Goal: Answer question/provide support: Share knowledge or assist other users

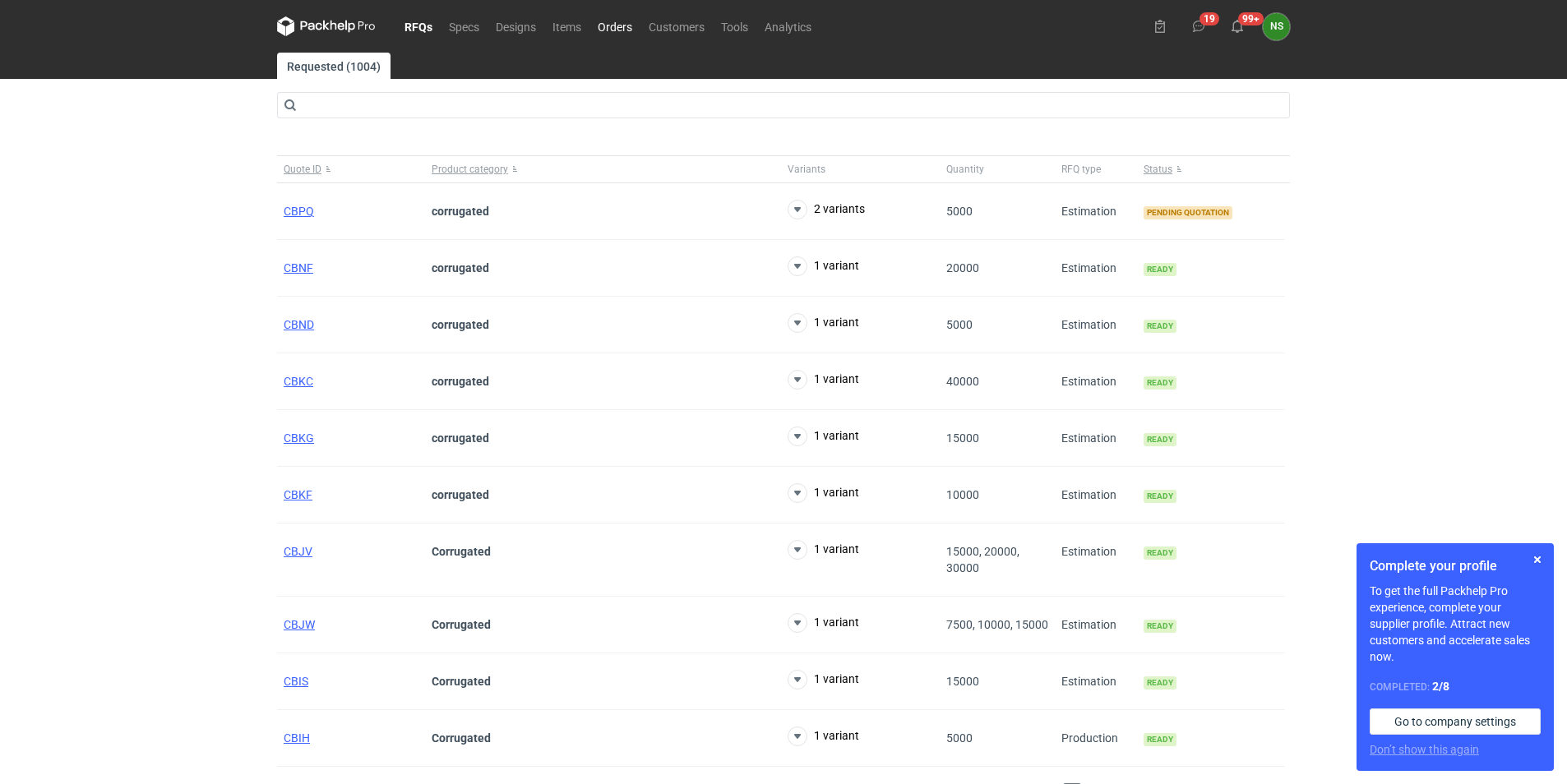
click at [614, 28] on link "Orders" at bounding box center [614, 26] width 51 height 20
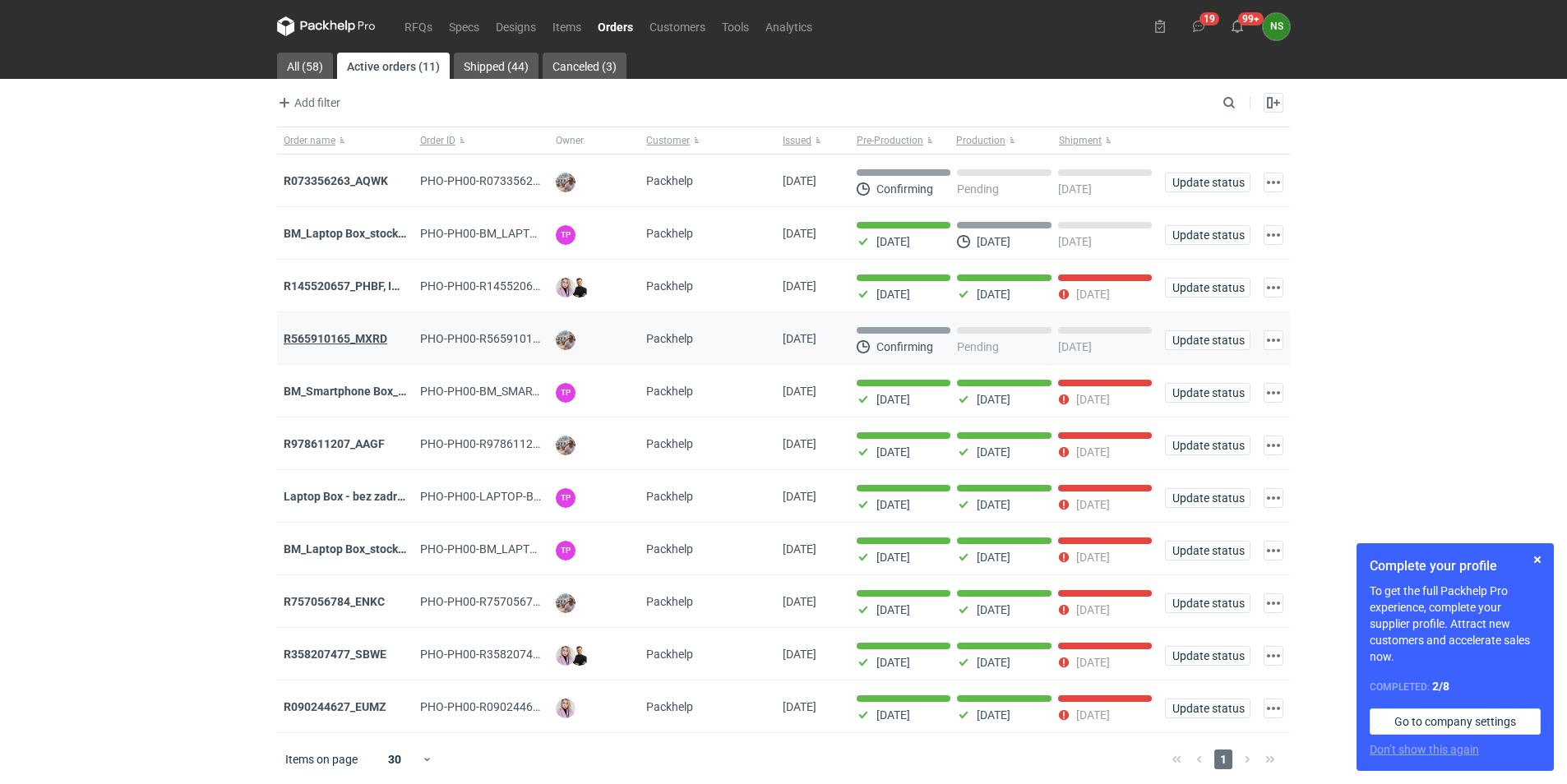
click at [352, 342] on strong "R565910165_MXRD" at bounding box center [335, 338] width 104 height 13
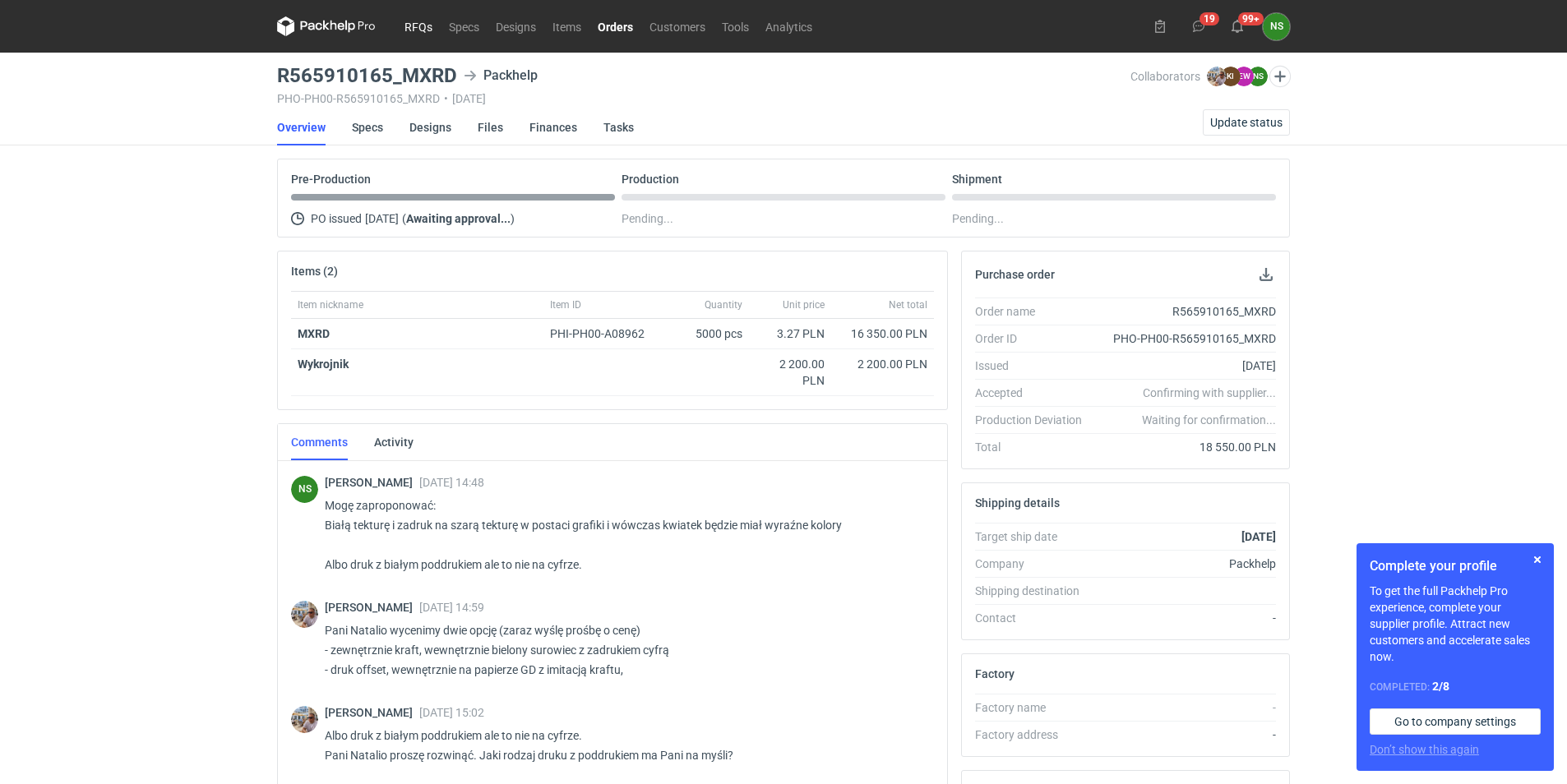
click at [420, 28] on link "RFQs" at bounding box center [418, 26] width 44 height 20
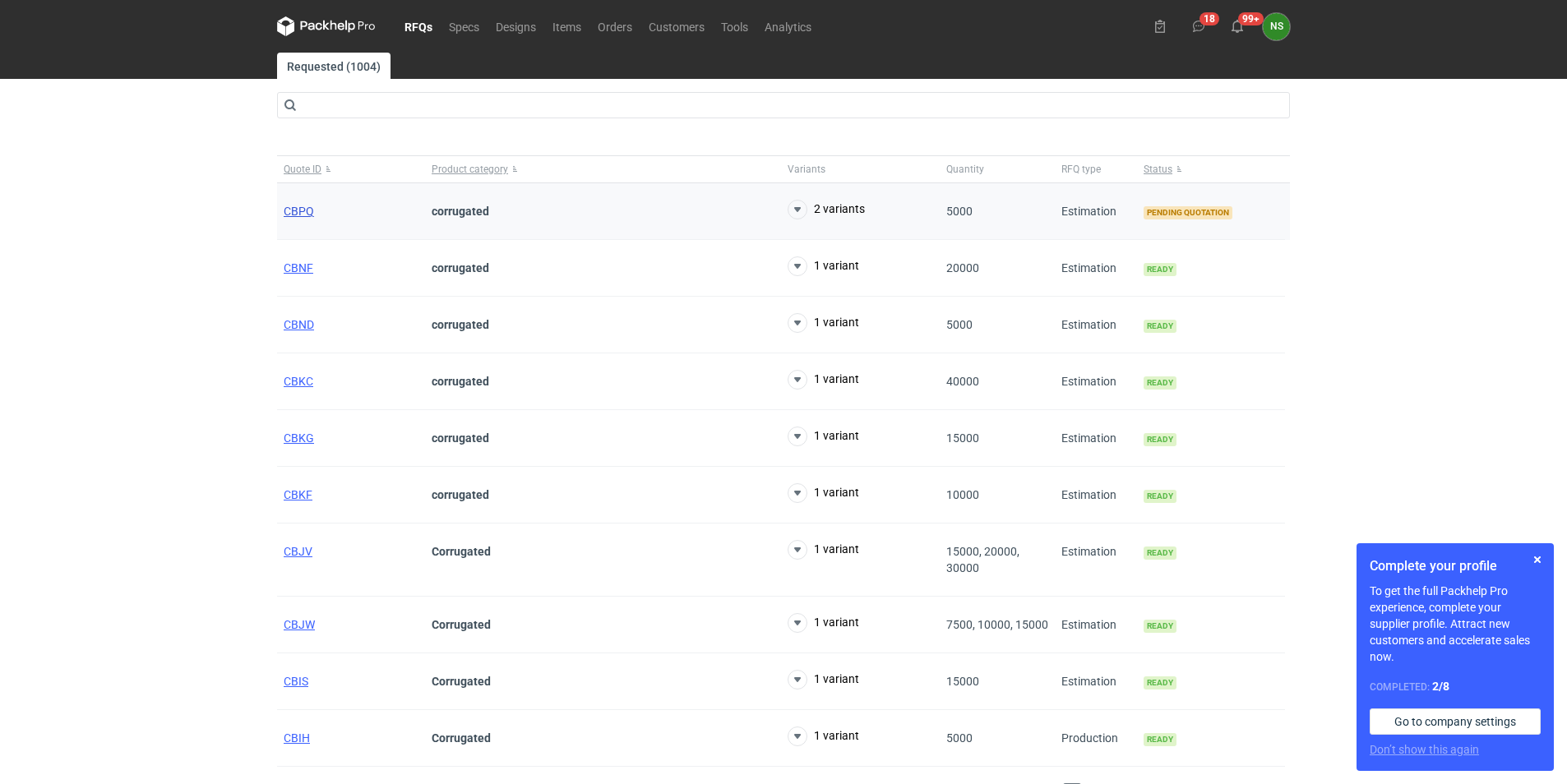
click at [288, 211] on span "CBPQ" at bounding box center [298, 211] width 31 height 13
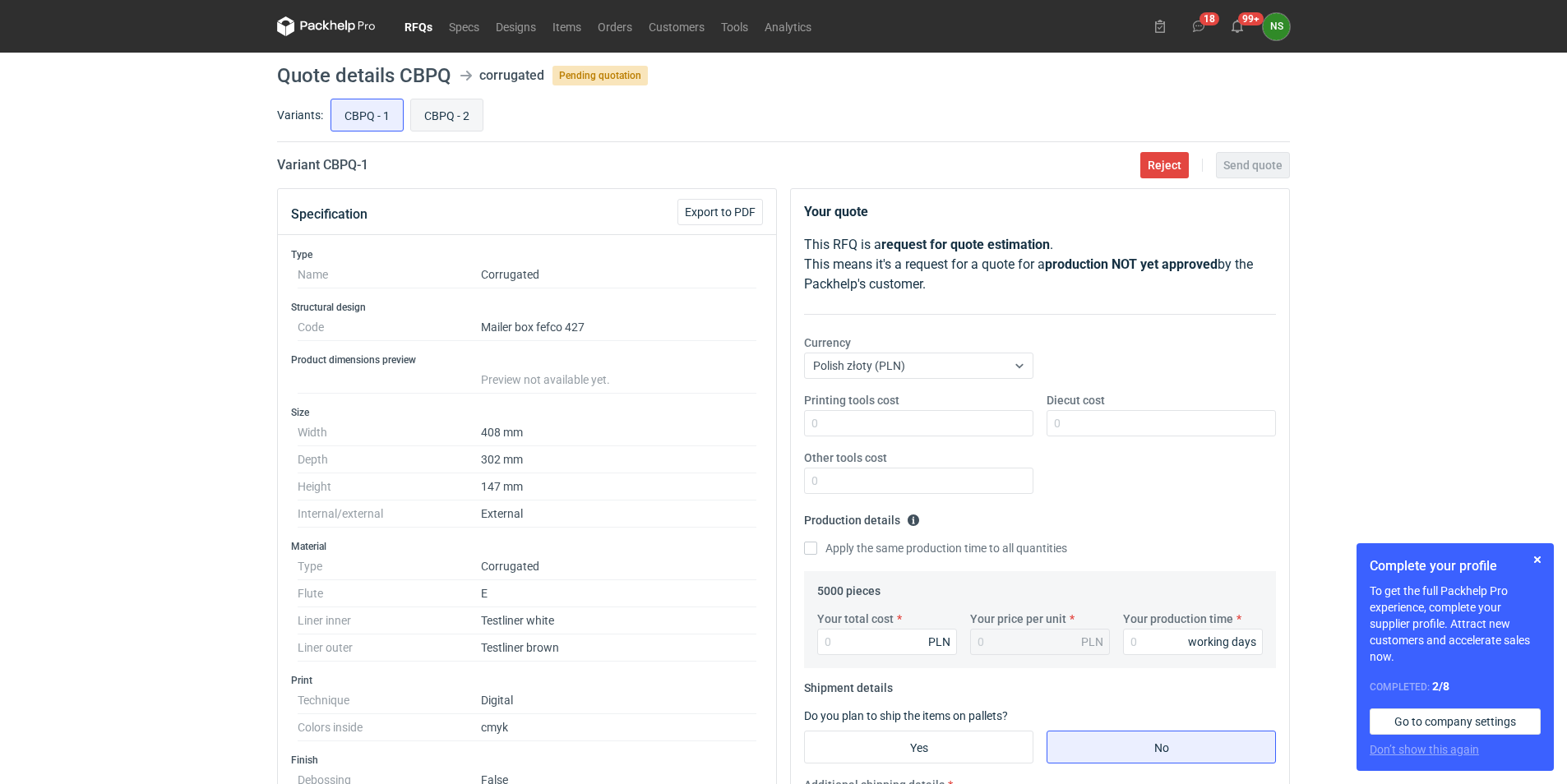
click at [450, 113] on input "CBPQ - 2" at bounding box center [447, 114] width 71 height 31
radio input "true"
click at [738, 208] on span "Export to PDF" at bounding box center [720, 212] width 71 height 11
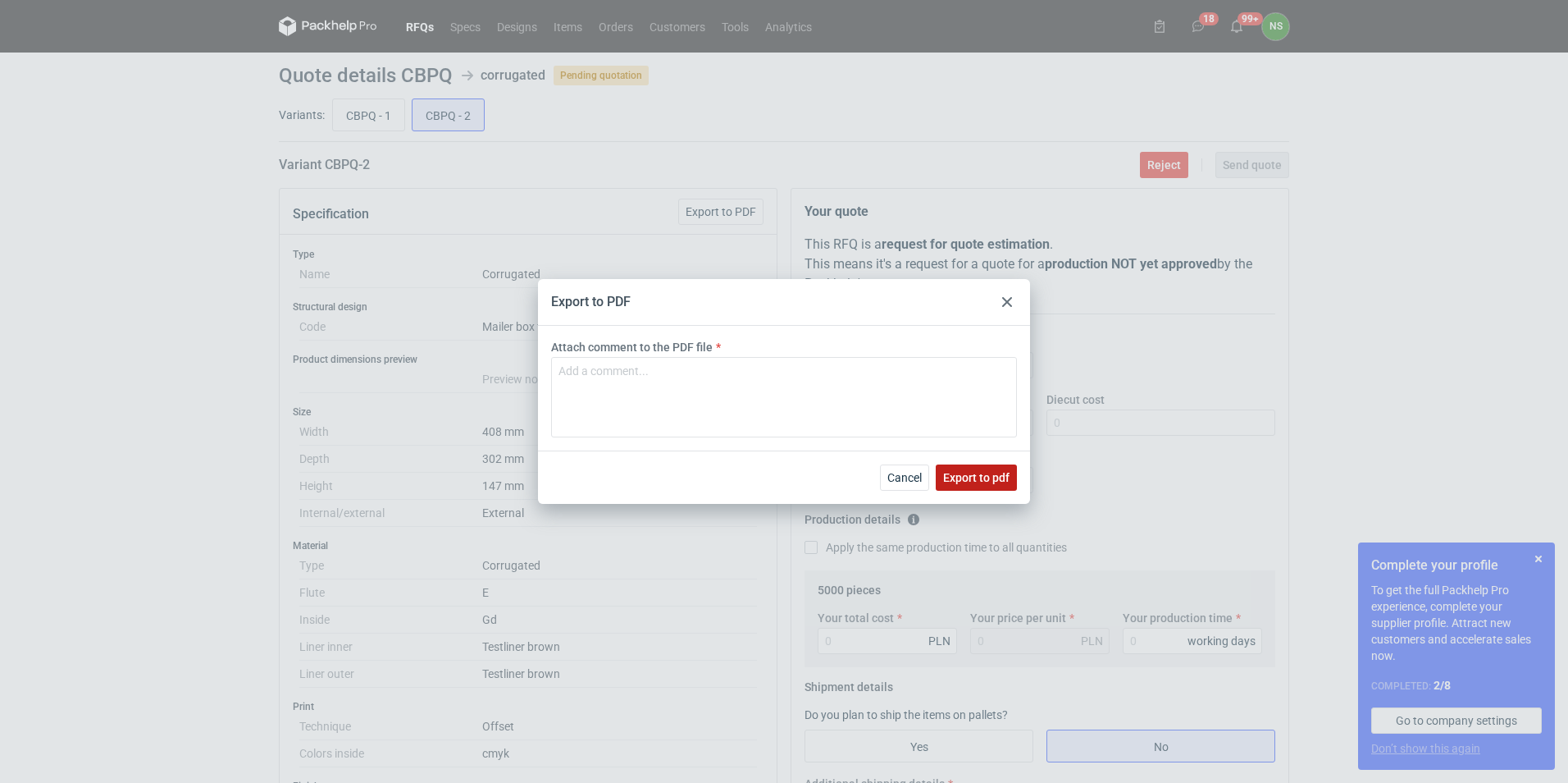
click at [980, 474] on span "Export to pdf" at bounding box center [976, 478] width 66 height 11
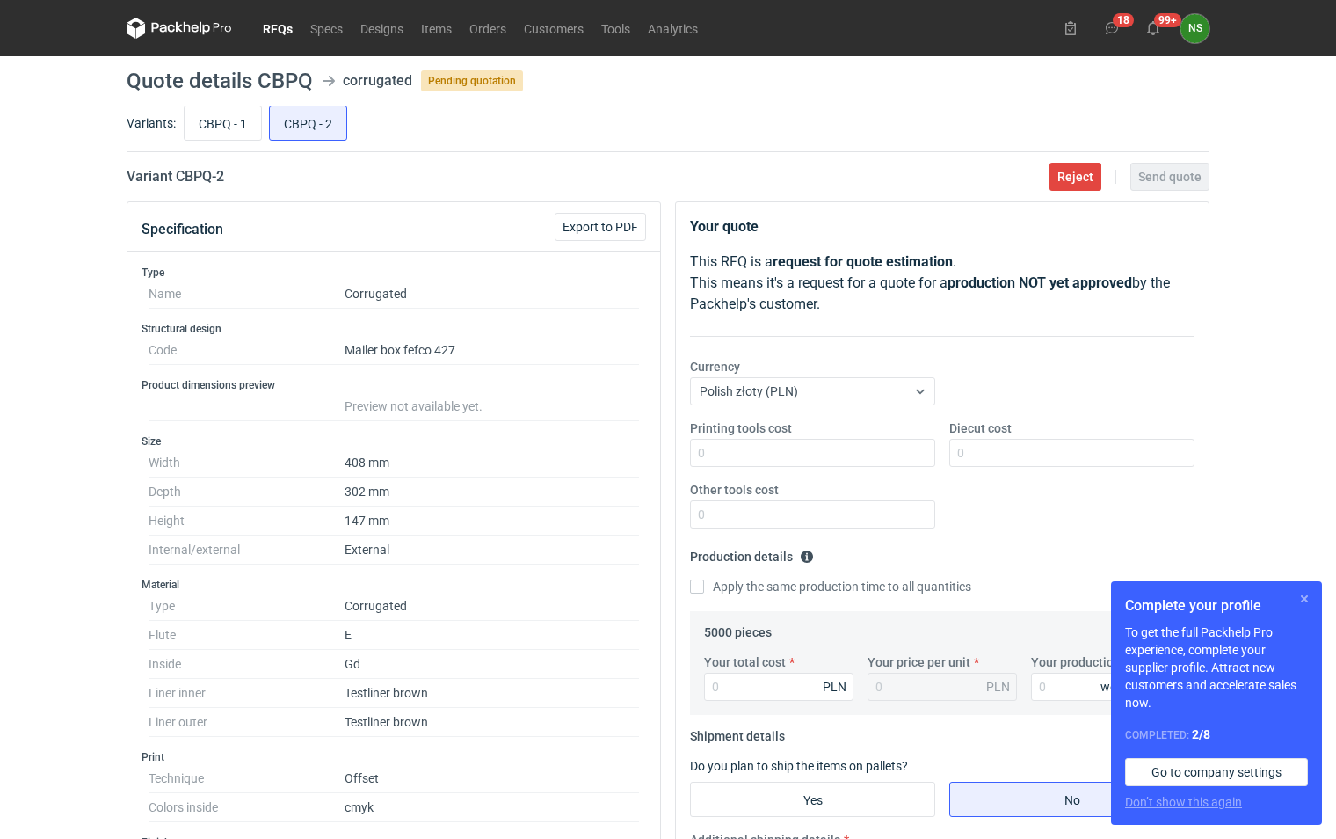
click at [1307, 605] on button "button" at bounding box center [1304, 598] width 21 height 21
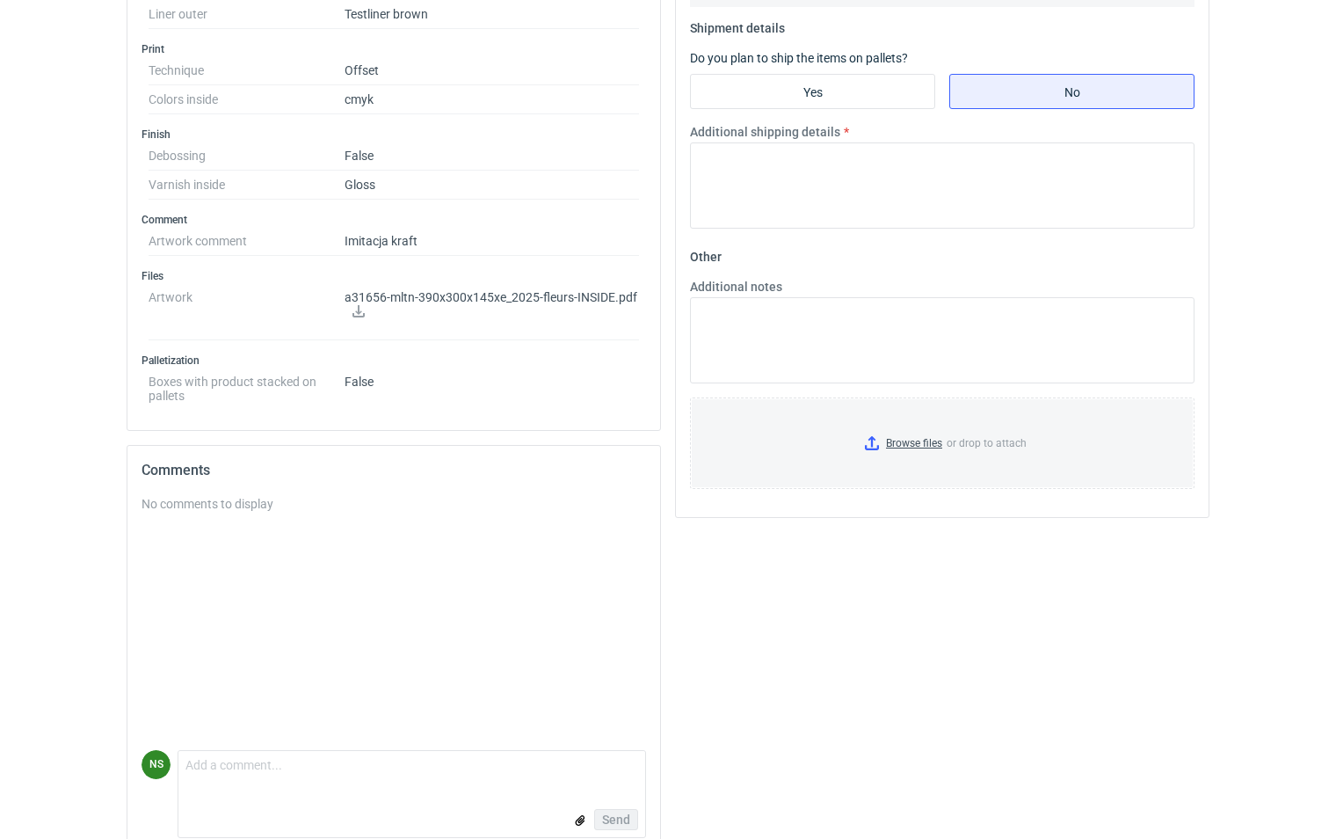
scroll to position [736, 0]
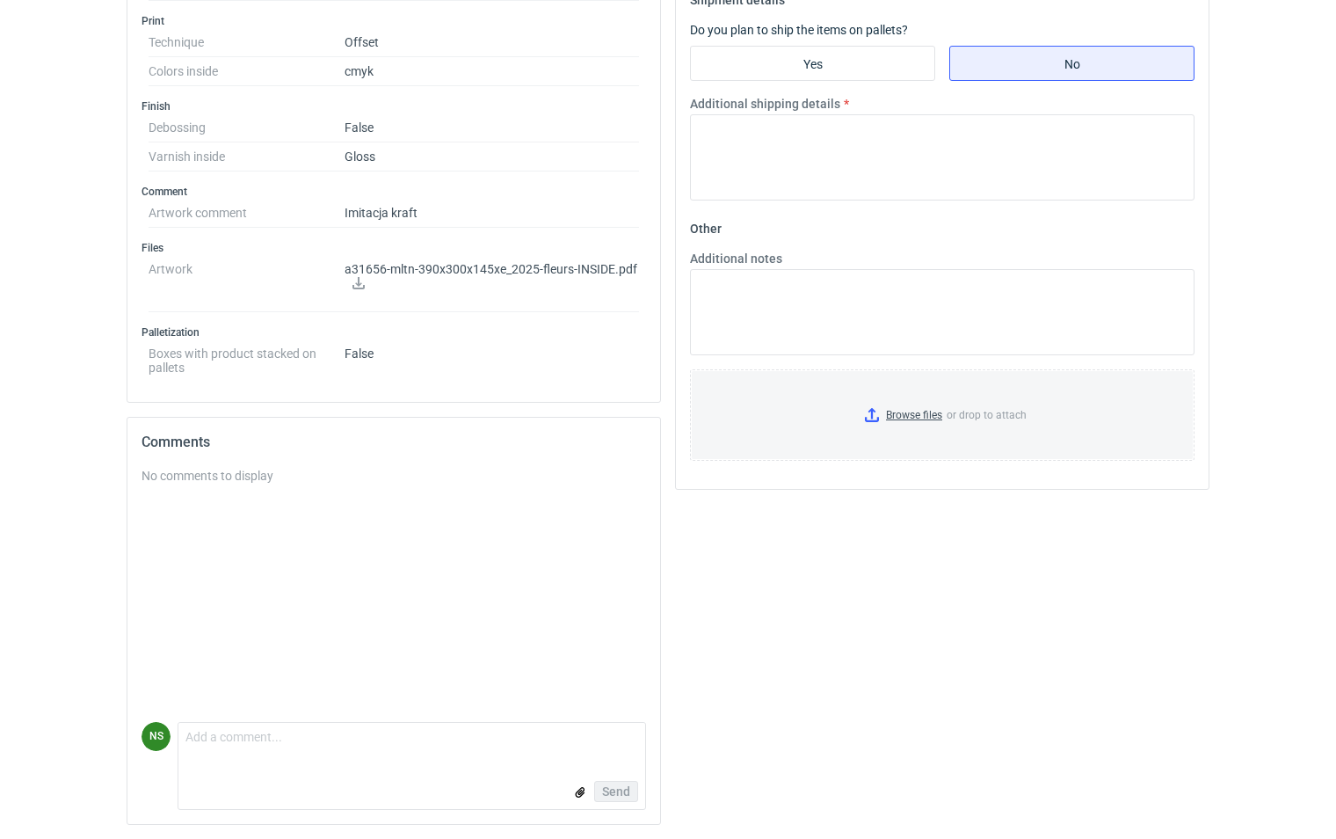
click at [355, 283] on icon at bounding box center [359, 283] width 14 height 12
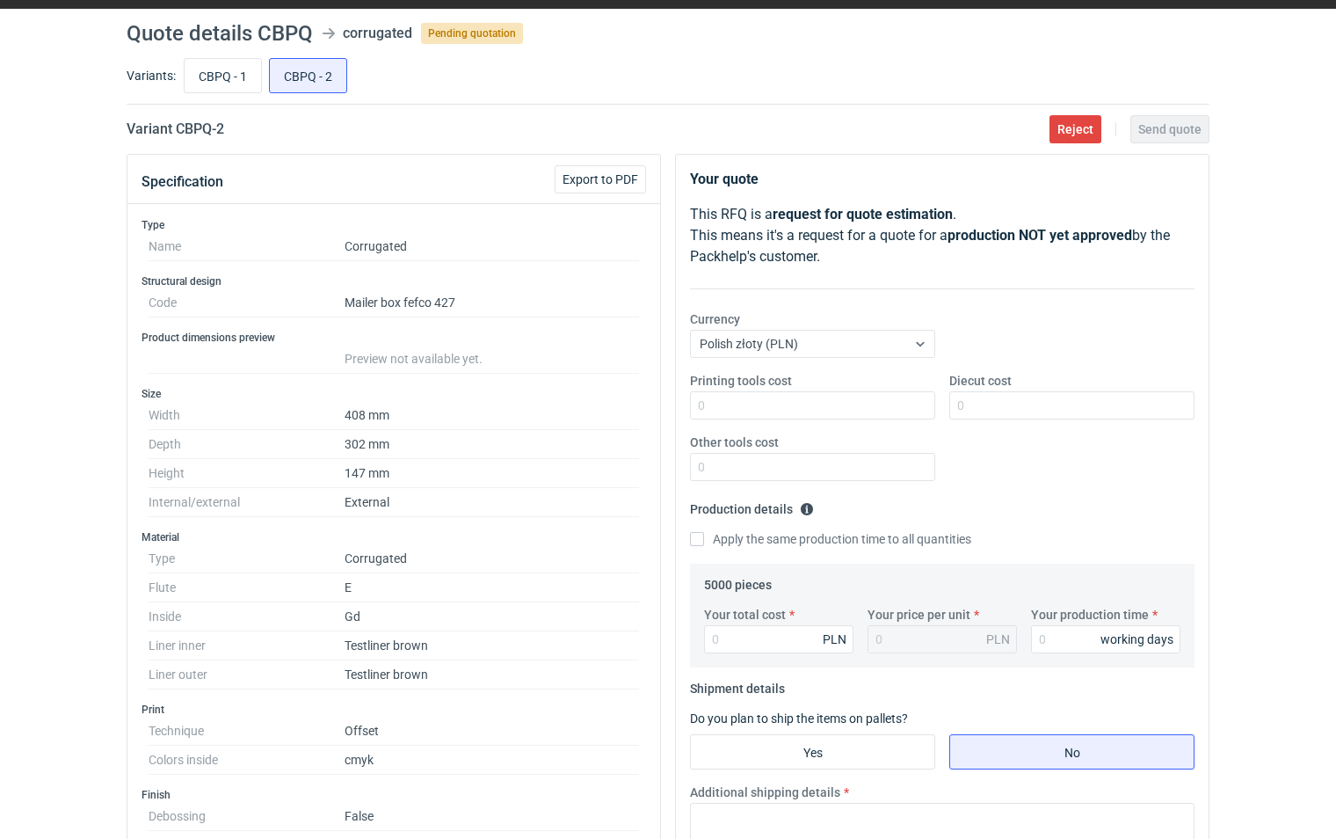
scroll to position [0, 0]
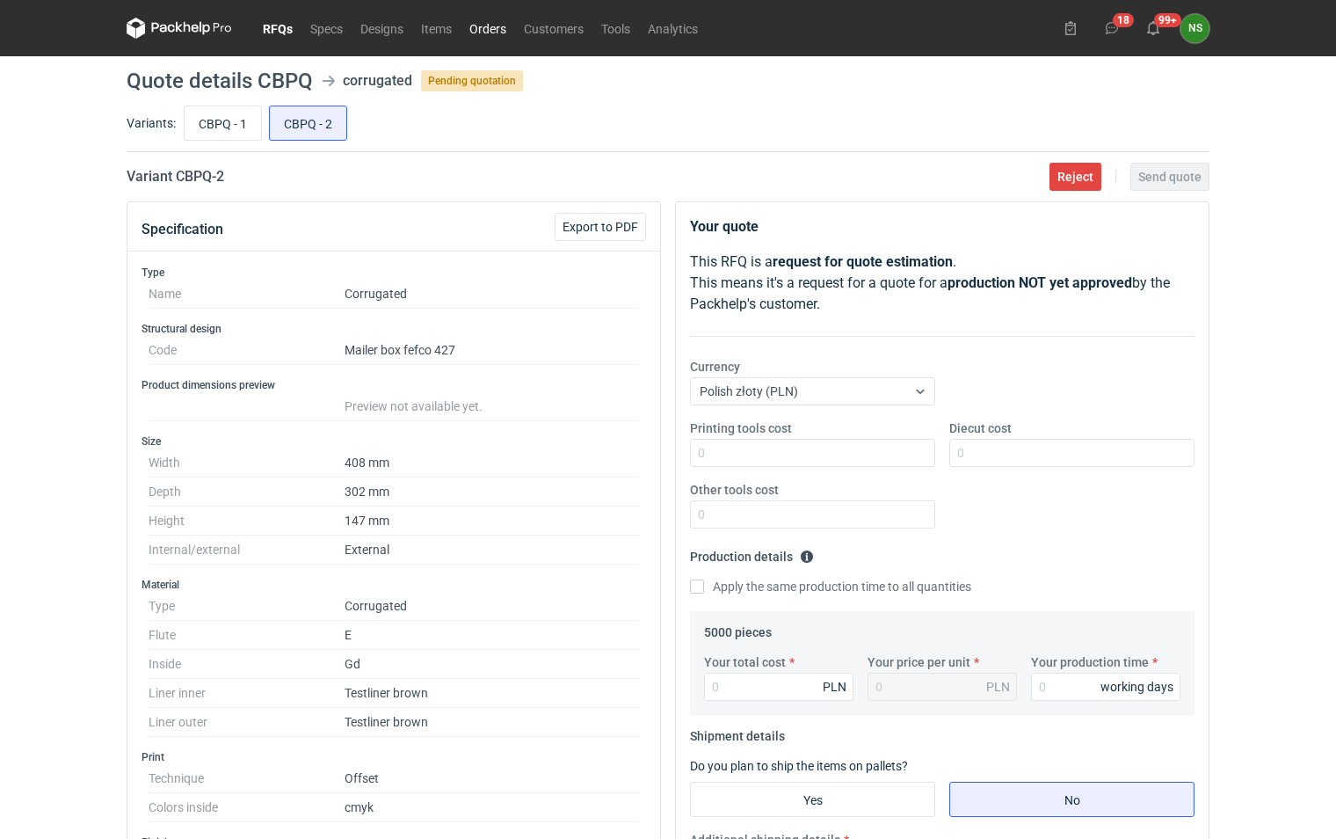
click at [486, 27] on link "Orders" at bounding box center [488, 28] width 55 height 21
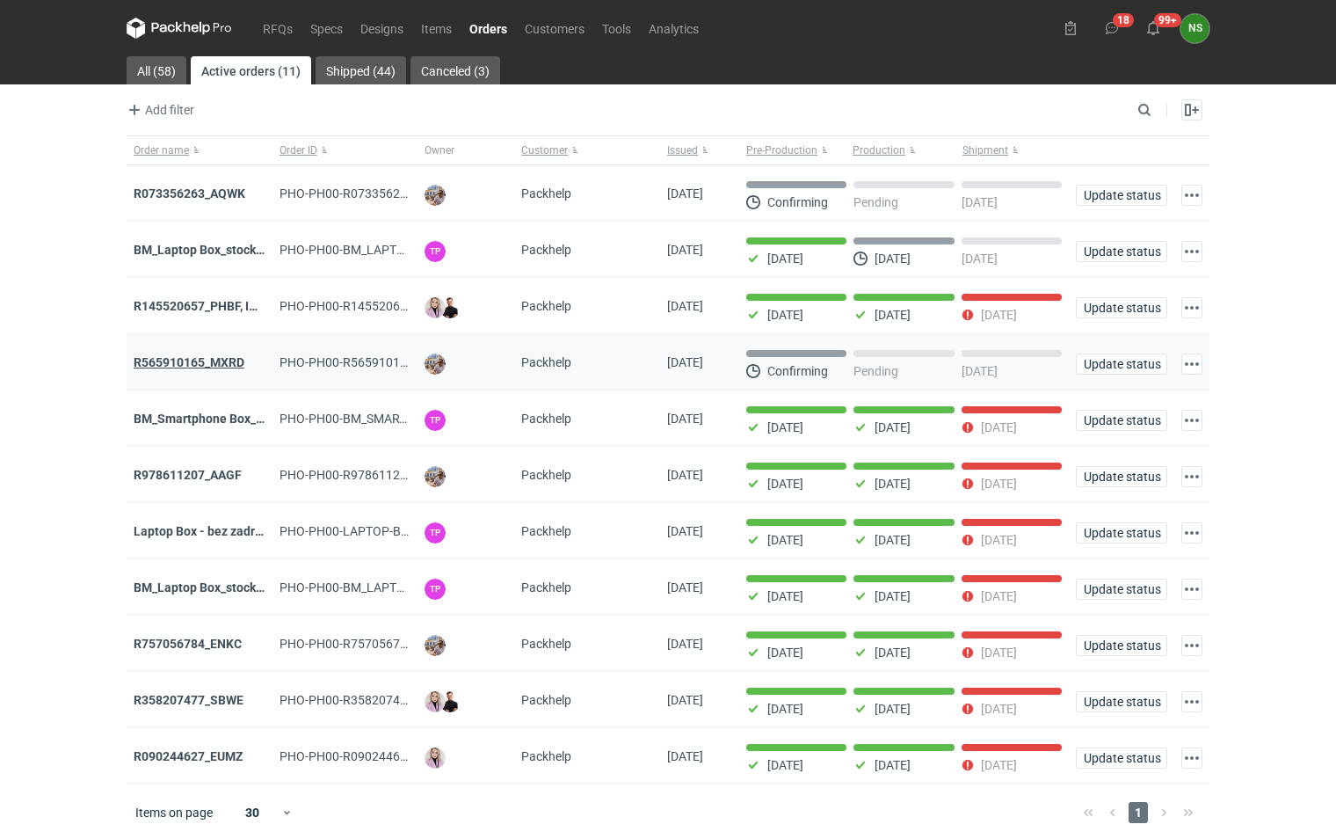
click at [215, 365] on strong "R565910165_MXRD" at bounding box center [189, 362] width 111 height 14
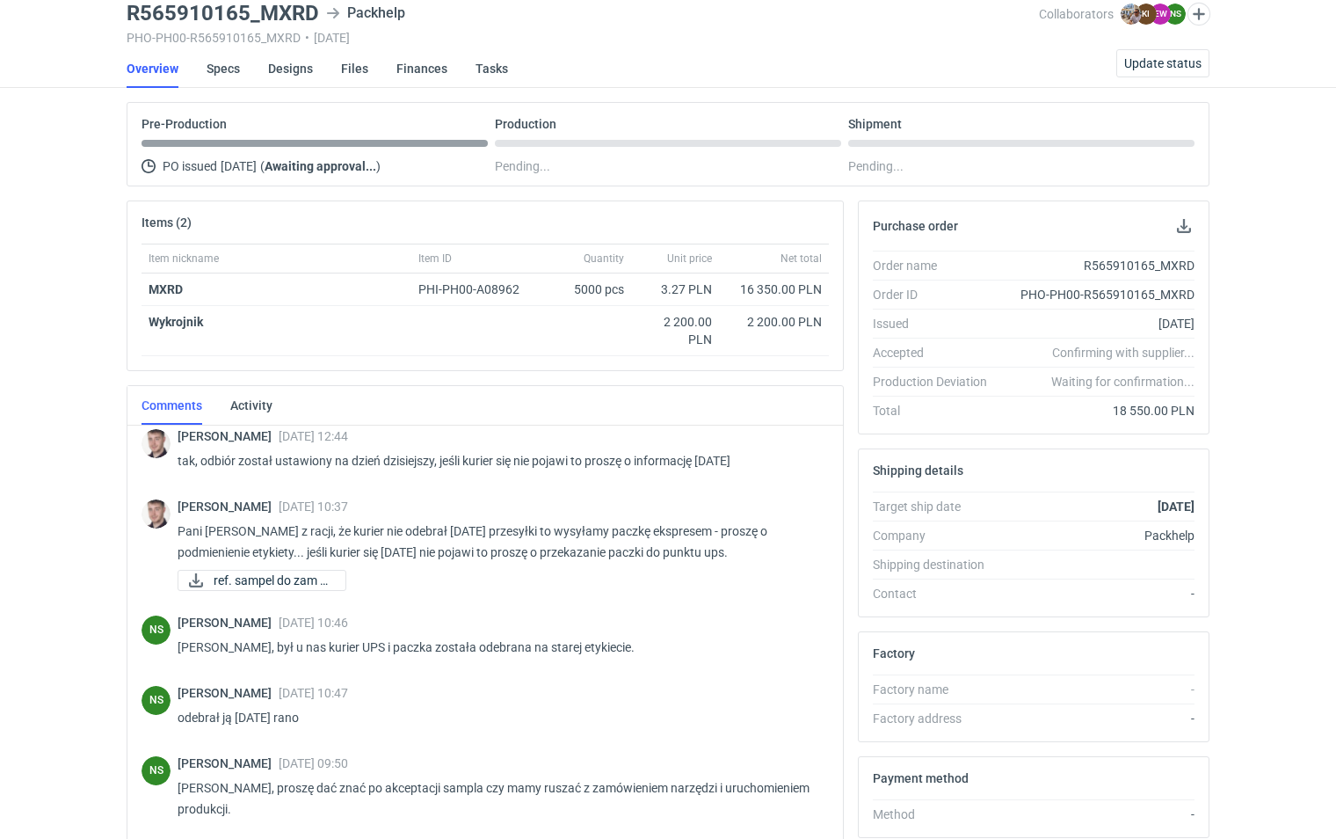
scroll to position [1953, 0]
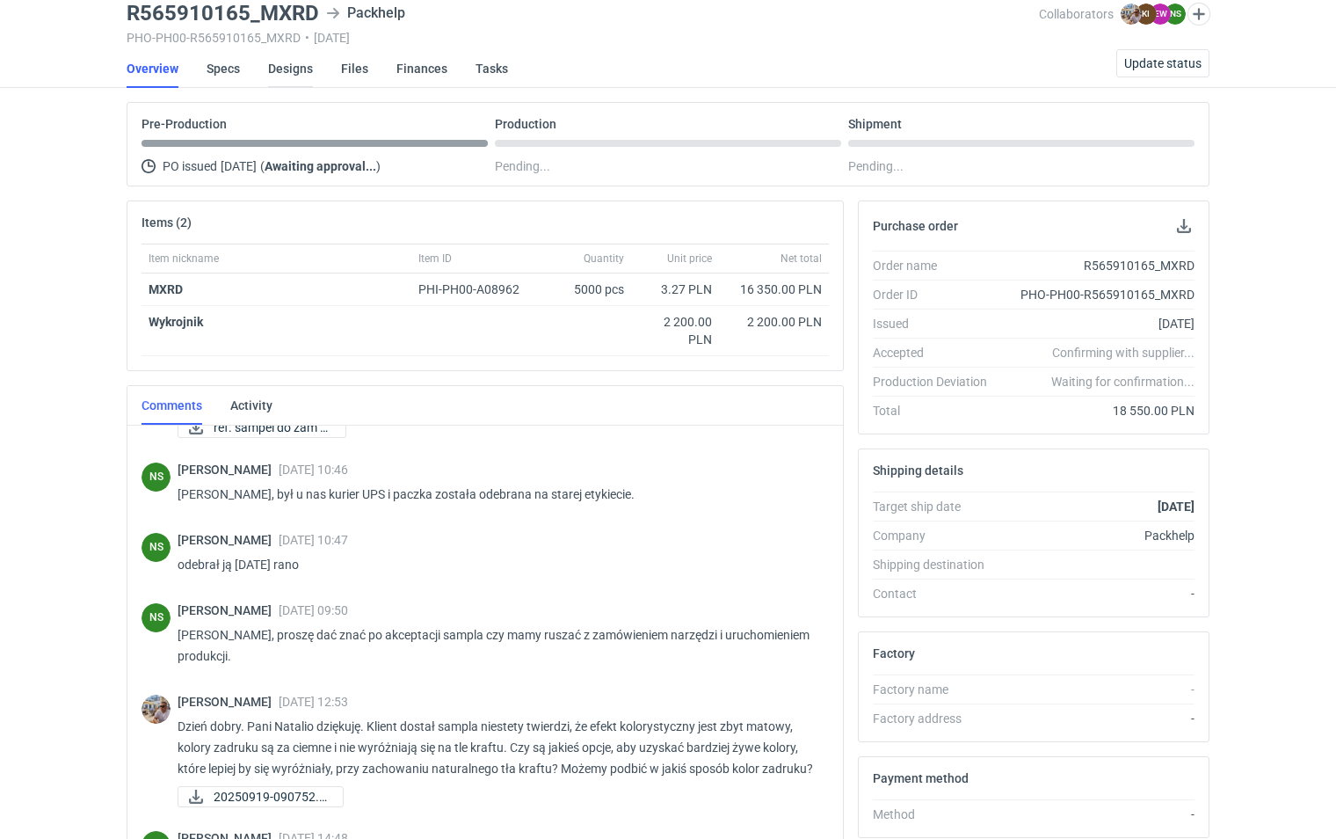
click at [287, 66] on link "Designs" at bounding box center [290, 68] width 45 height 39
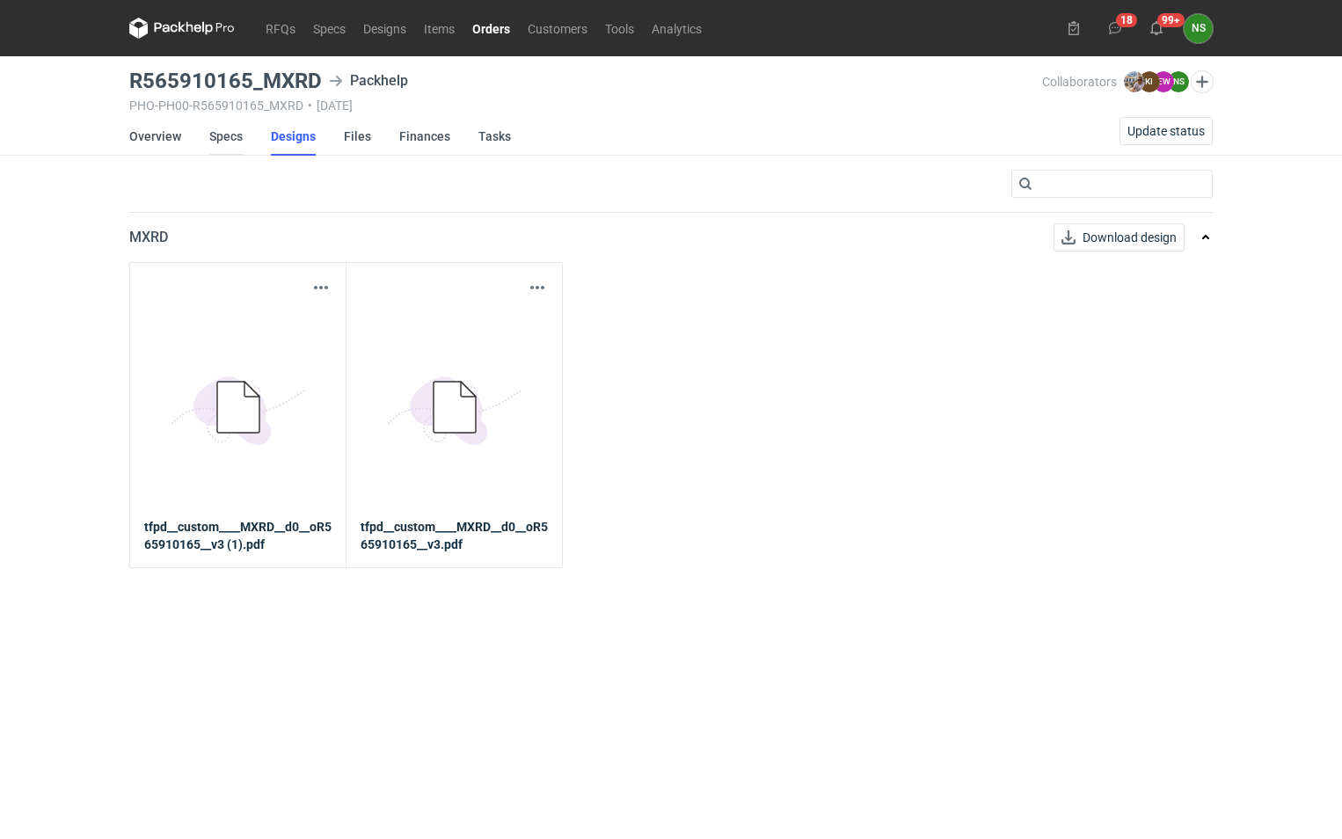
click at [230, 136] on link "Specs" at bounding box center [225, 136] width 33 height 39
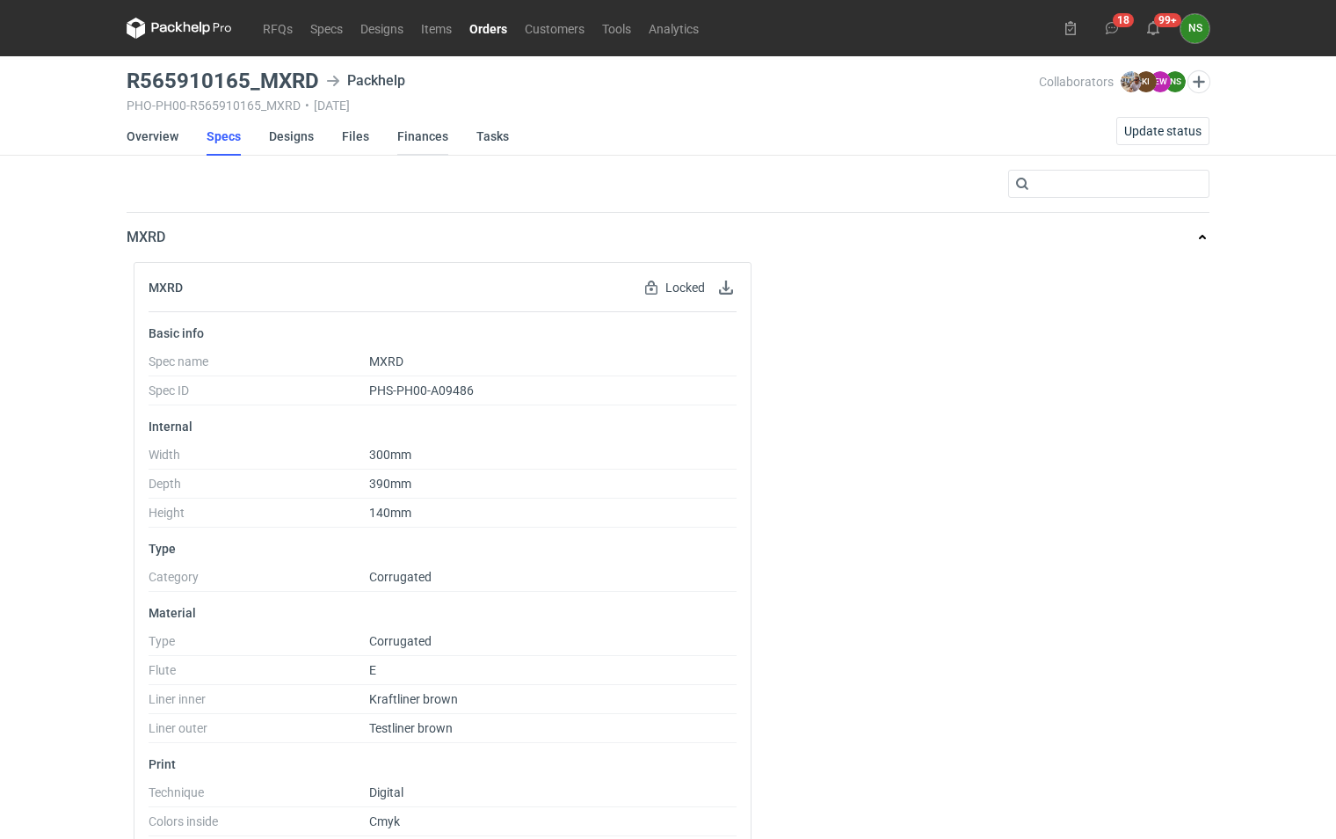
click at [433, 138] on link "Finances" at bounding box center [422, 136] width 51 height 39
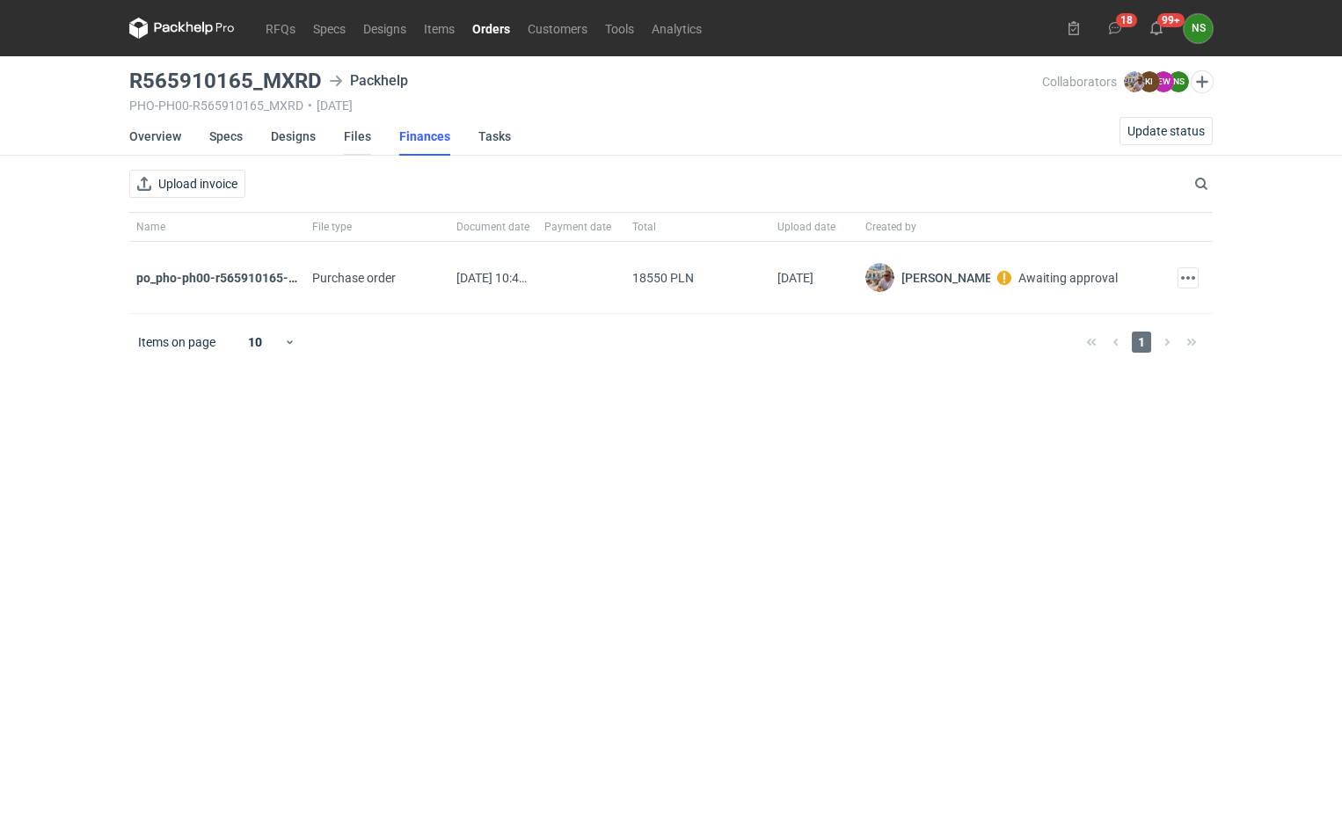
click at [351, 140] on link "Files" at bounding box center [357, 136] width 27 height 39
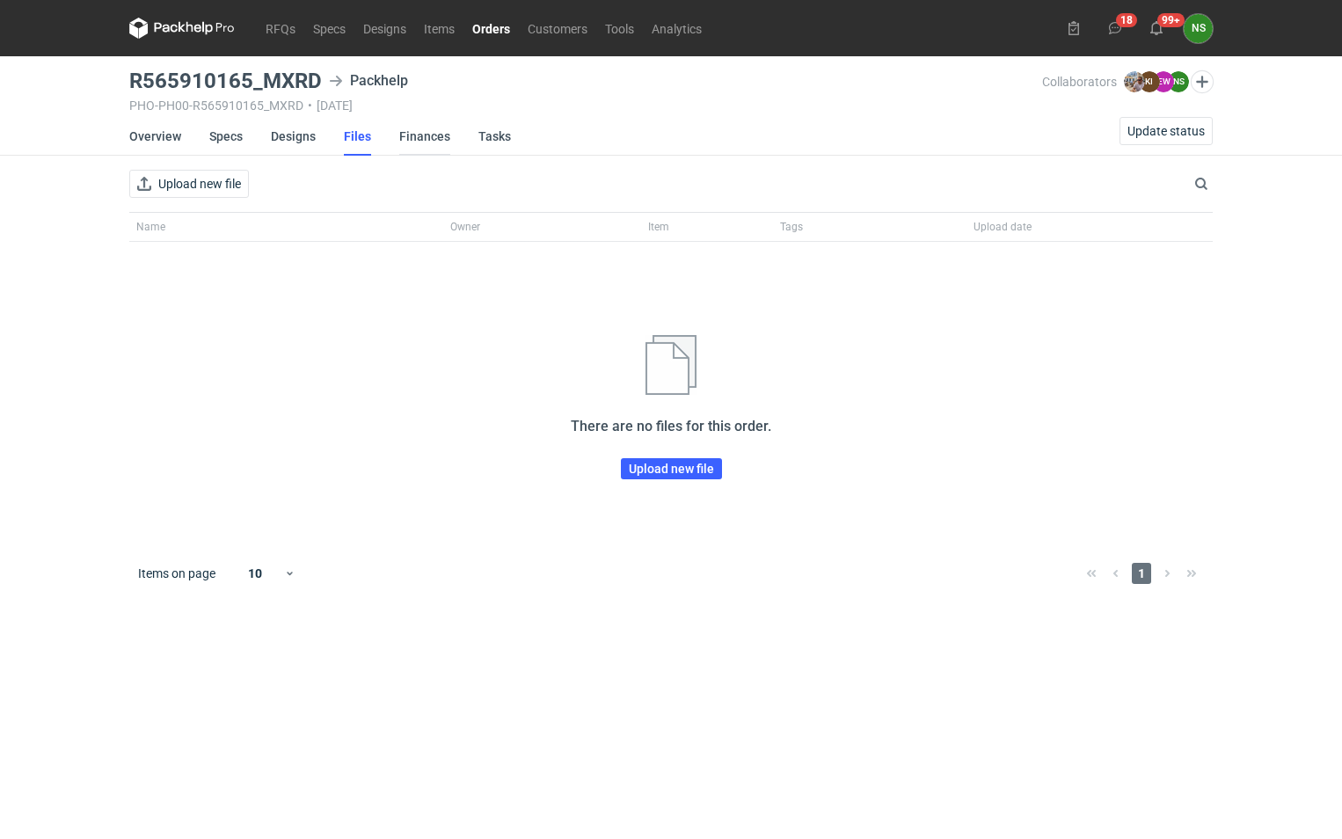
click at [422, 142] on link "Finances" at bounding box center [424, 136] width 51 height 39
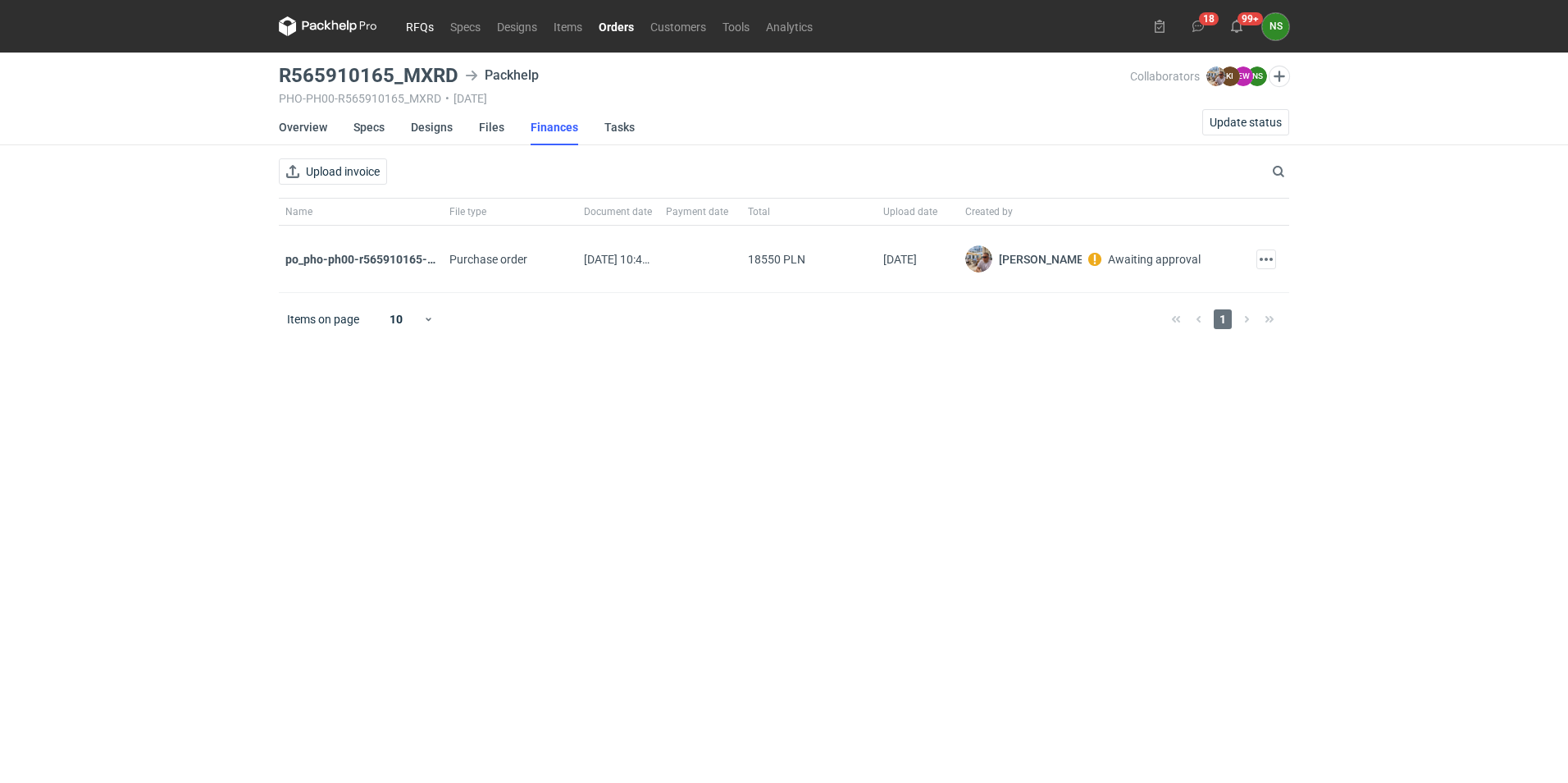
click at [419, 30] on link "RFQs" at bounding box center [419, 26] width 44 height 20
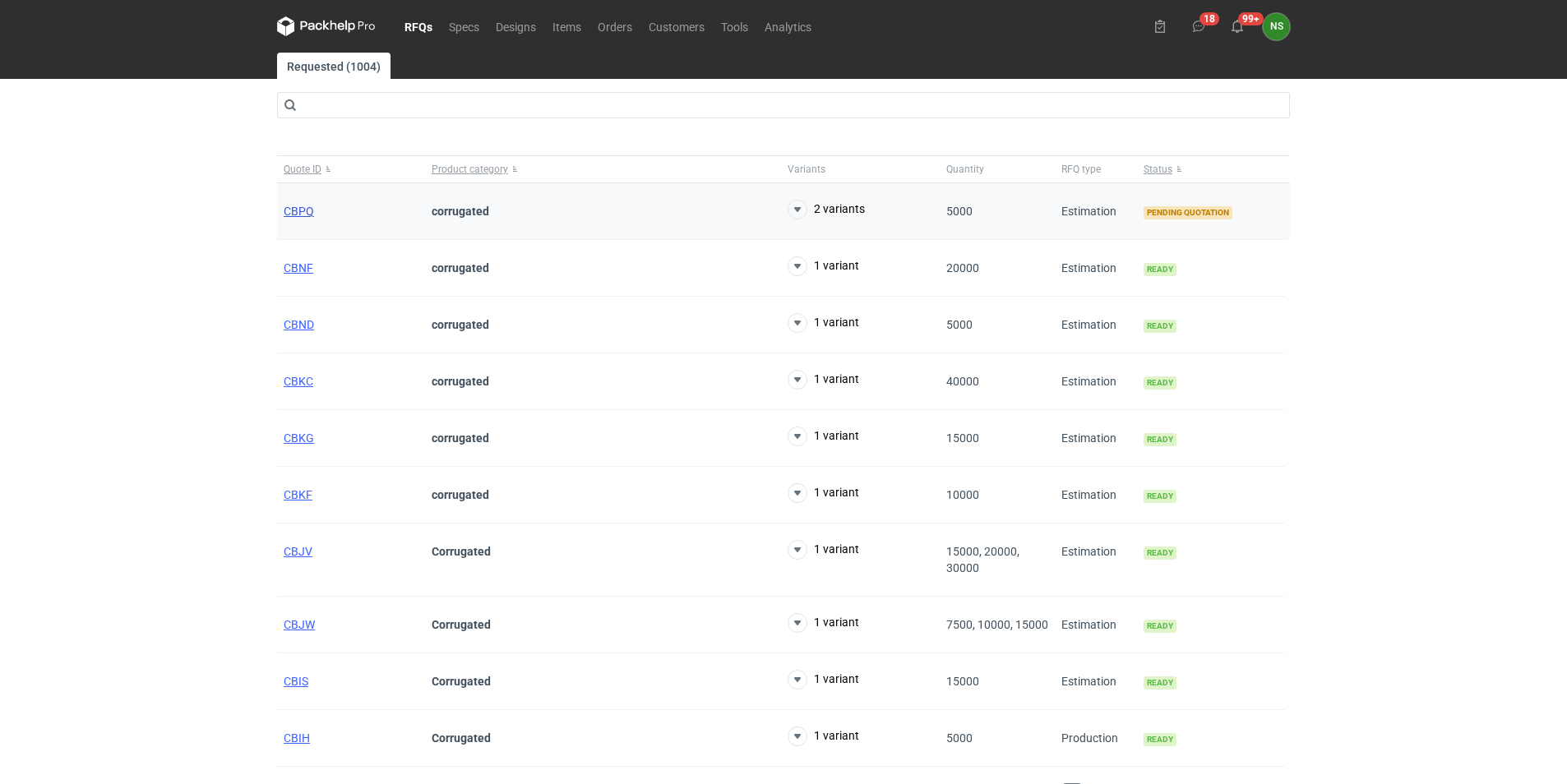
click at [294, 210] on span "CBPQ" at bounding box center [298, 211] width 31 height 13
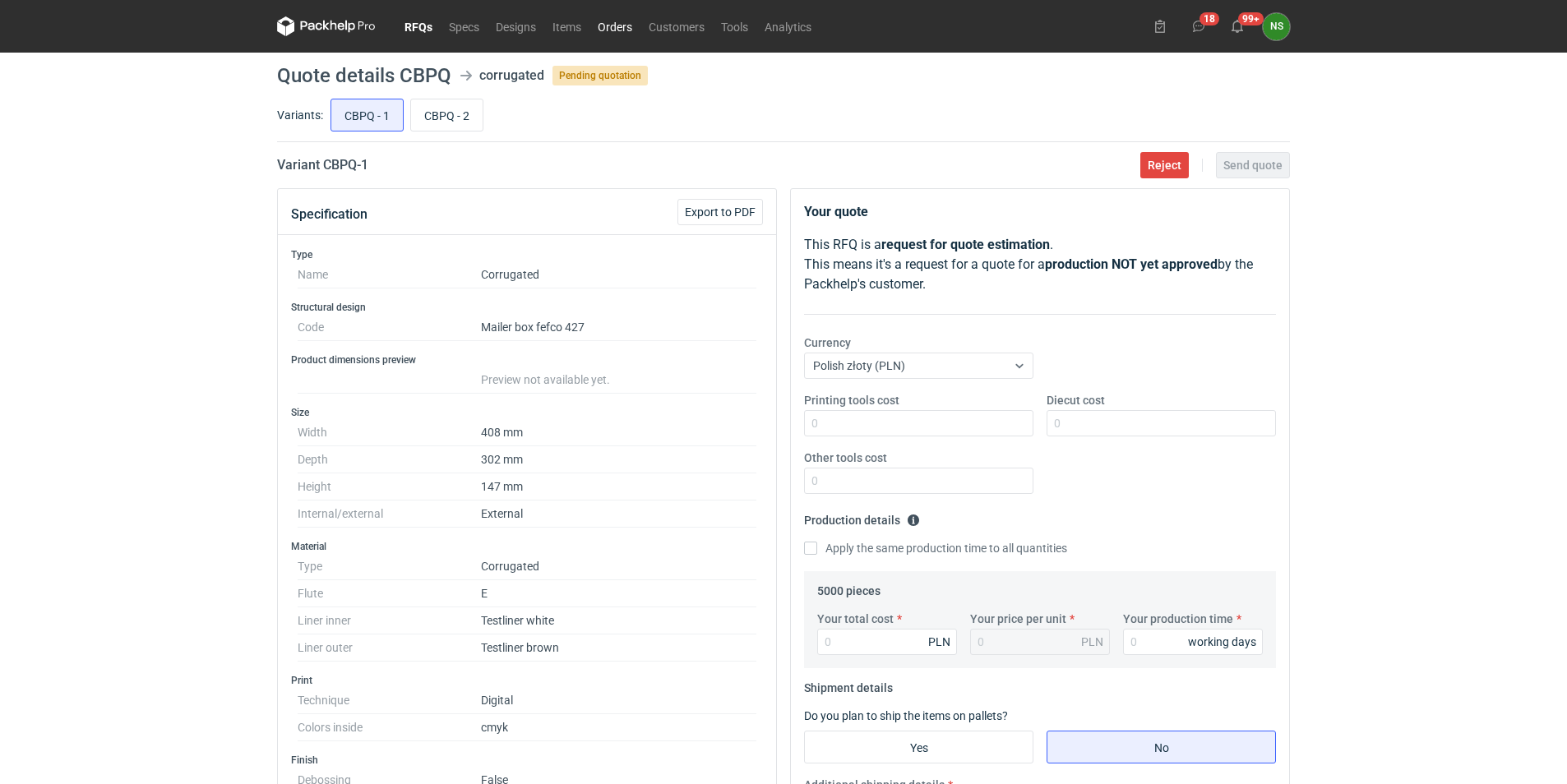
click at [612, 22] on link "Orders" at bounding box center [614, 26] width 51 height 20
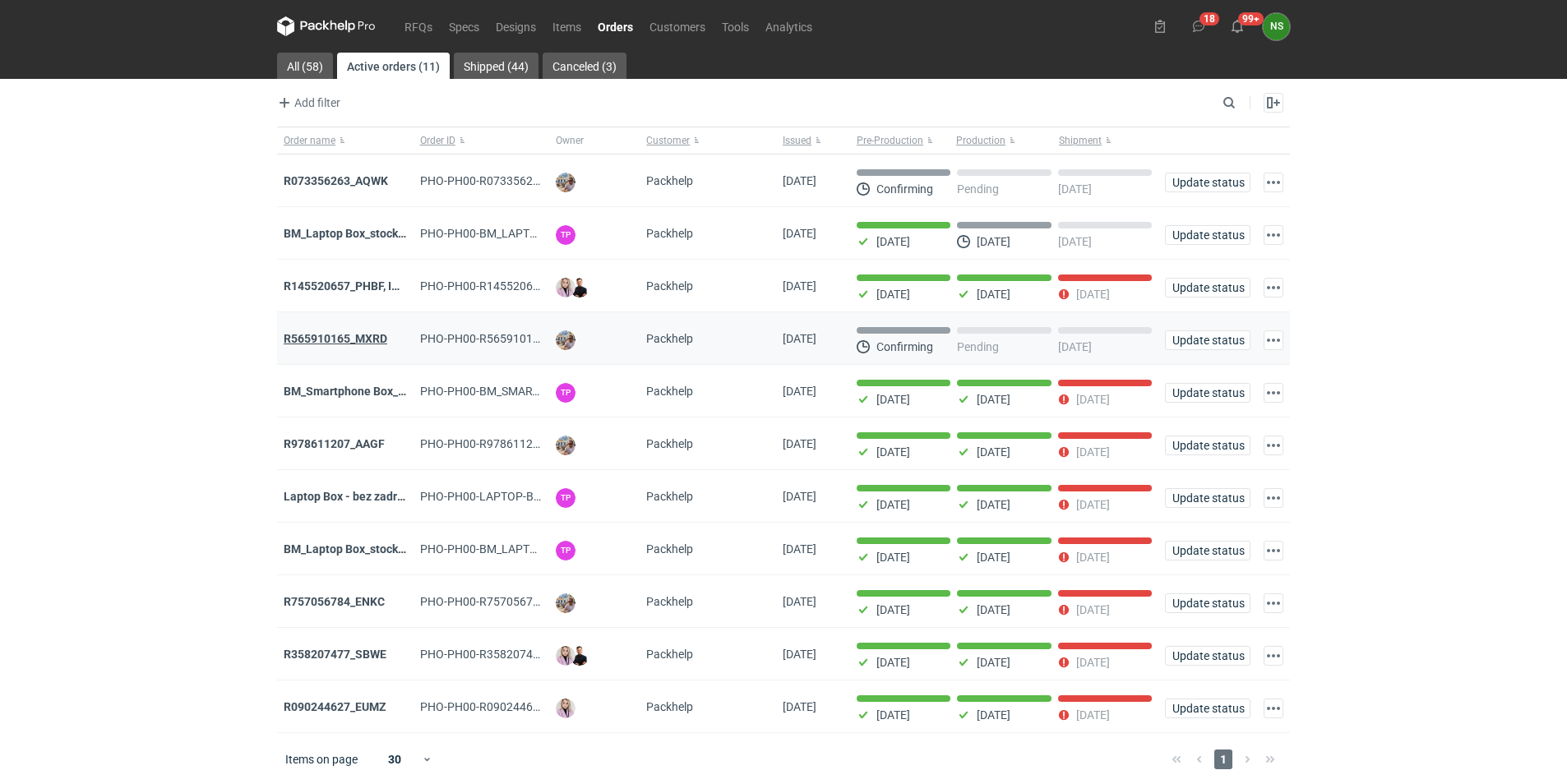
click at [366, 336] on strong "R565910165_MXRD" at bounding box center [335, 338] width 104 height 13
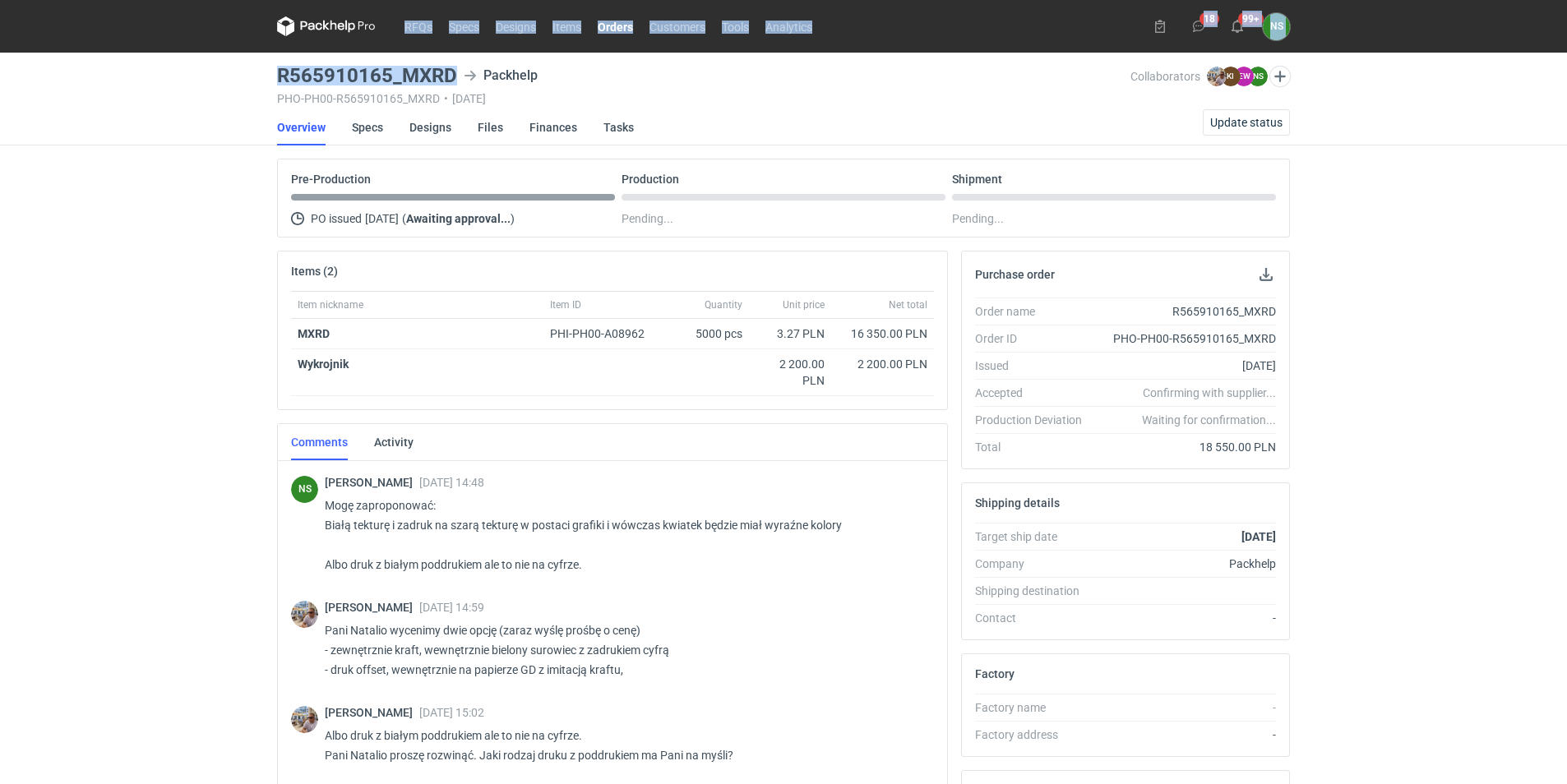
drag, startPoint x: 459, startPoint y: 10, endPoint x: 395, endPoint y: 15, distance: 64.2
click at [395, 15] on div "RFQs Specs Designs Items Orders Customers Tools Analytics 18 99+ NS [PERSON_NAM…" at bounding box center [784, 392] width 1567 height 784
drag, startPoint x: 395, startPoint y: 15, endPoint x: 453, endPoint y: 77, distance: 84.9
click at [452, 75] on h3 "R565910165_MXRD" at bounding box center [367, 75] width 180 height 20
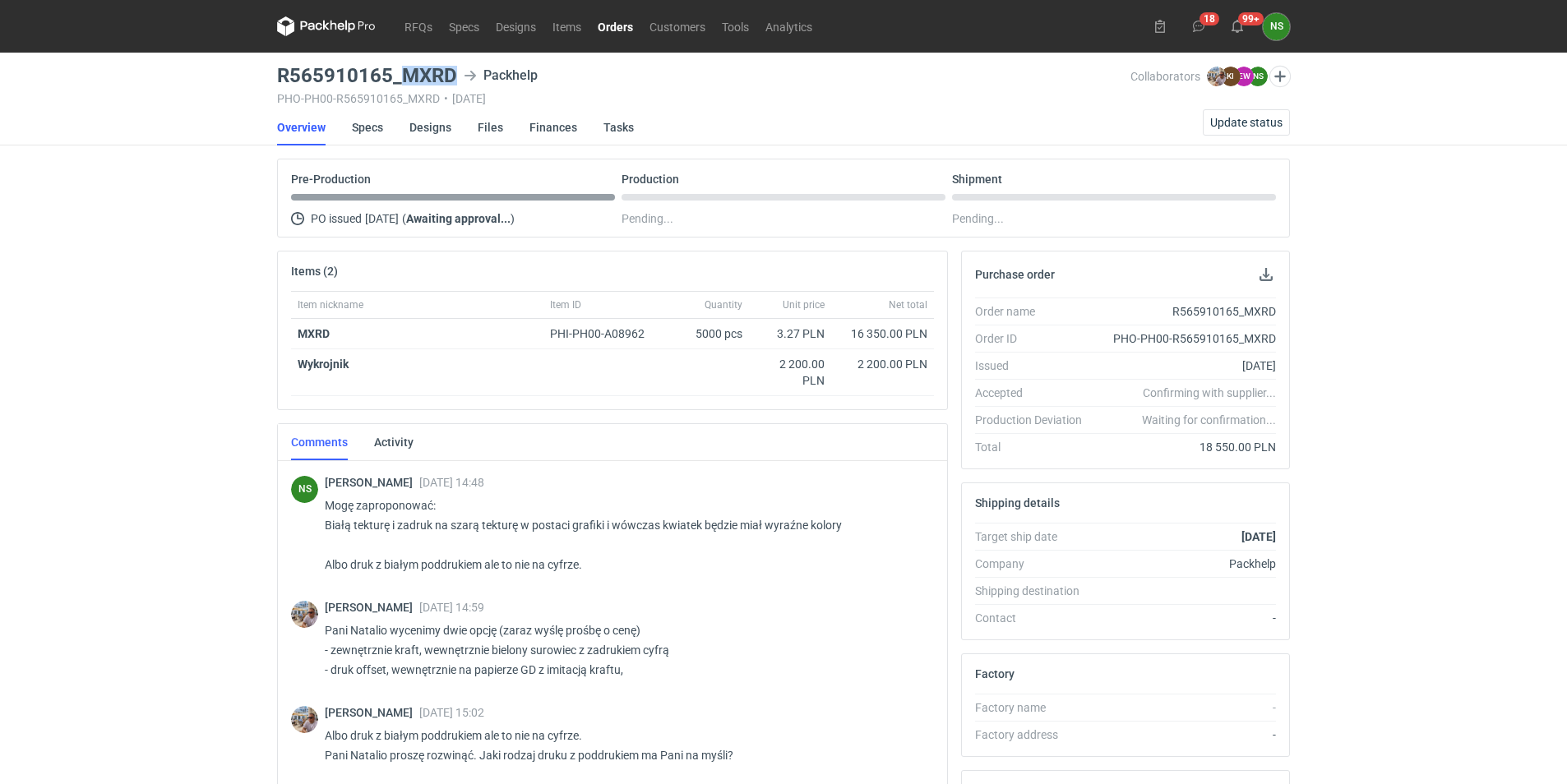
drag, startPoint x: 454, startPoint y: 74, endPoint x: 405, endPoint y: 76, distance: 49.0
click at [405, 76] on h3 "R565910165_MXRD" at bounding box center [367, 75] width 180 height 20
copy h3 "MXRD"
click at [416, 23] on link "RFQs" at bounding box center [418, 26] width 44 height 20
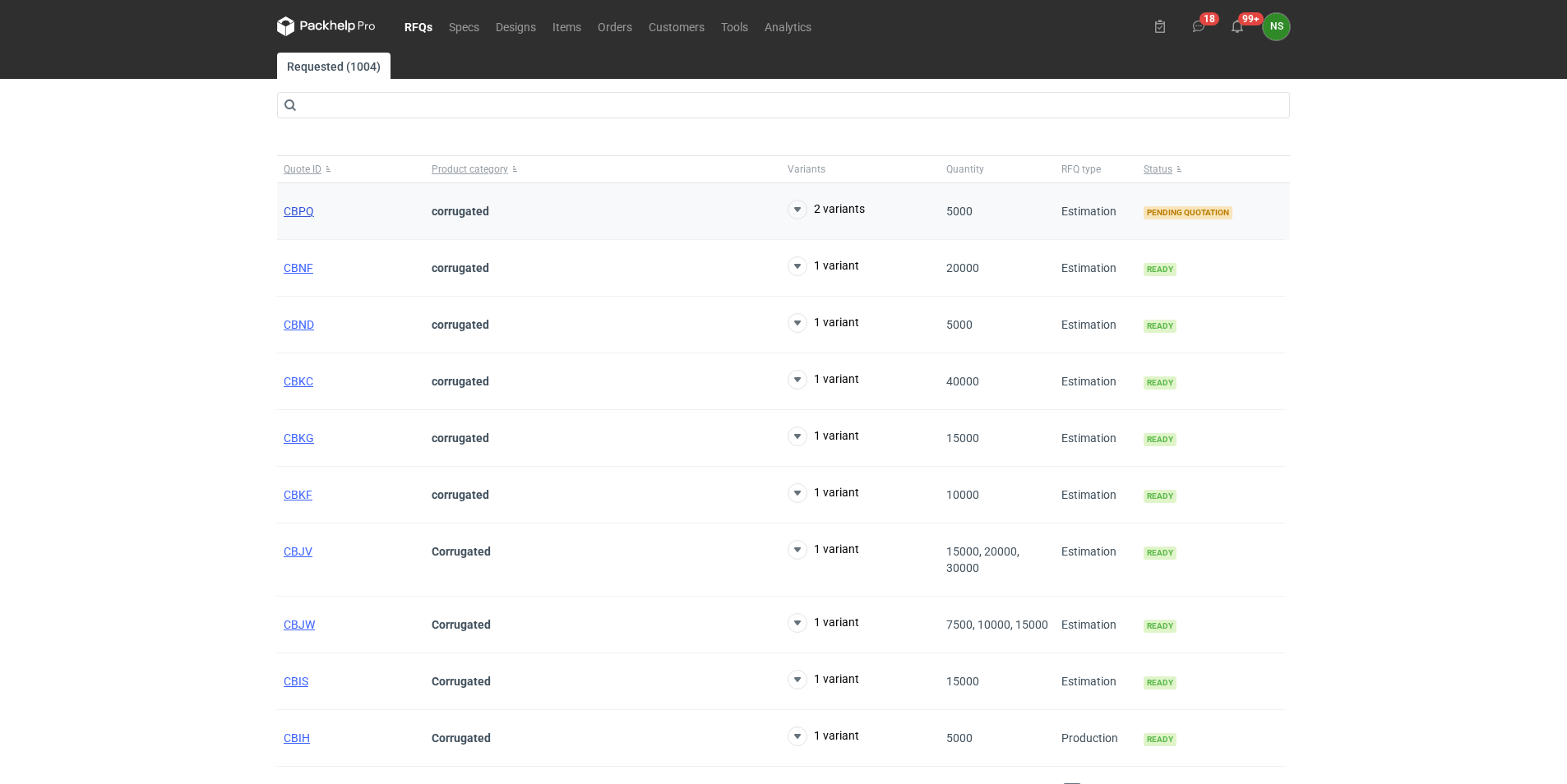
click at [300, 213] on span "CBPQ" at bounding box center [298, 211] width 31 height 13
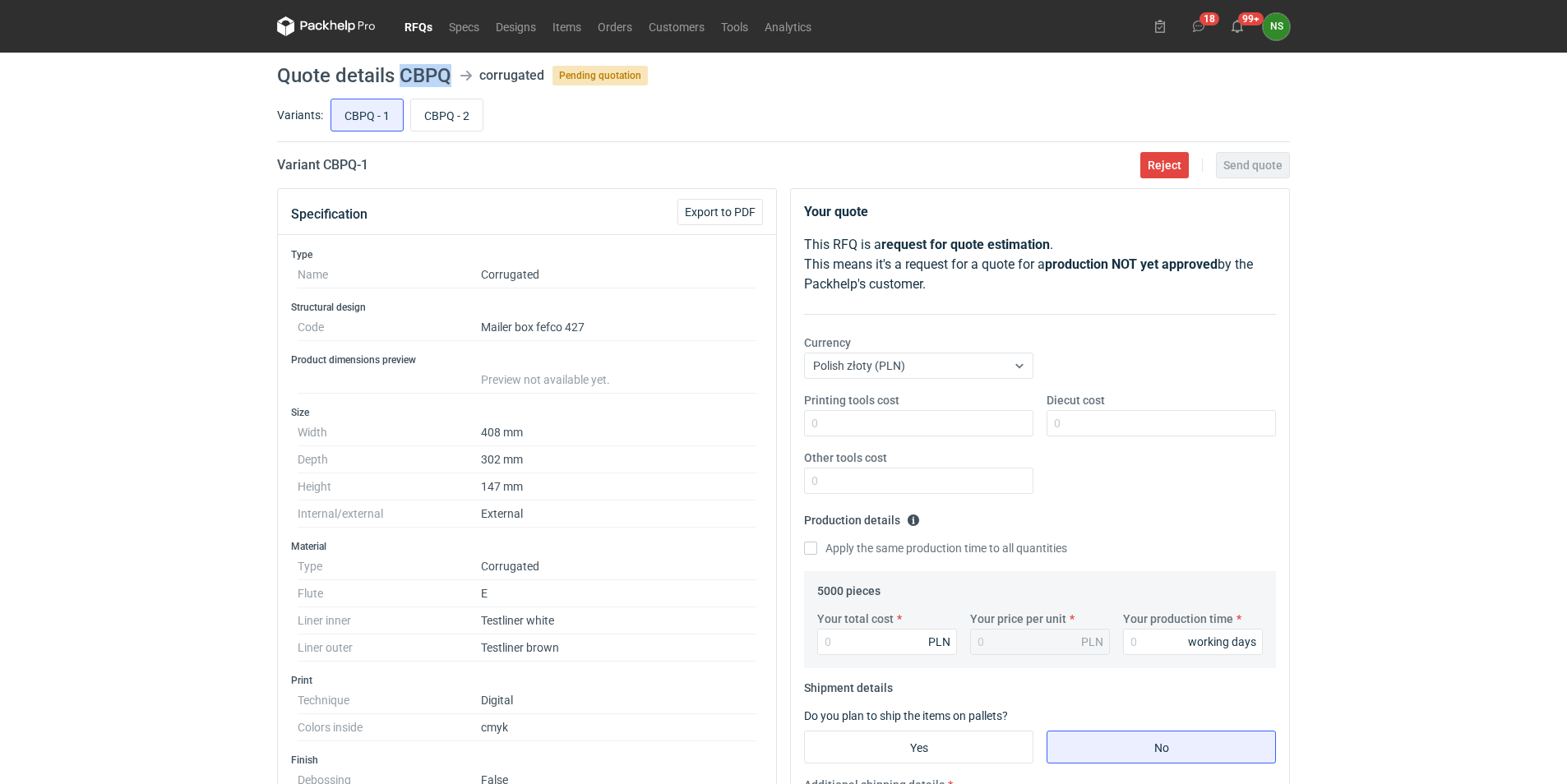
drag, startPoint x: 453, startPoint y: 73, endPoint x: 405, endPoint y: 74, distance: 48.0
click at [405, 74] on header "Quote details CBPQ corrugated Pending quotation" at bounding box center [783, 75] width 1013 height 20
copy h1 "CBPQ"
click at [611, 29] on link "Orders" at bounding box center [614, 26] width 51 height 20
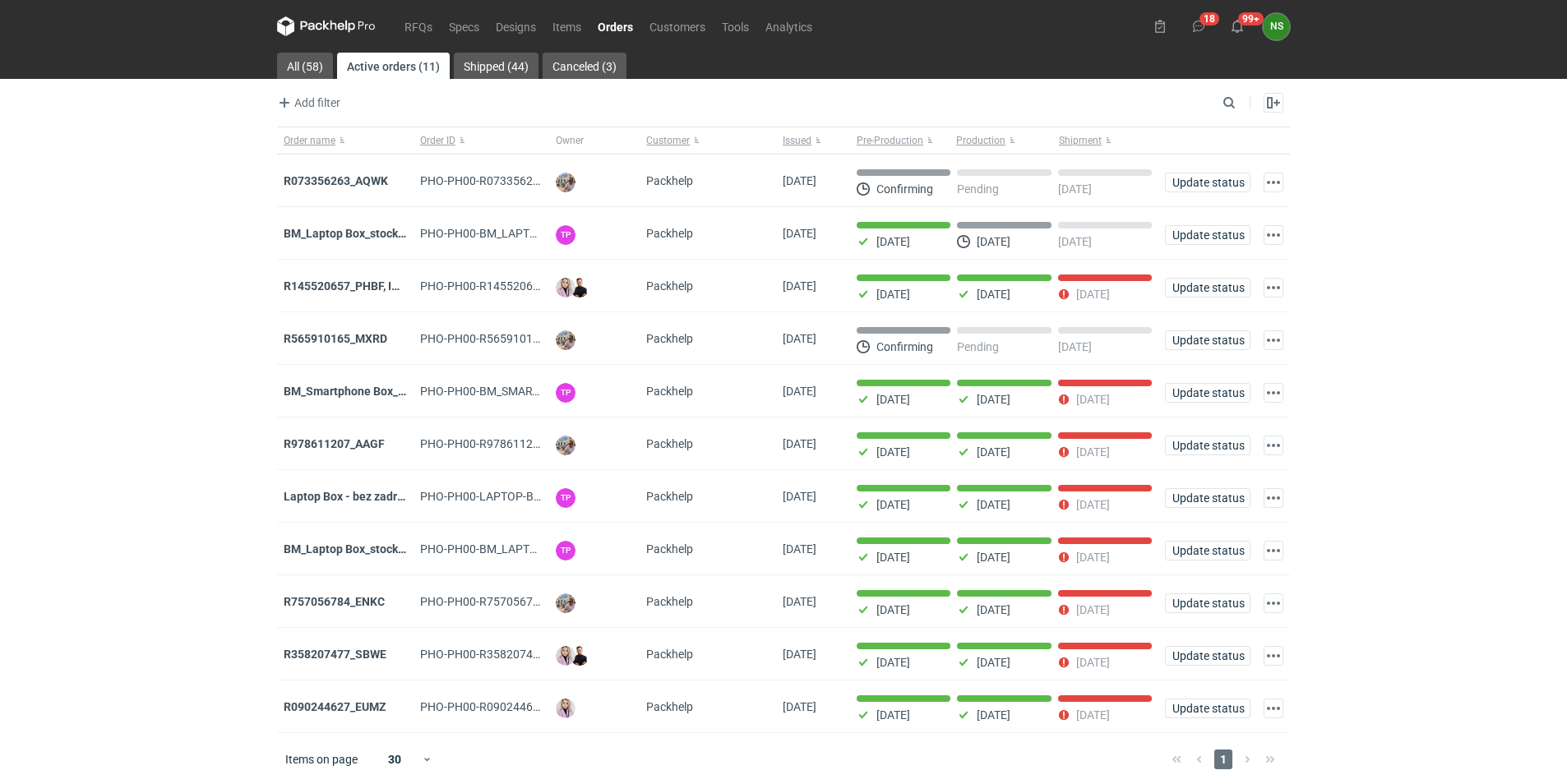
click at [338, 341] on strong "R565910165_MXRD" at bounding box center [335, 338] width 104 height 13
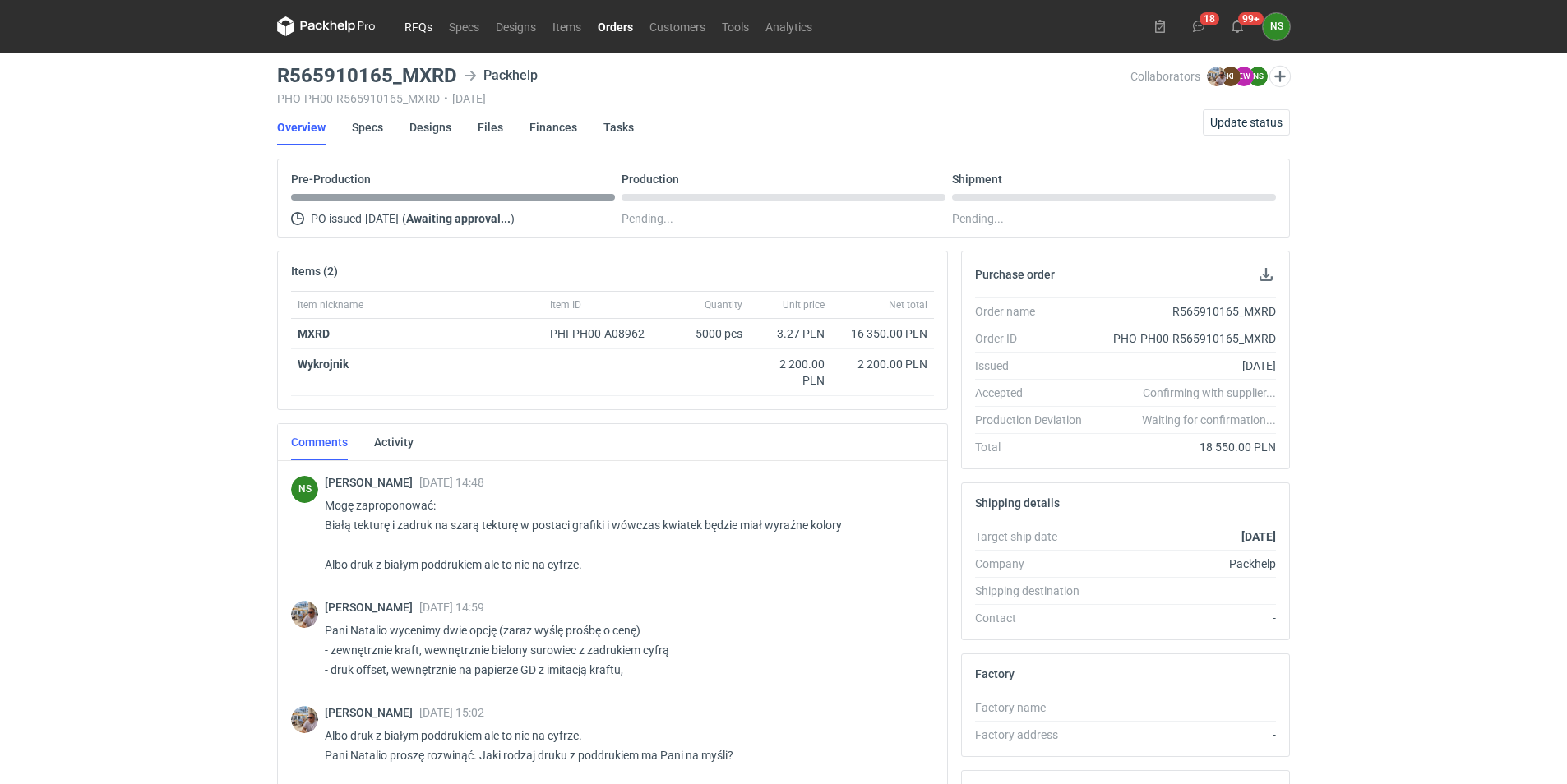
click at [409, 26] on link "RFQs" at bounding box center [418, 26] width 44 height 20
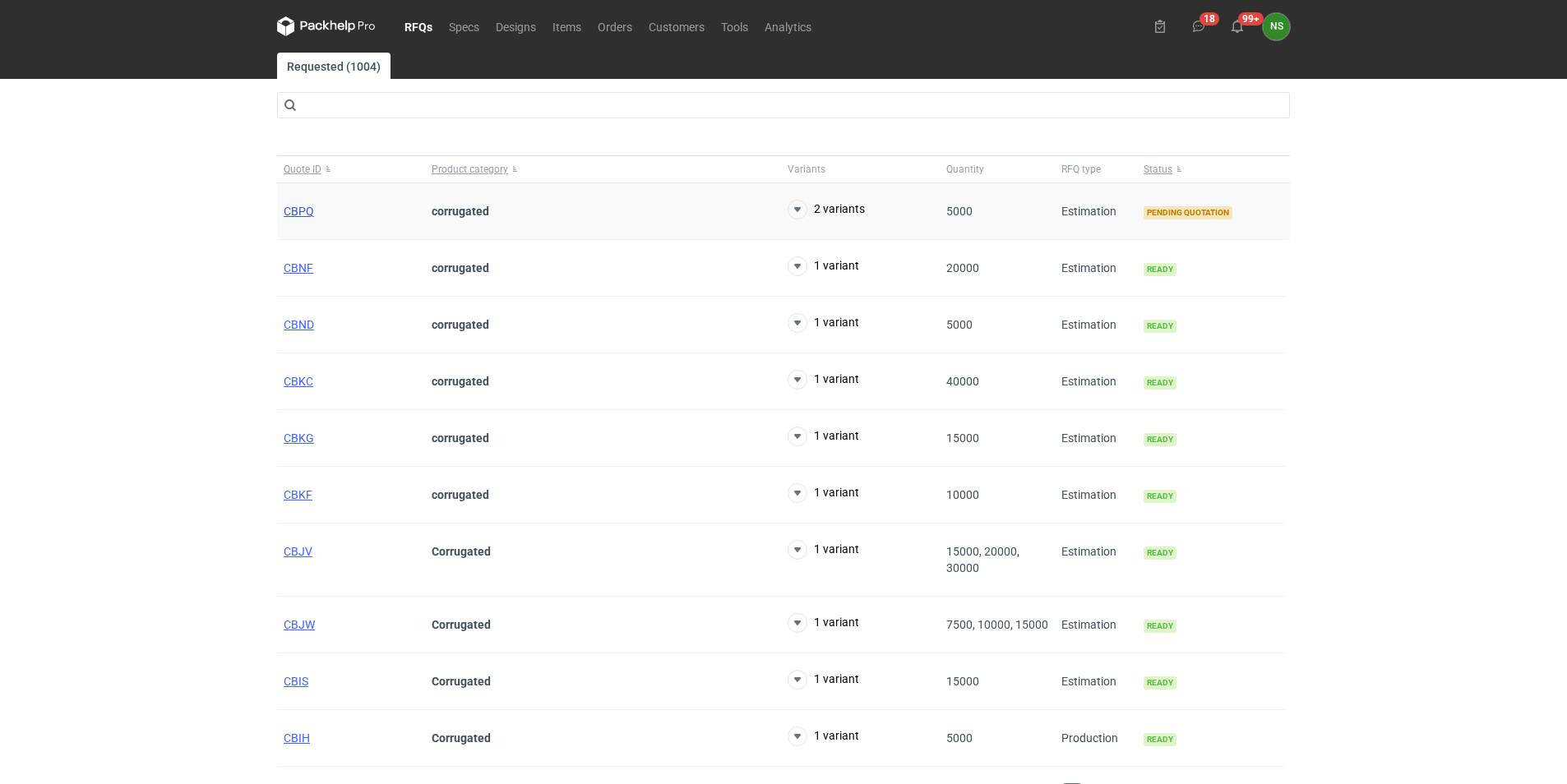
click at [303, 209] on span "CBPQ" at bounding box center [298, 211] width 31 height 13
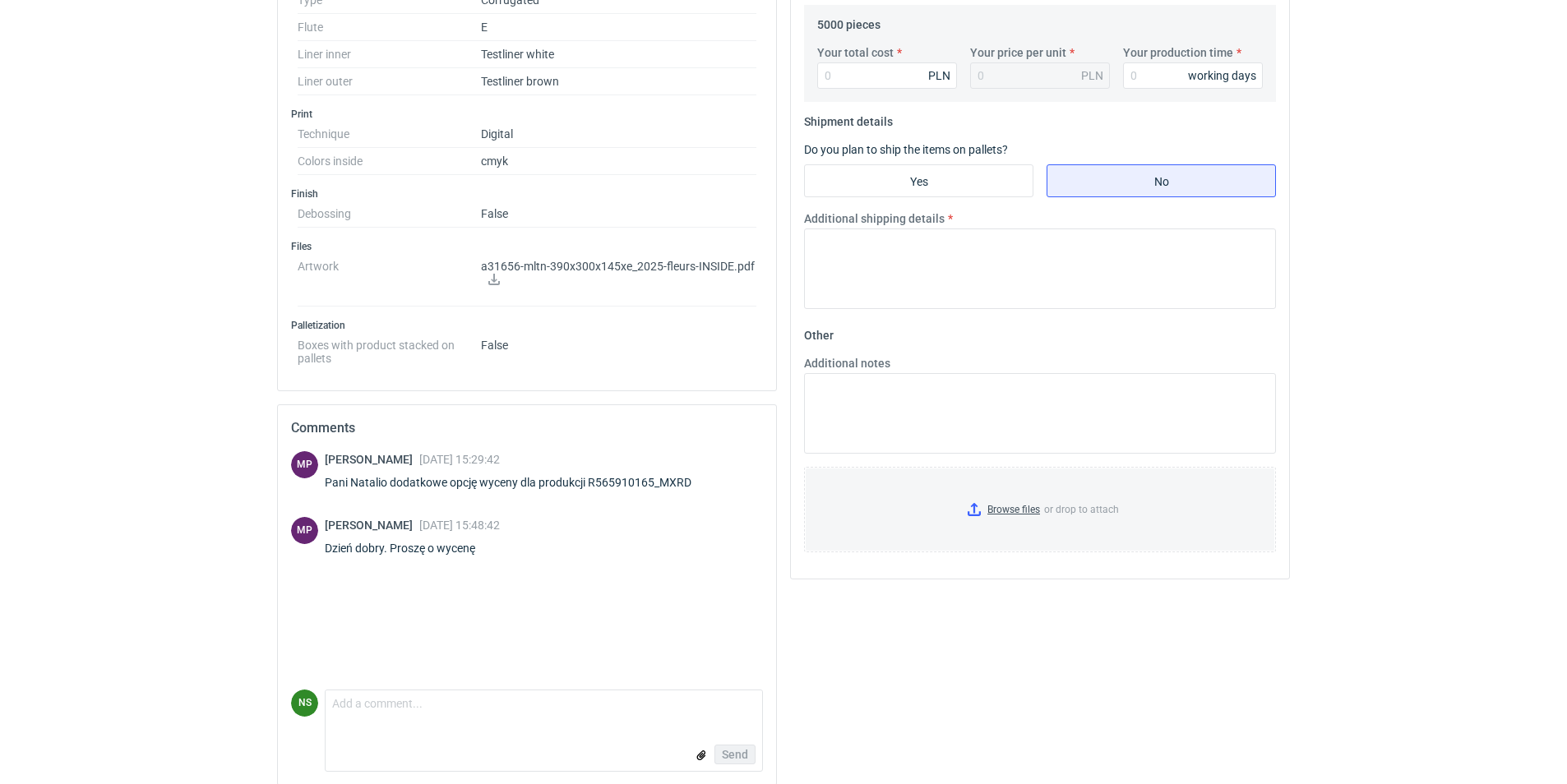
scroll to position [581, 0]
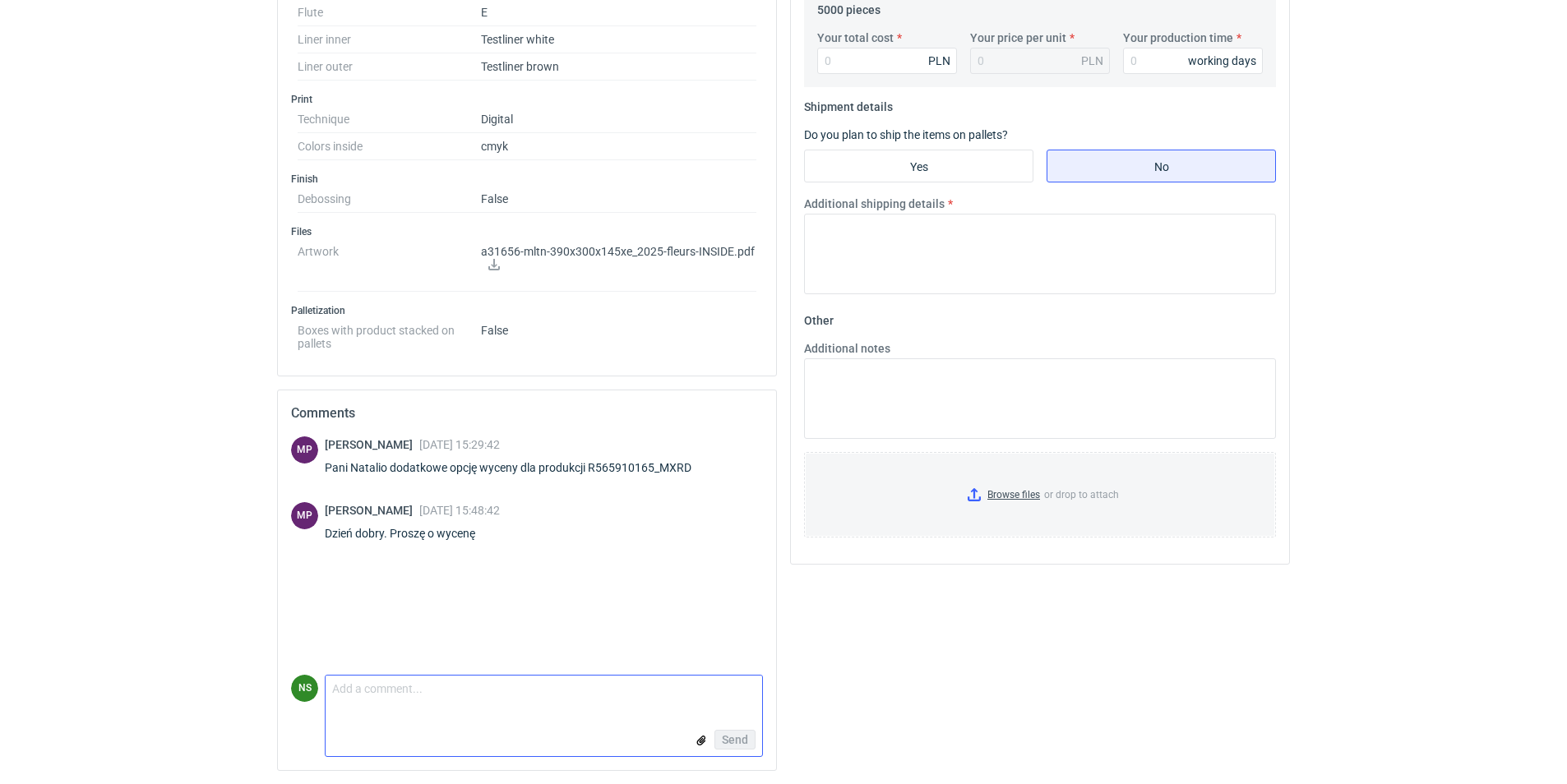
click at [401, 698] on textarea "Comment message" at bounding box center [543, 692] width 437 height 35
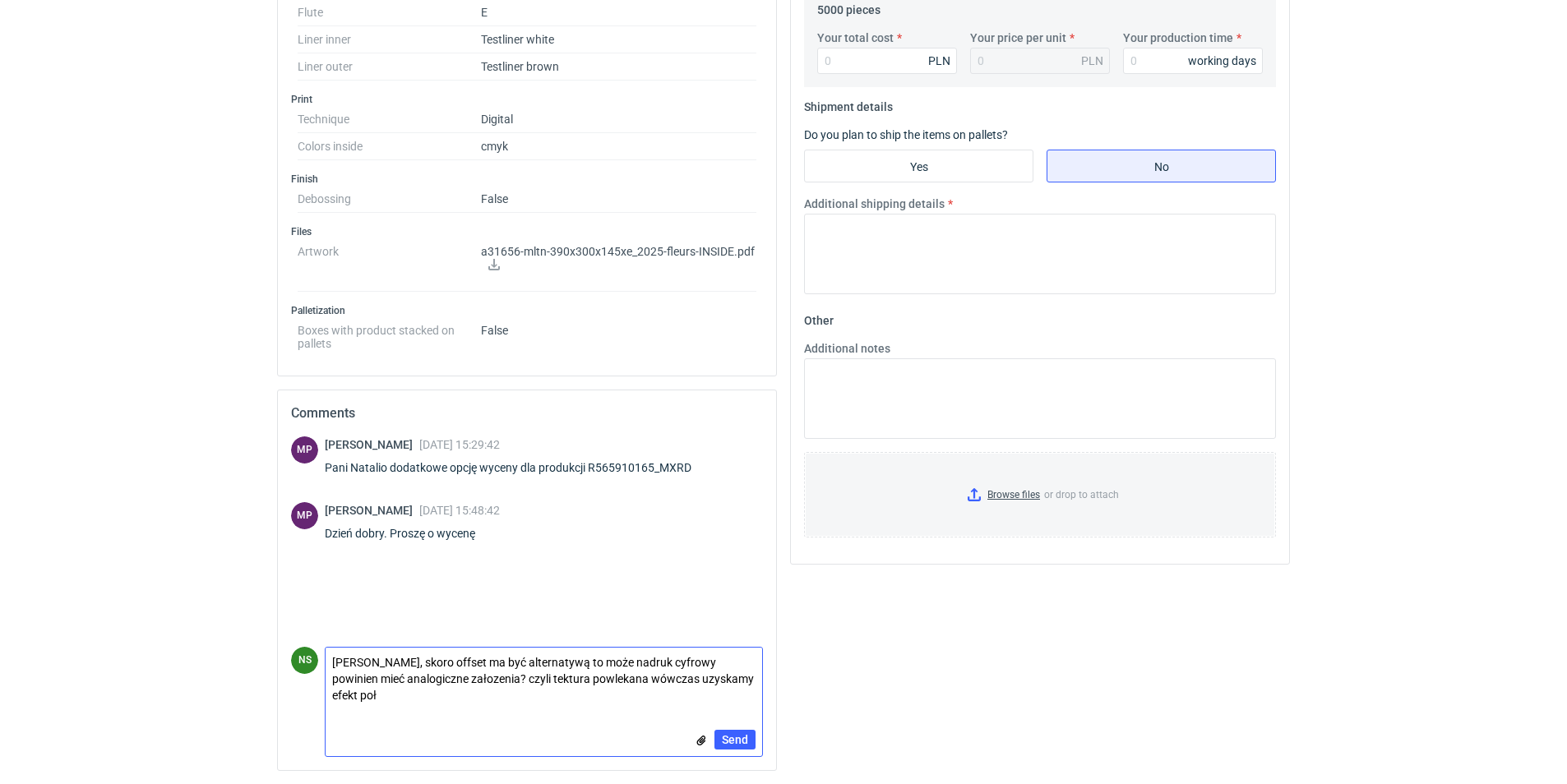
scroll to position [0, 0]
click at [496, 694] on textarea "[PERSON_NAME], skoro offset ma być alternatywą to może nadruk cyfrowy powinien …" at bounding box center [543, 678] width 437 height 63
type textarea "[PERSON_NAME], skoro offset ma być alternatywą to może nadruk cyfrowy powinien …"
click at [742, 738] on span "Send" at bounding box center [735, 739] width 26 height 11
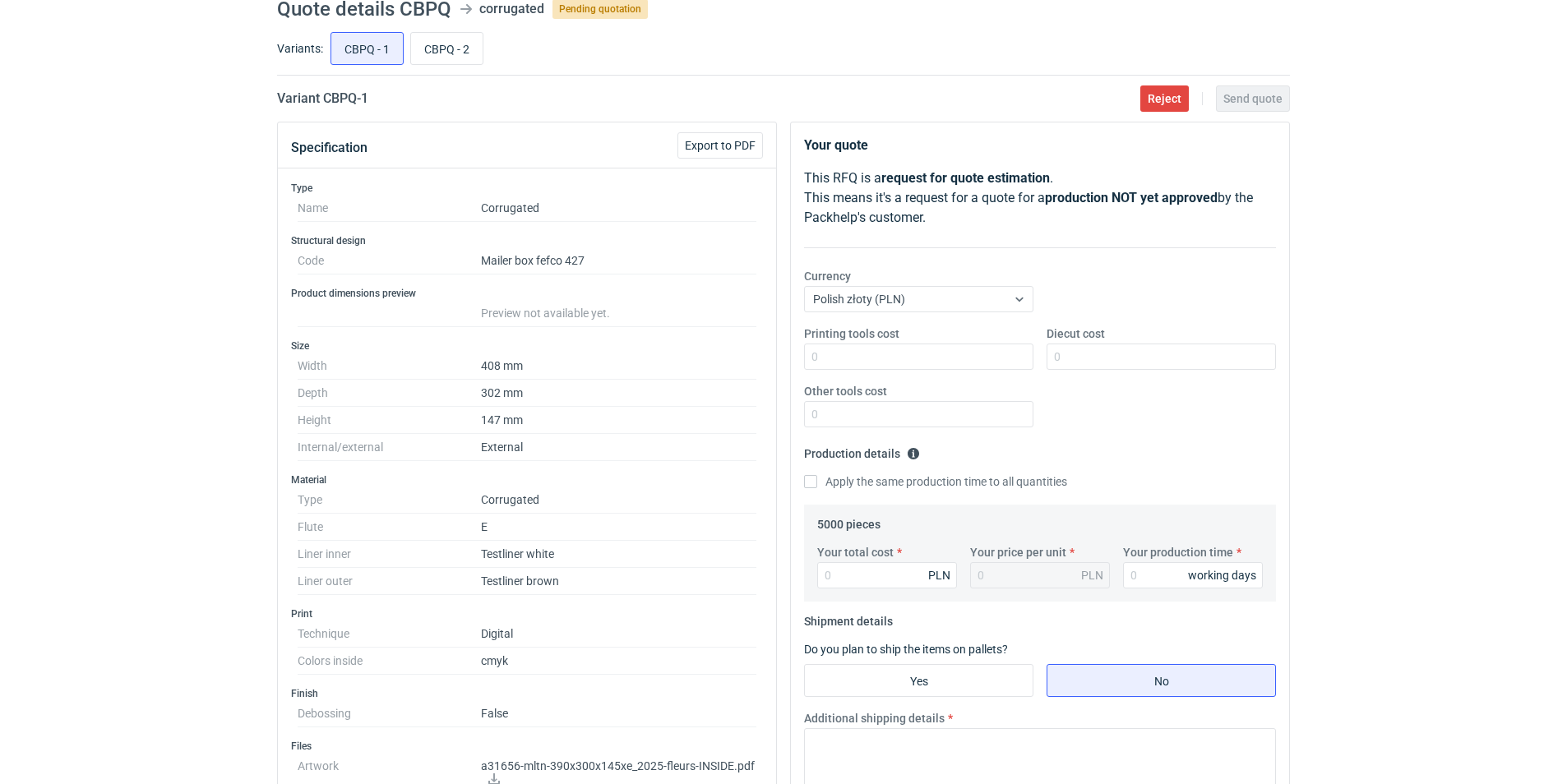
scroll to position [20, 0]
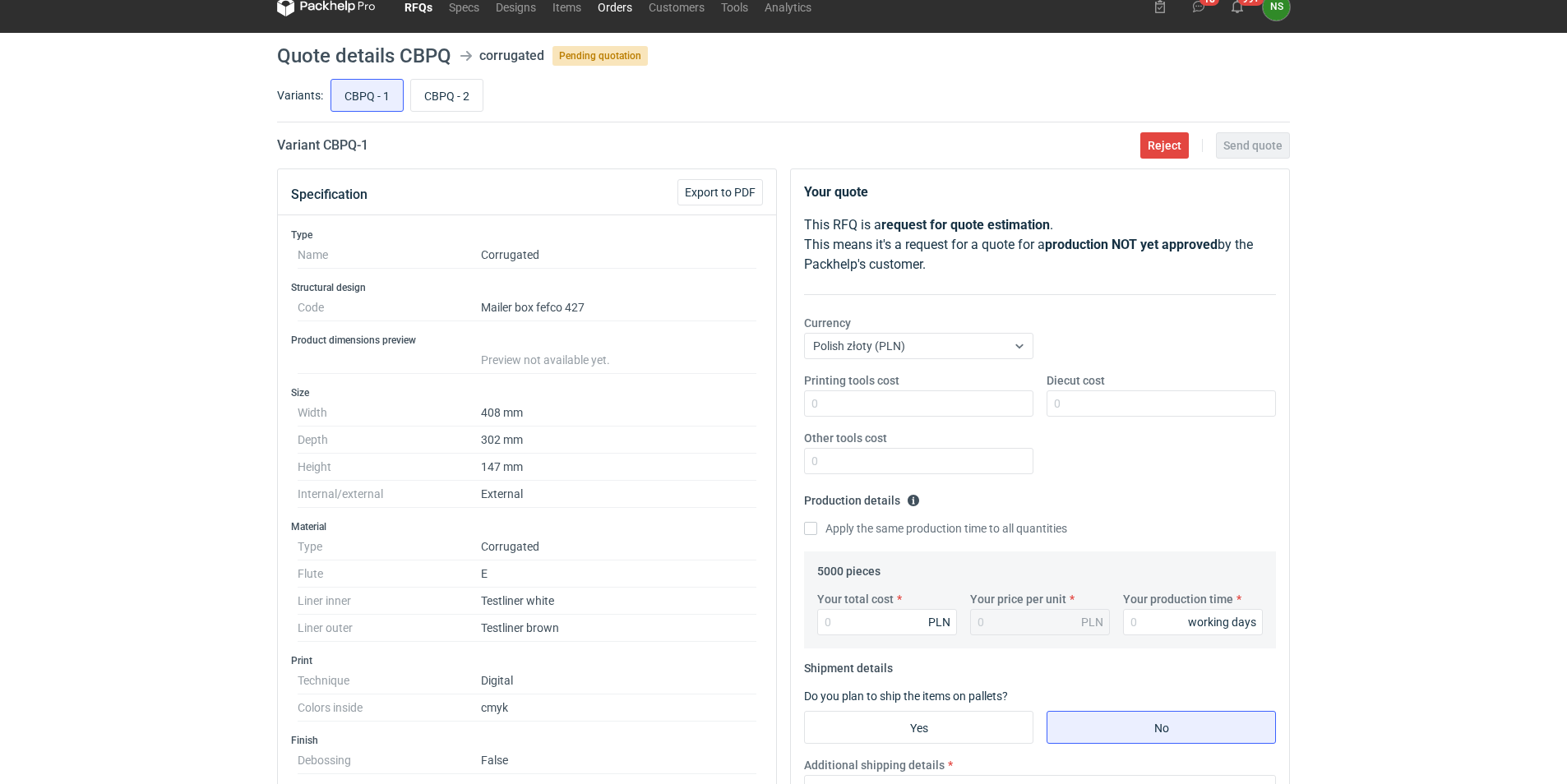
click at [621, 10] on link "Orders" at bounding box center [614, 6] width 51 height 20
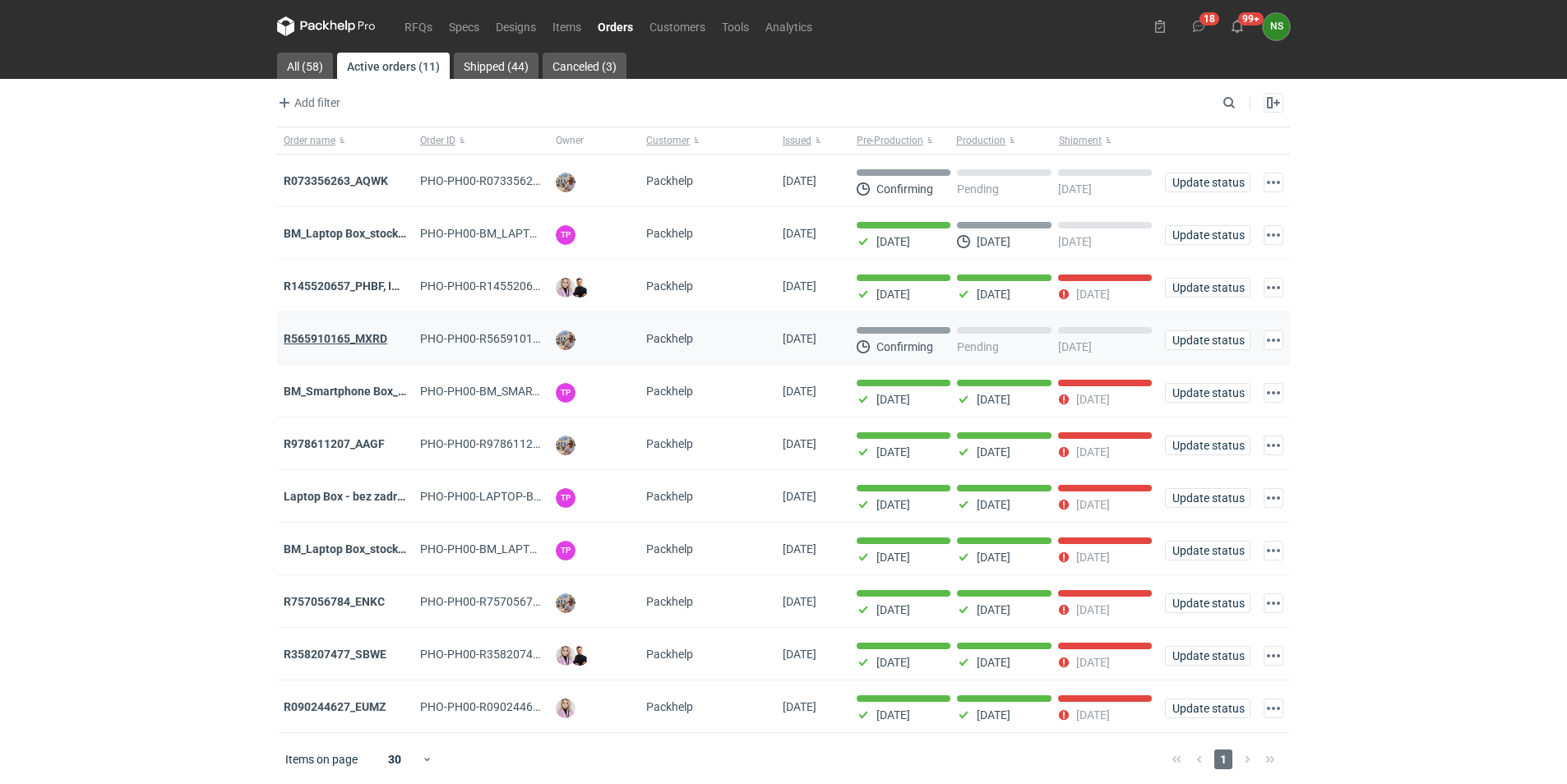
click at [357, 339] on strong "R565910165_MXRD" at bounding box center [335, 338] width 104 height 13
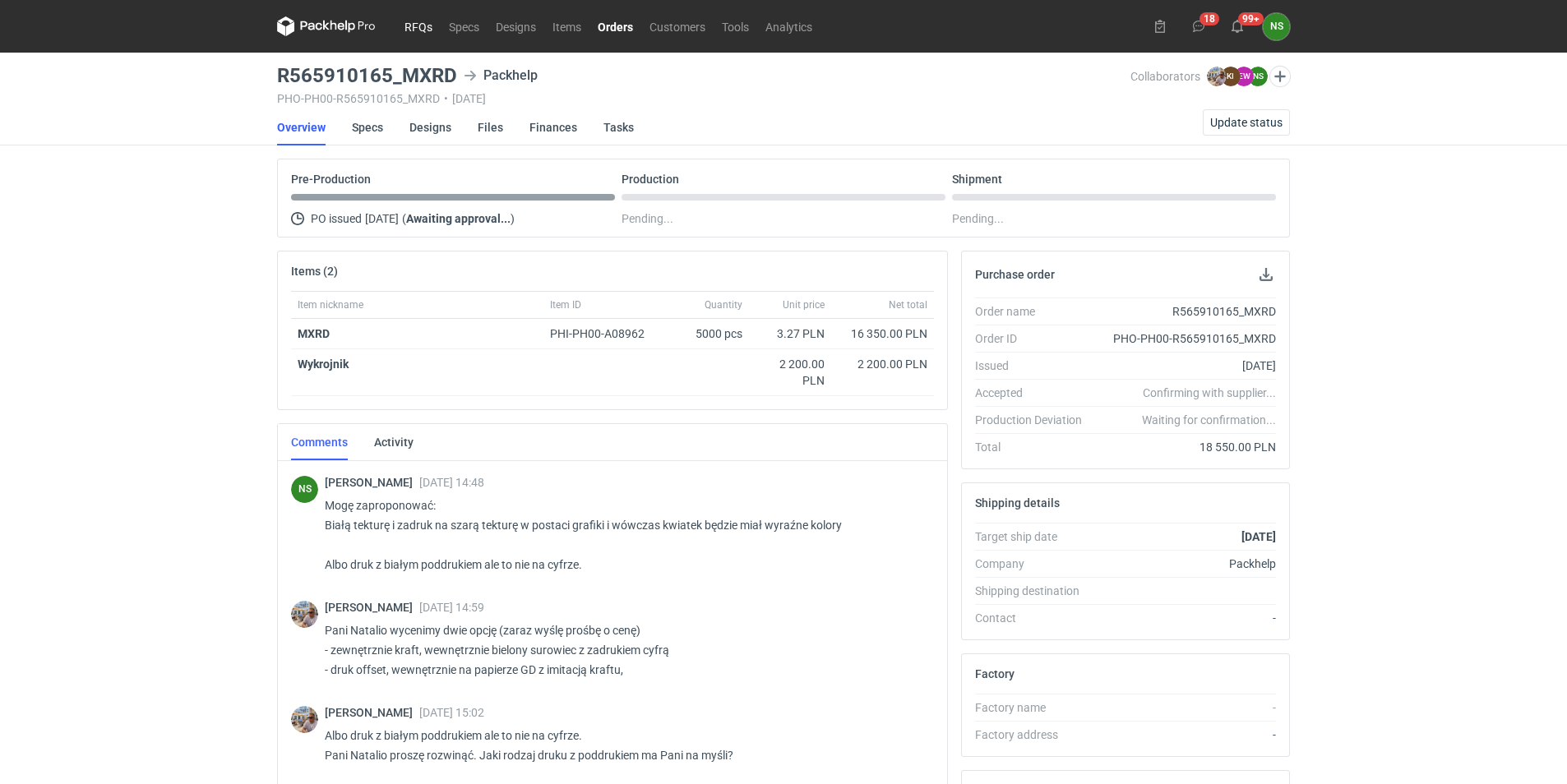
click at [423, 22] on link "RFQs" at bounding box center [418, 26] width 44 height 20
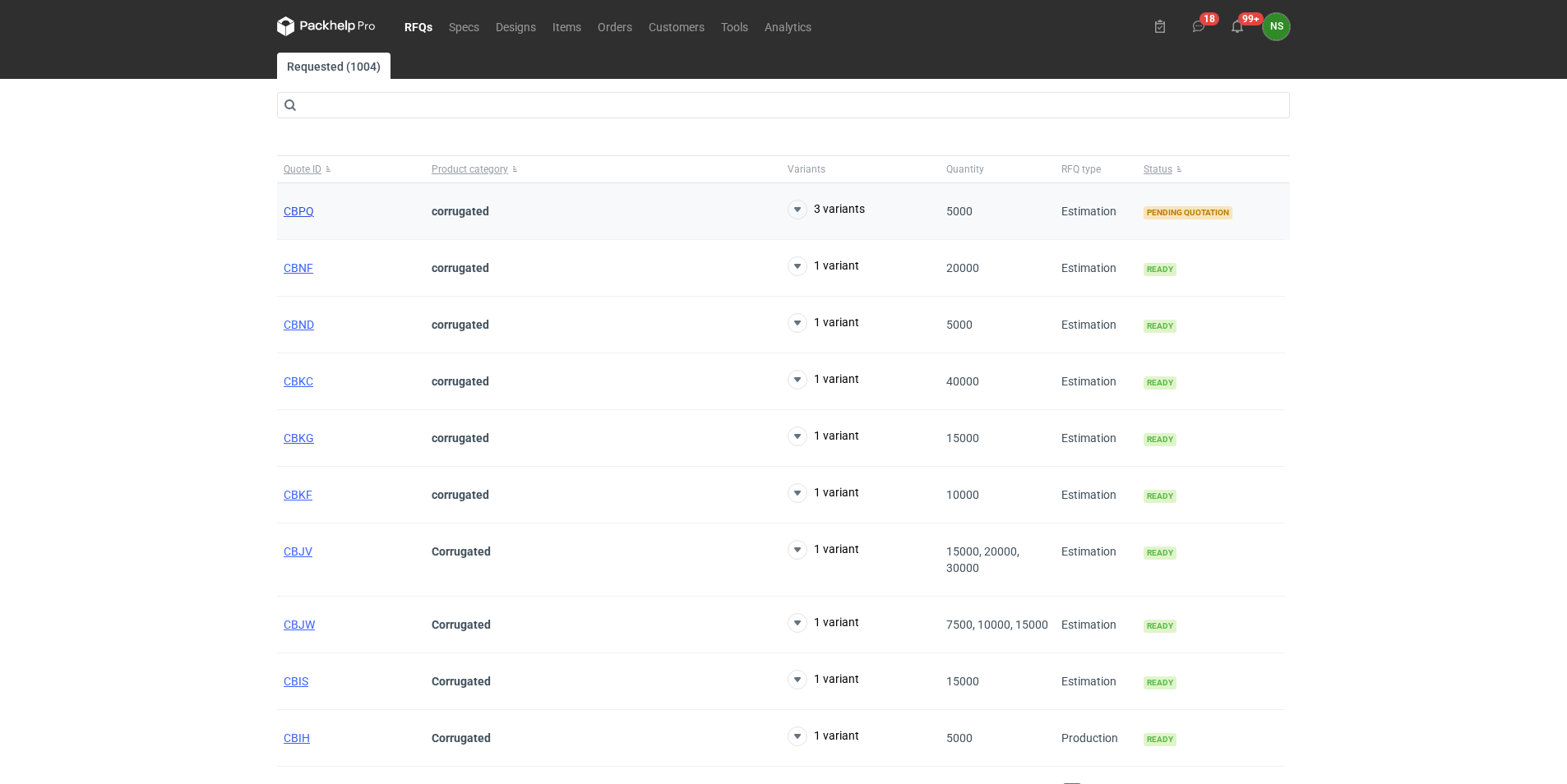
click at [305, 209] on span "CBPQ" at bounding box center [298, 211] width 31 height 13
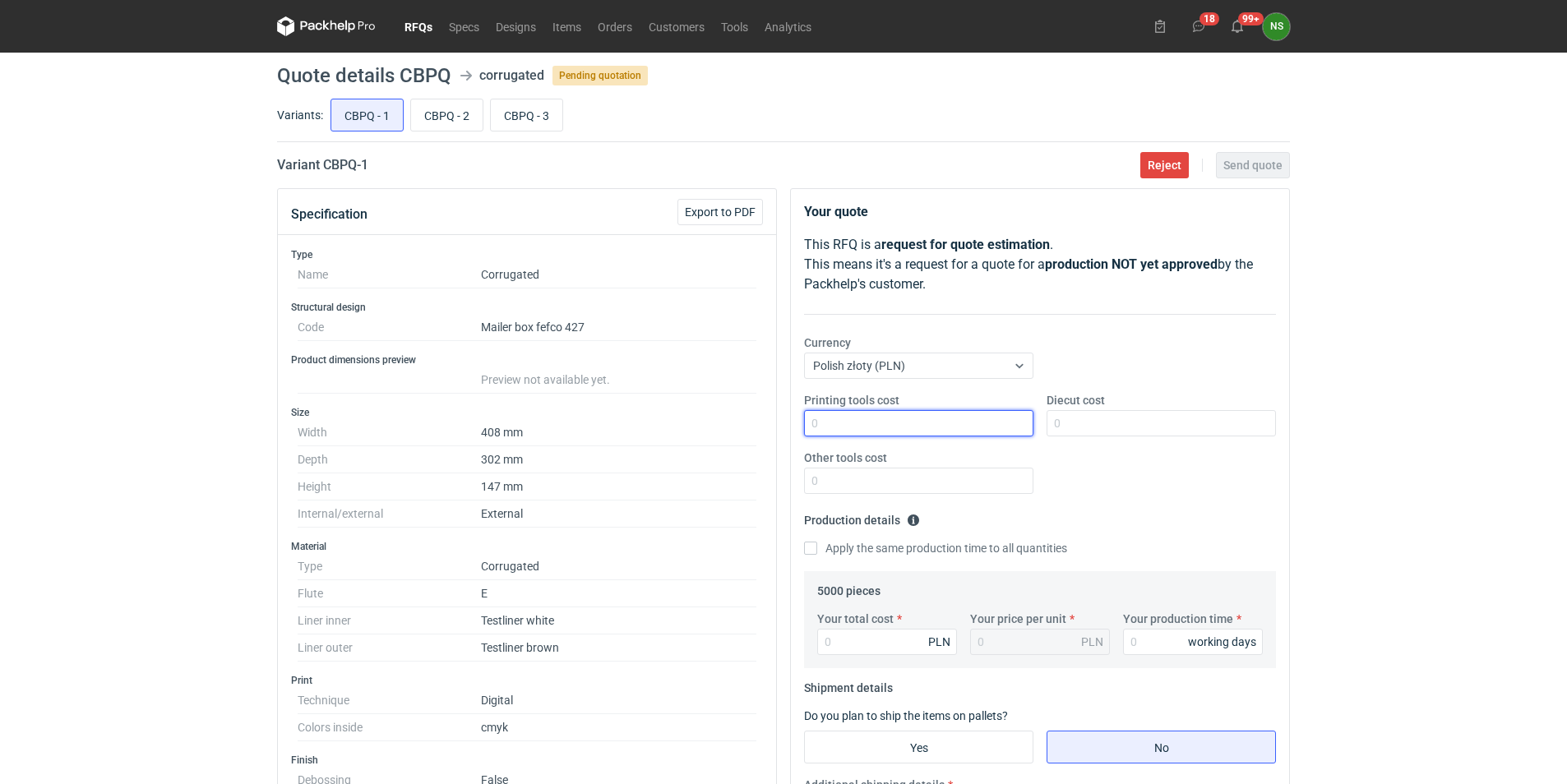
click at [840, 423] on input "Printing tools cost" at bounding box center [918, 423] width 229 height 26
type input "2"
type input "0"
type input "2200"
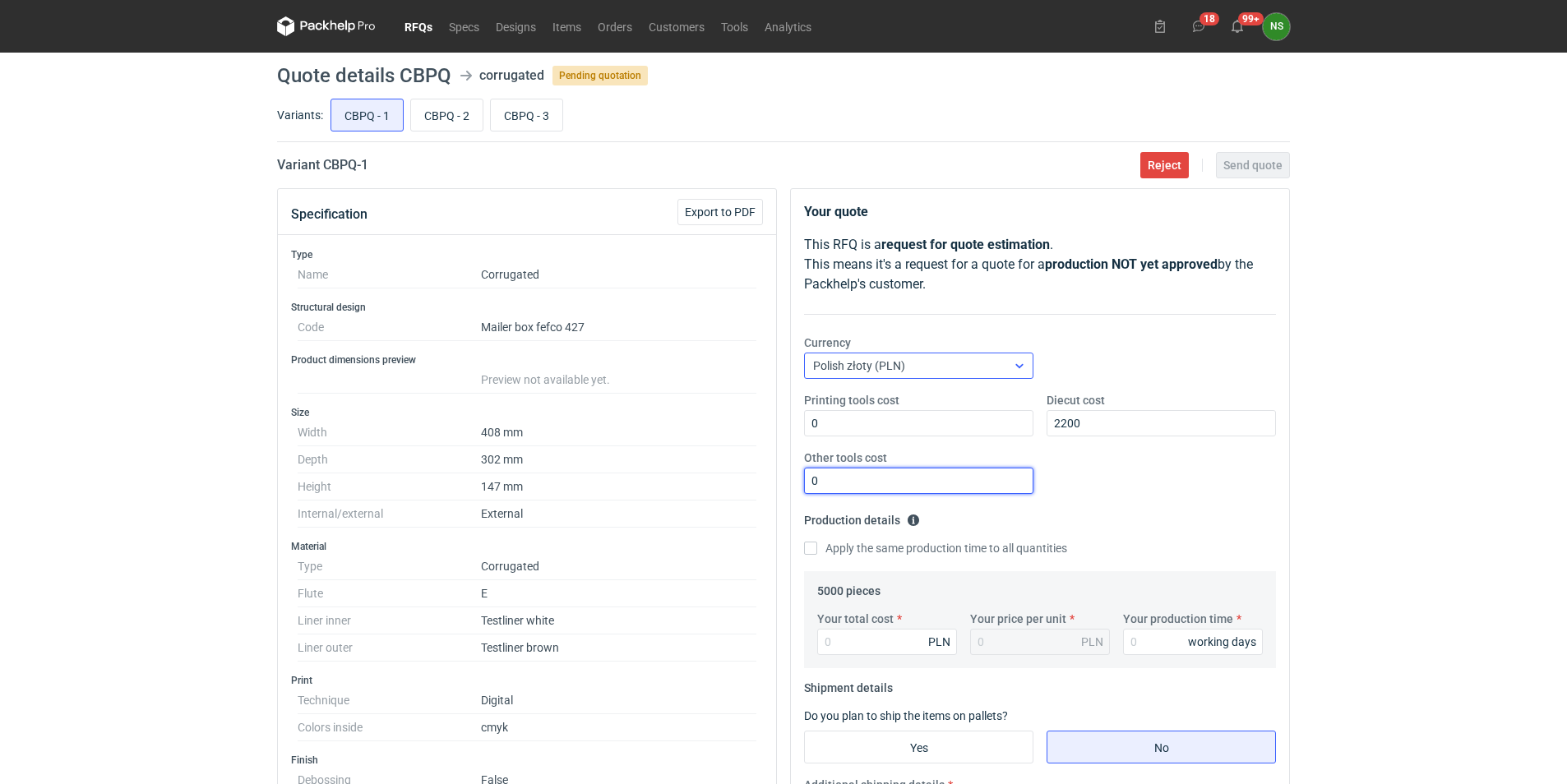
type input "0"
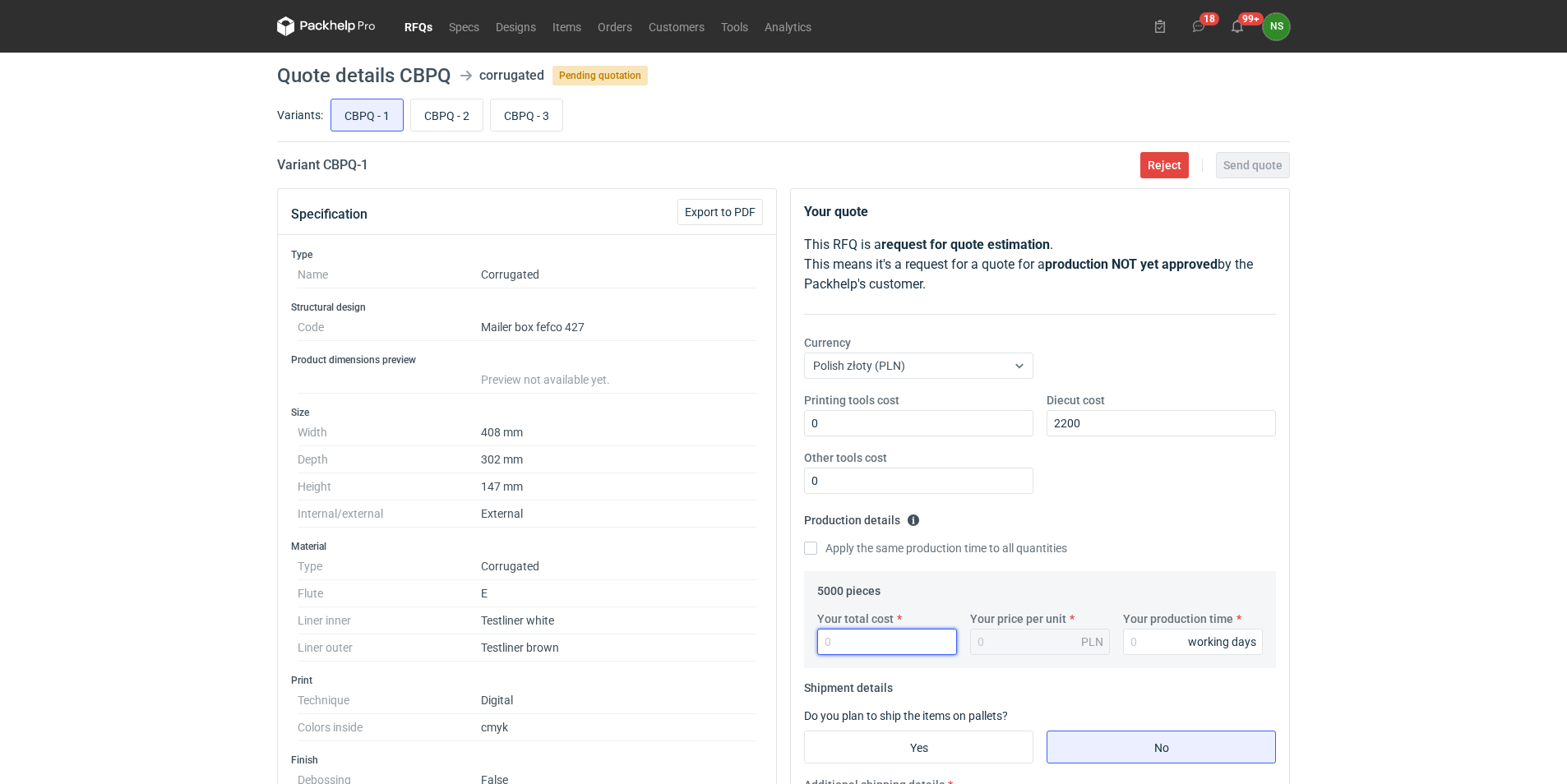
click at [850, 648] on input "Your total cost" at bounding box center [886, 642] width 139 height 26
type input "16850"
type input "3.37"
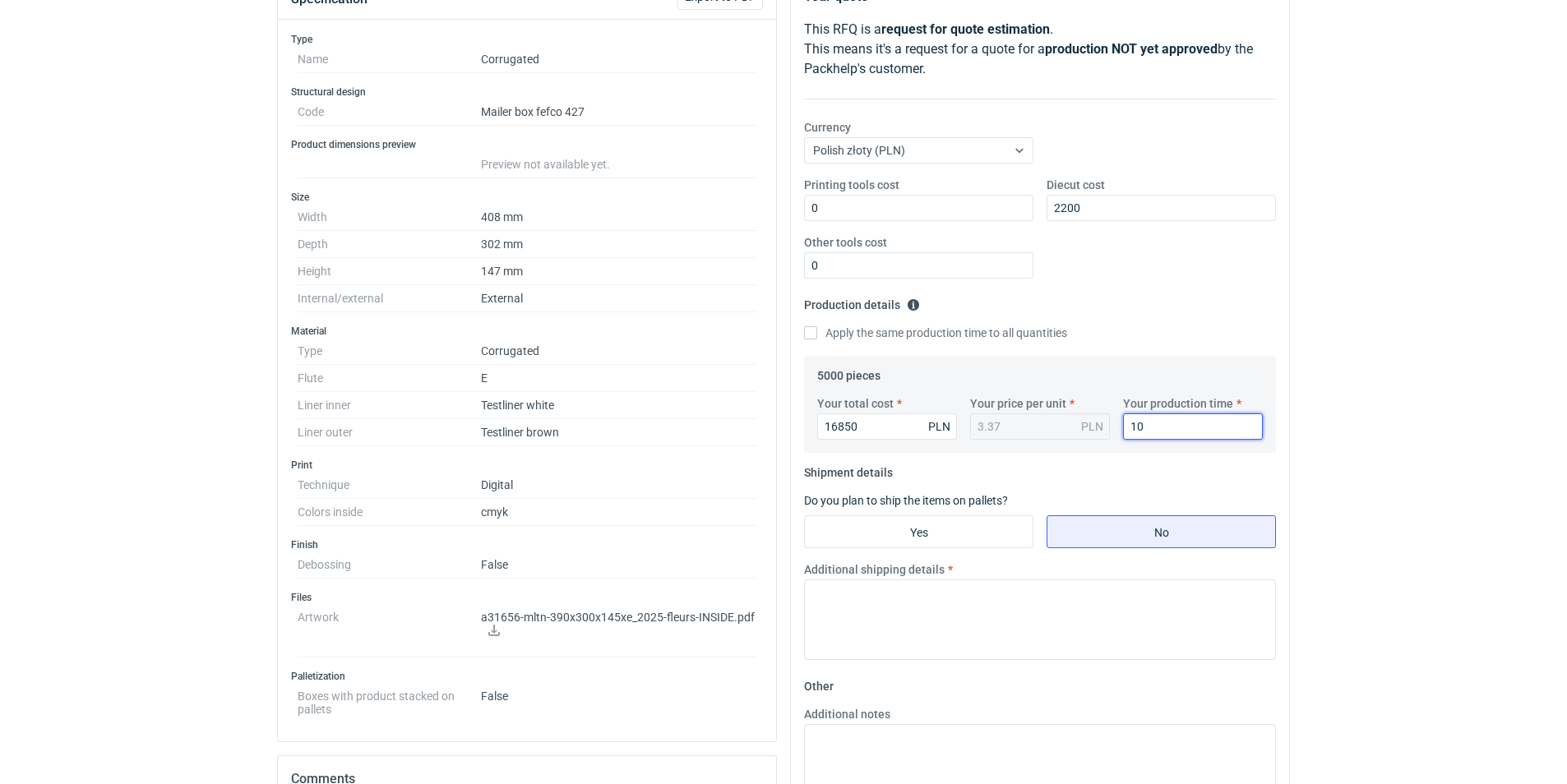
scroll to position [294, 0]
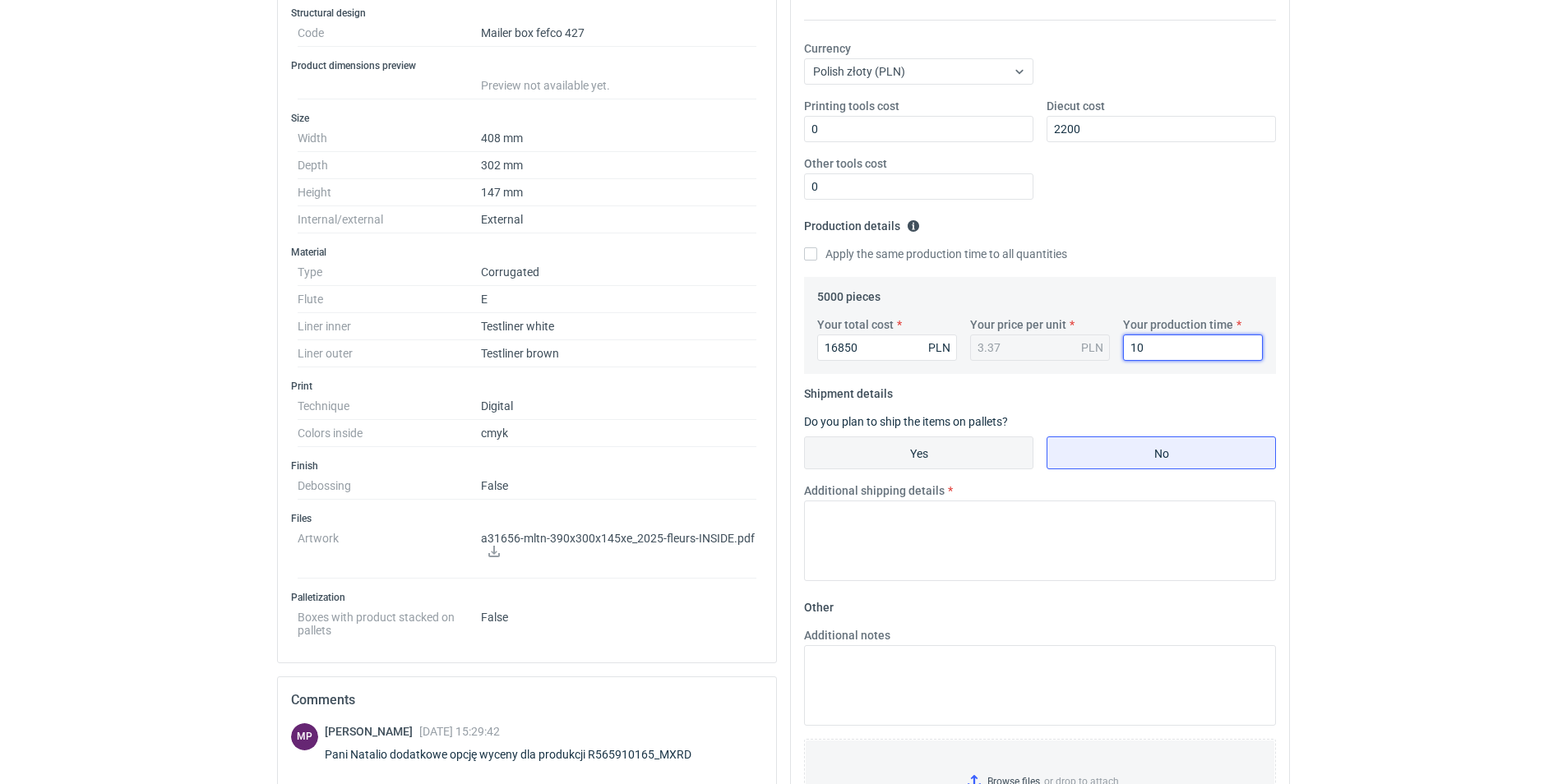
type input "10"
click at [914, 446] on input "Yes" at bounding box center [919, 452] width 228 height 31
radio input "true"
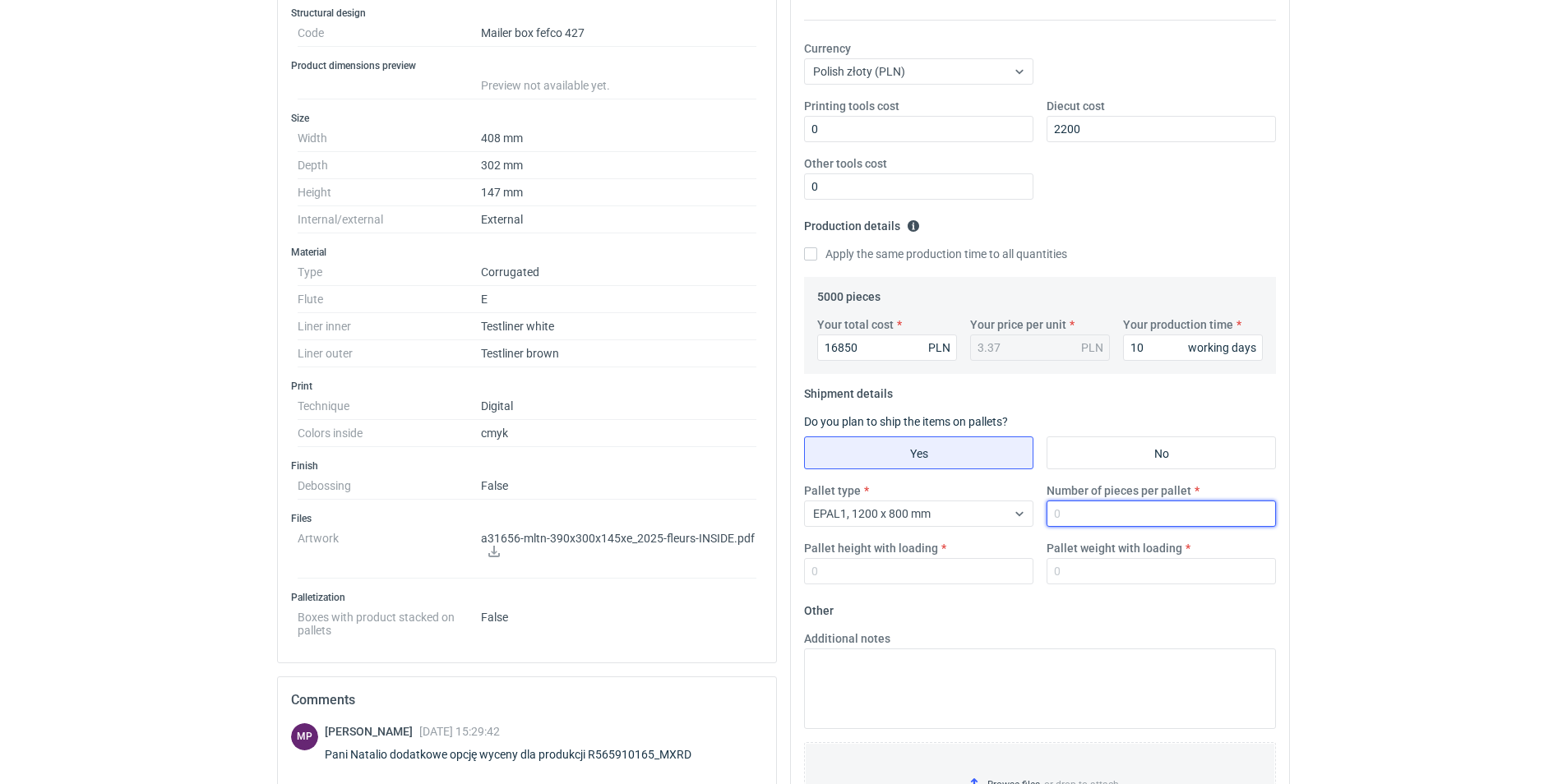
click at [1079, 509] on input "Number of pieces per pallet" at bounding box center [1160, 513] width 229 height 26
type input "1030"
type input "1850"
type input "1"
type input "450"
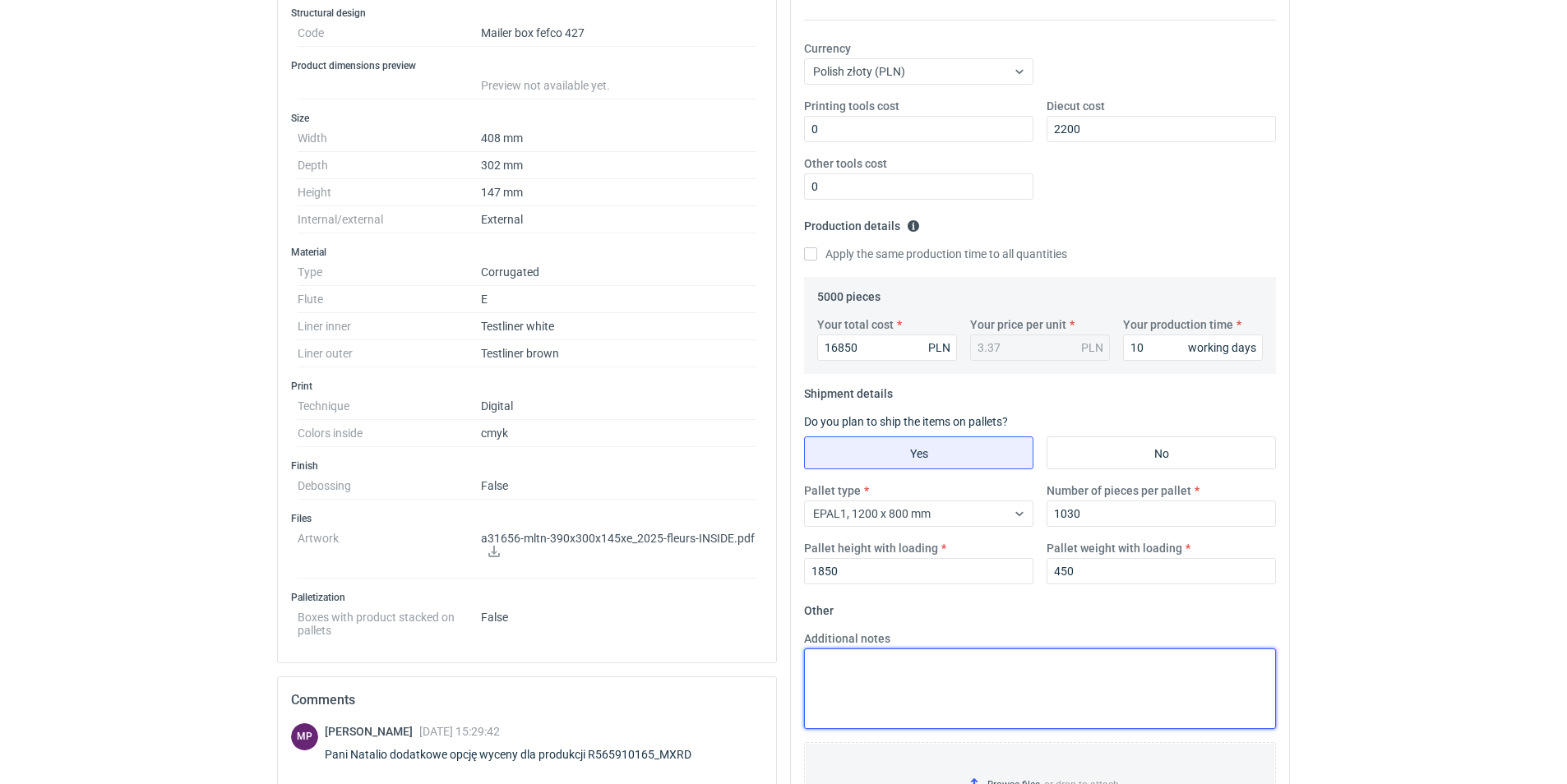
click at [934, 669] on textarea "Additional notes" at bounding box center [1040, 689] width 472 height 80
paste textarea "HP500 w terminie [DATE]- [DATE]"
drag, startPoint x: 1126, startPoint y: 680, endPoint x: 1099, endPoint y: 680, distance: 27.0
click at [1099, 680] on textarea "gramatura zgodnie z rozmową planowany przegląd maszyny druku C500 HP500 w termi…" at bounding box center [1040, 689] width 472 height 80
click at [881, 666] on textarea "gramatura zgodnie z rozmową planowany przegląd maszyny druku HP500 w terminie […" at bounding box center [1040, 689] width 472 height 80
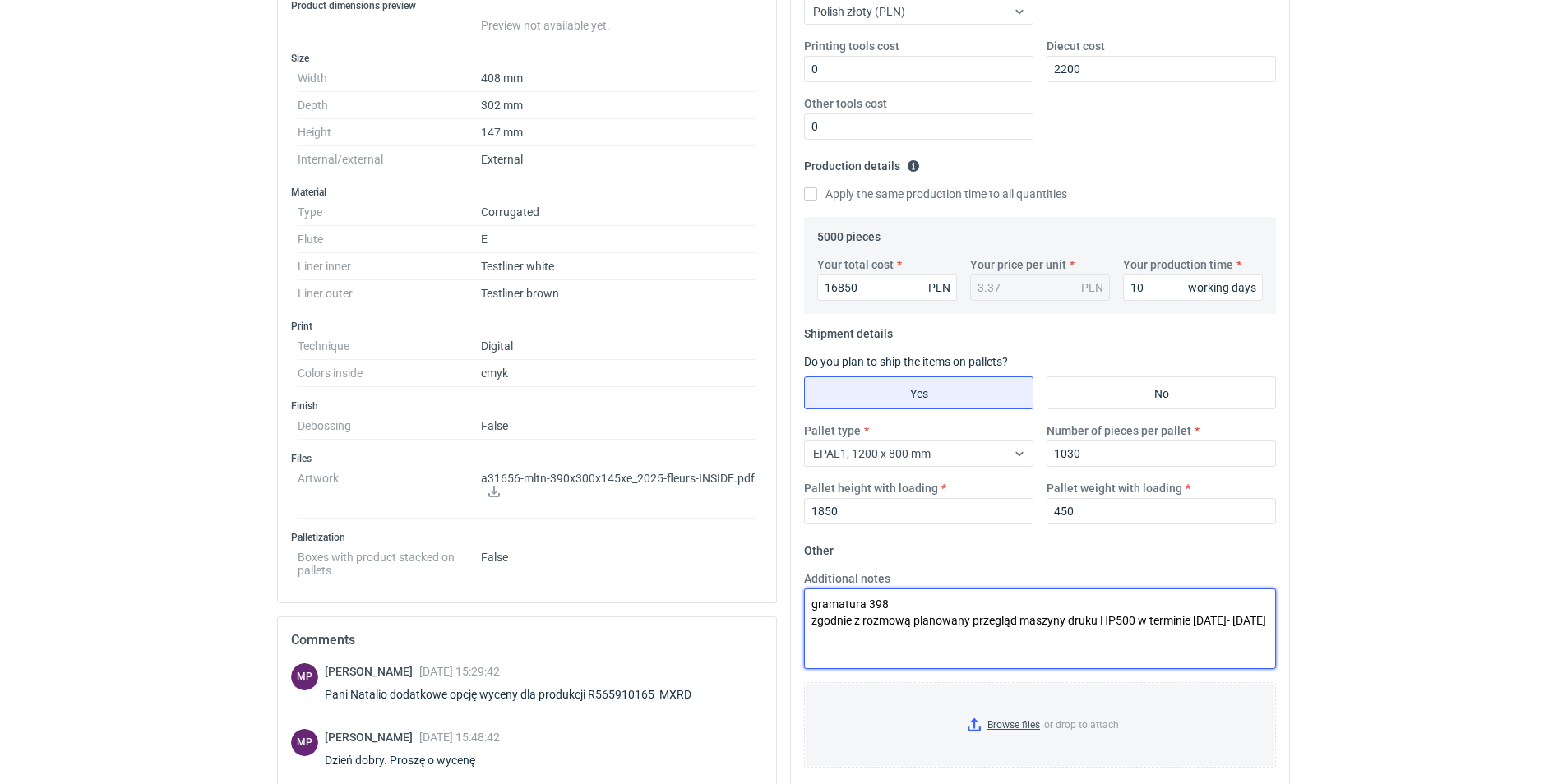
scroll to position [323, 0]
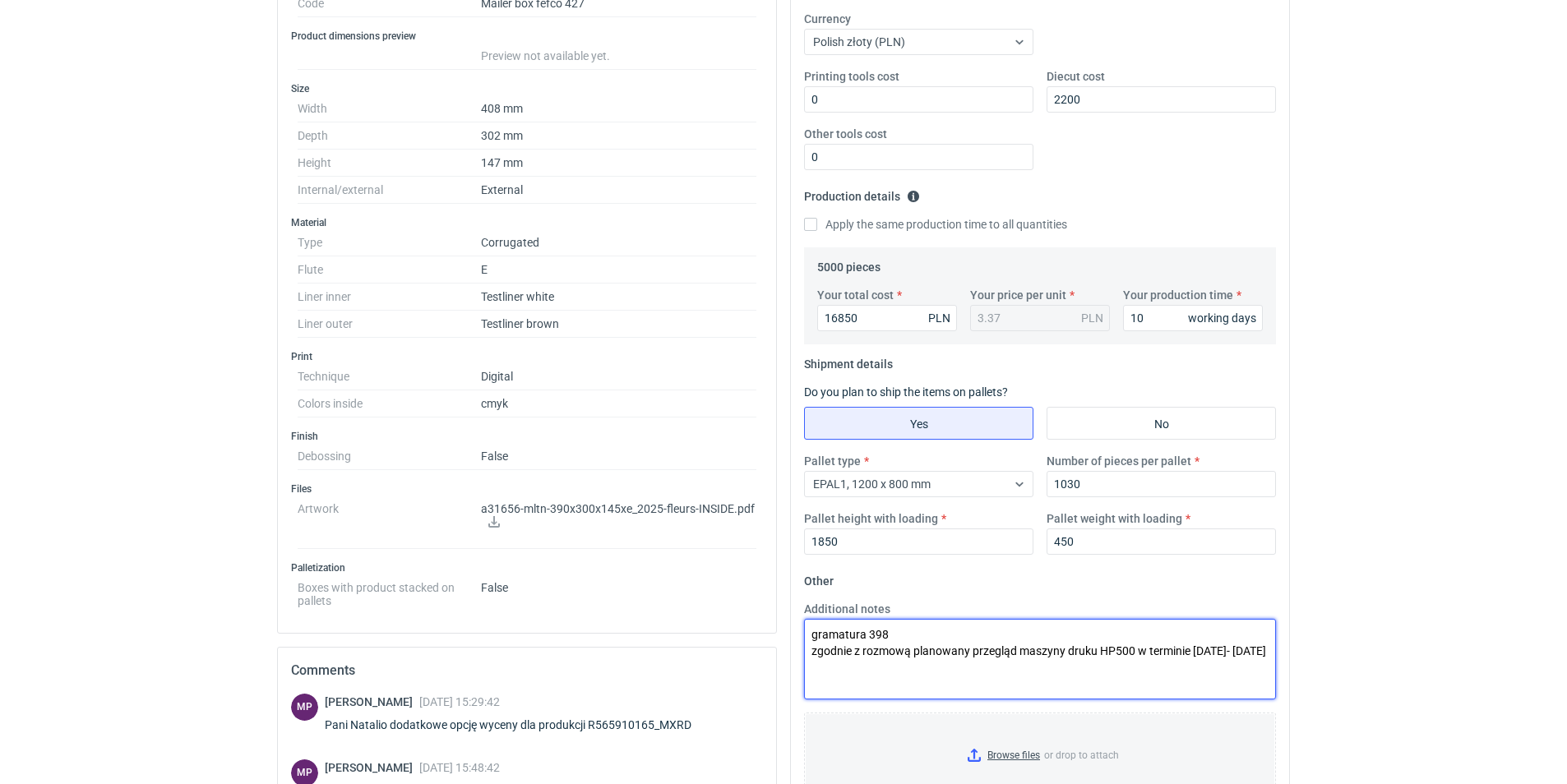
drag, startPoint x: 860, startPoint y: 652, endPoint x: 769, endPoint y: 611, distance: 99.8
click at [773, 618] on div "Specification Export to PDF Type Name Corrugated Structural design Code Mailer …" at bounding box center [783, 490] width 1026 height 1250
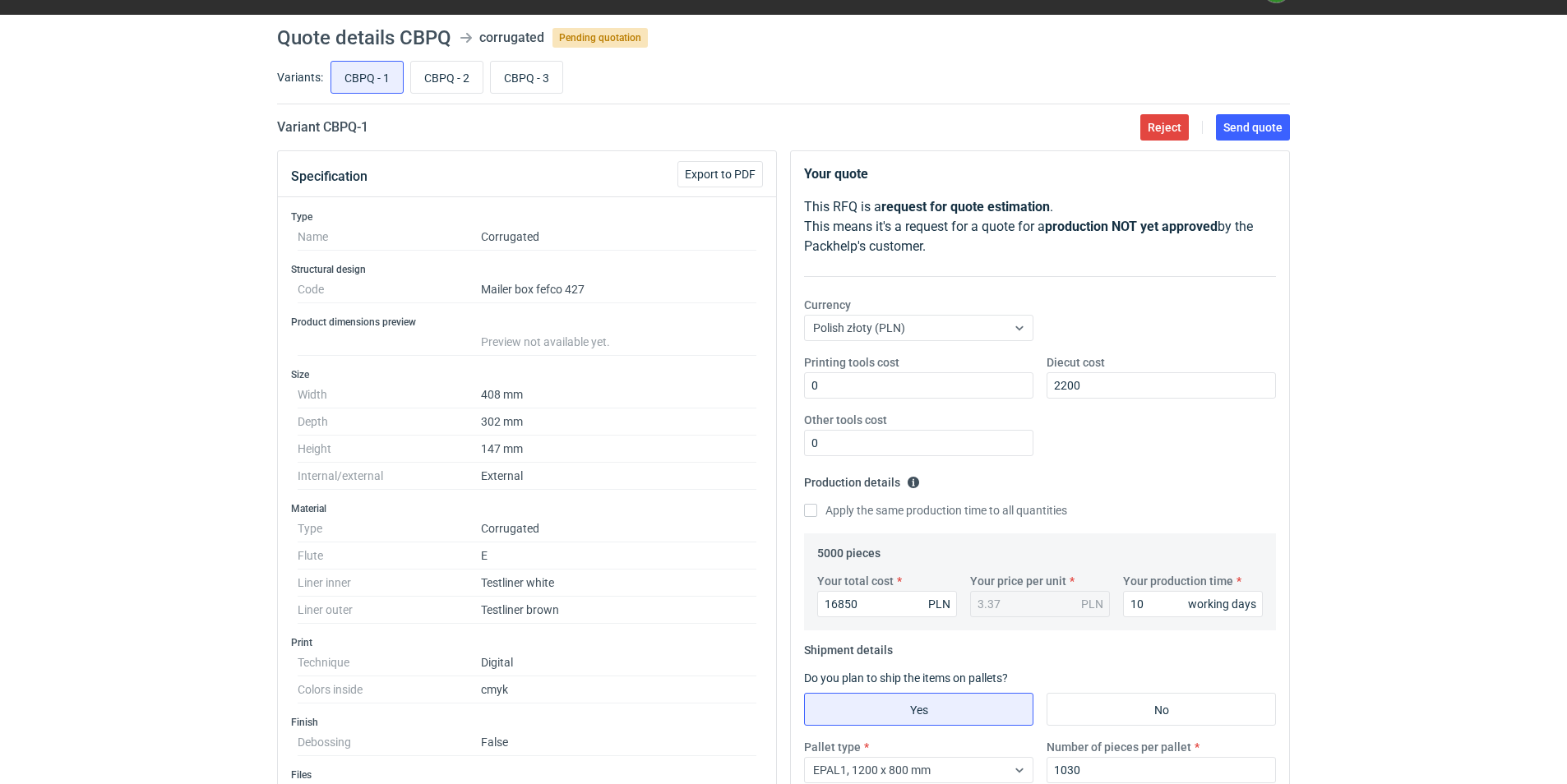
scroll to position [0, 0]
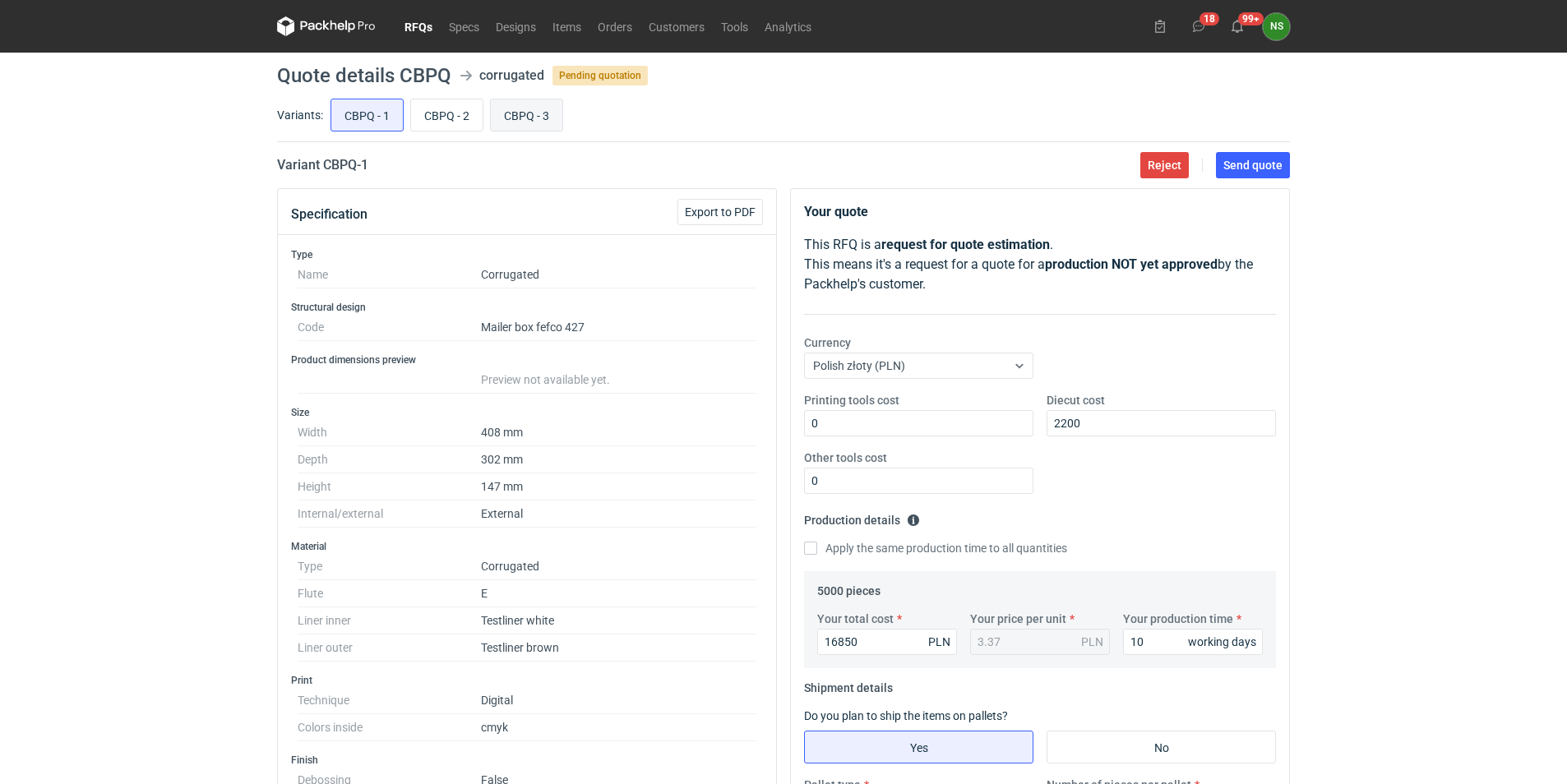
type textarea "gramatura 398 zgodnie z rozmową planowany przegląd maszyny druku HP500 w termin…"
click at [517, 112] on input "CBPQ - 3" at bounding box center [526, 114] width 71 height 31
radio input "true"
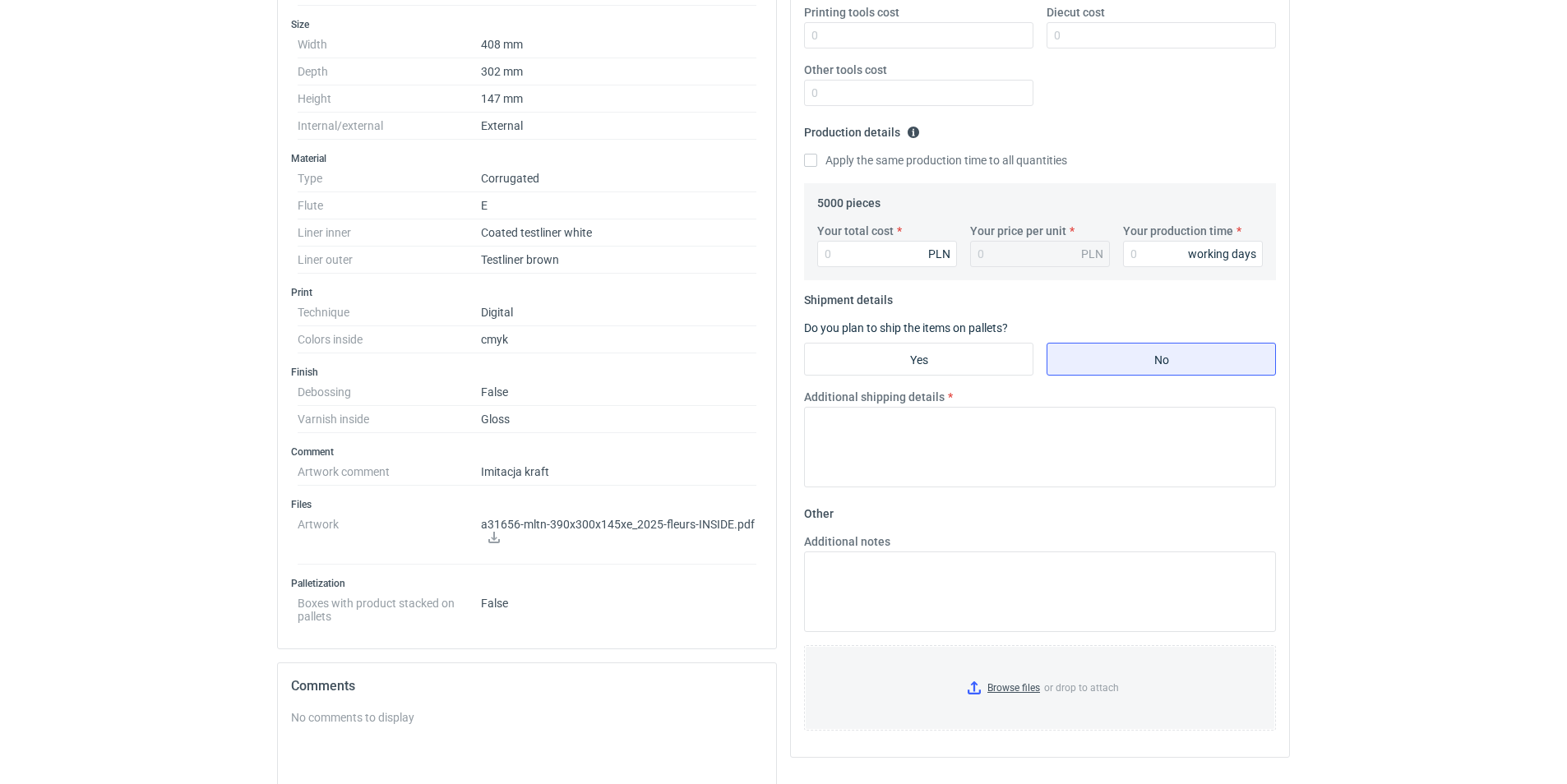
scroll to position [391, 0]
click at [882, 566] on textarea "Additional notes" at bounding box center [1040, 589] width 472 height 80
paste textarea "gramatura 398 zgodnie z rozmową planowany przegląd maszyny druku HP500 w termin…"
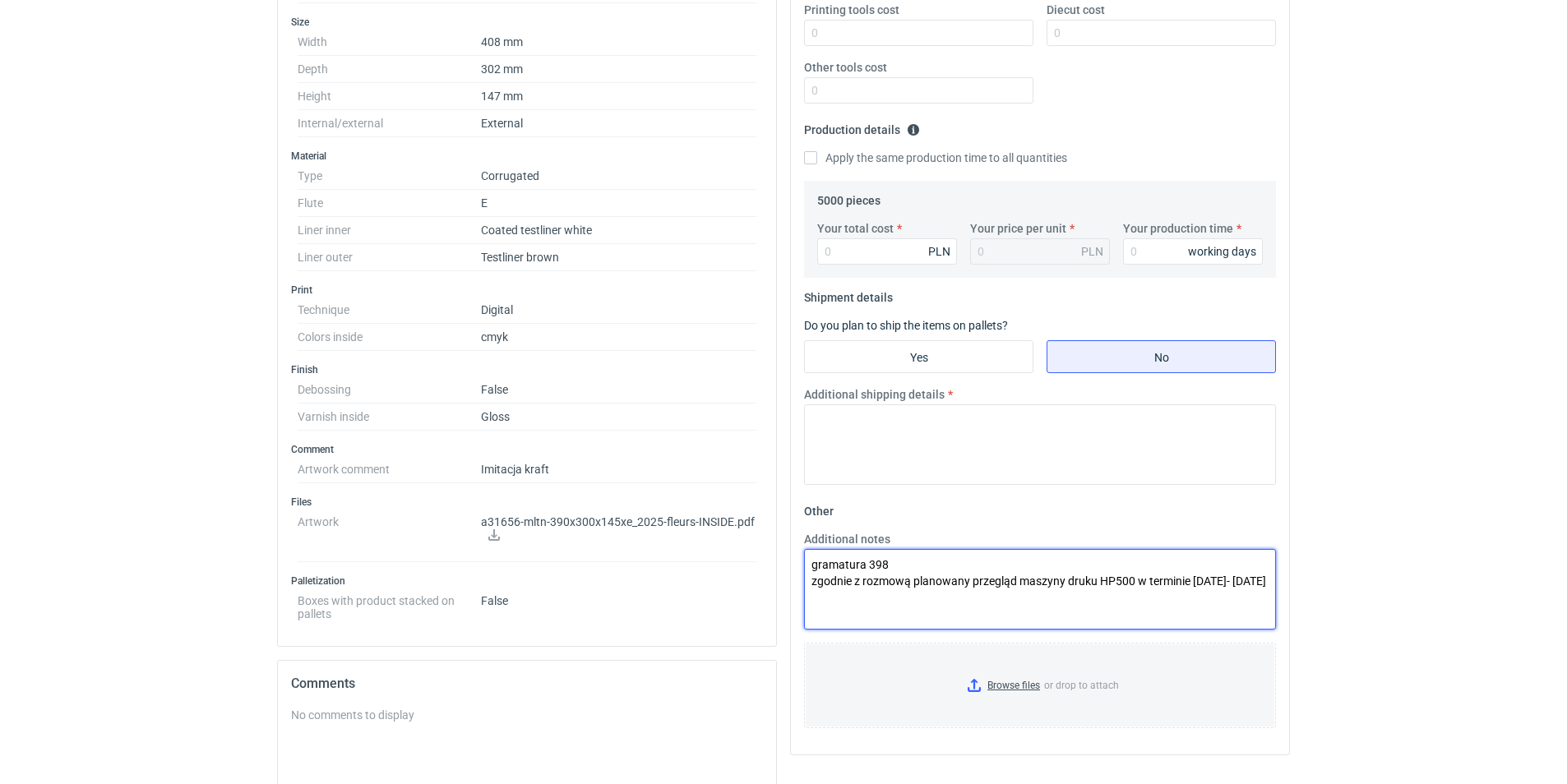
click at [897, 557] on textarea "gramatura 398 zgodnie z rozmową planowany przegląd maszyny druku HP500 w termin…" at bounding box center [1040, 589] width 472 height 80
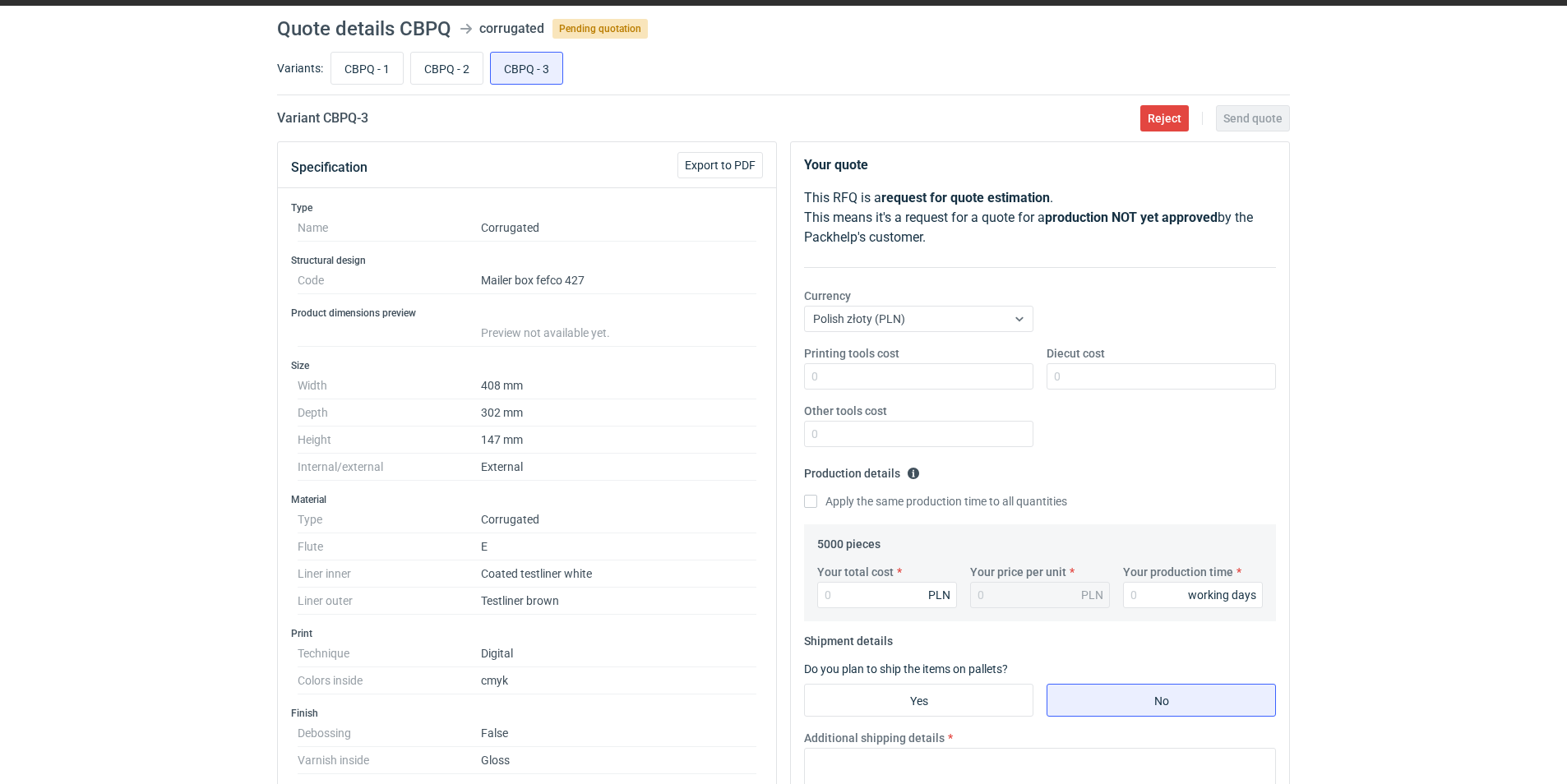
scroll to position [0, 0]
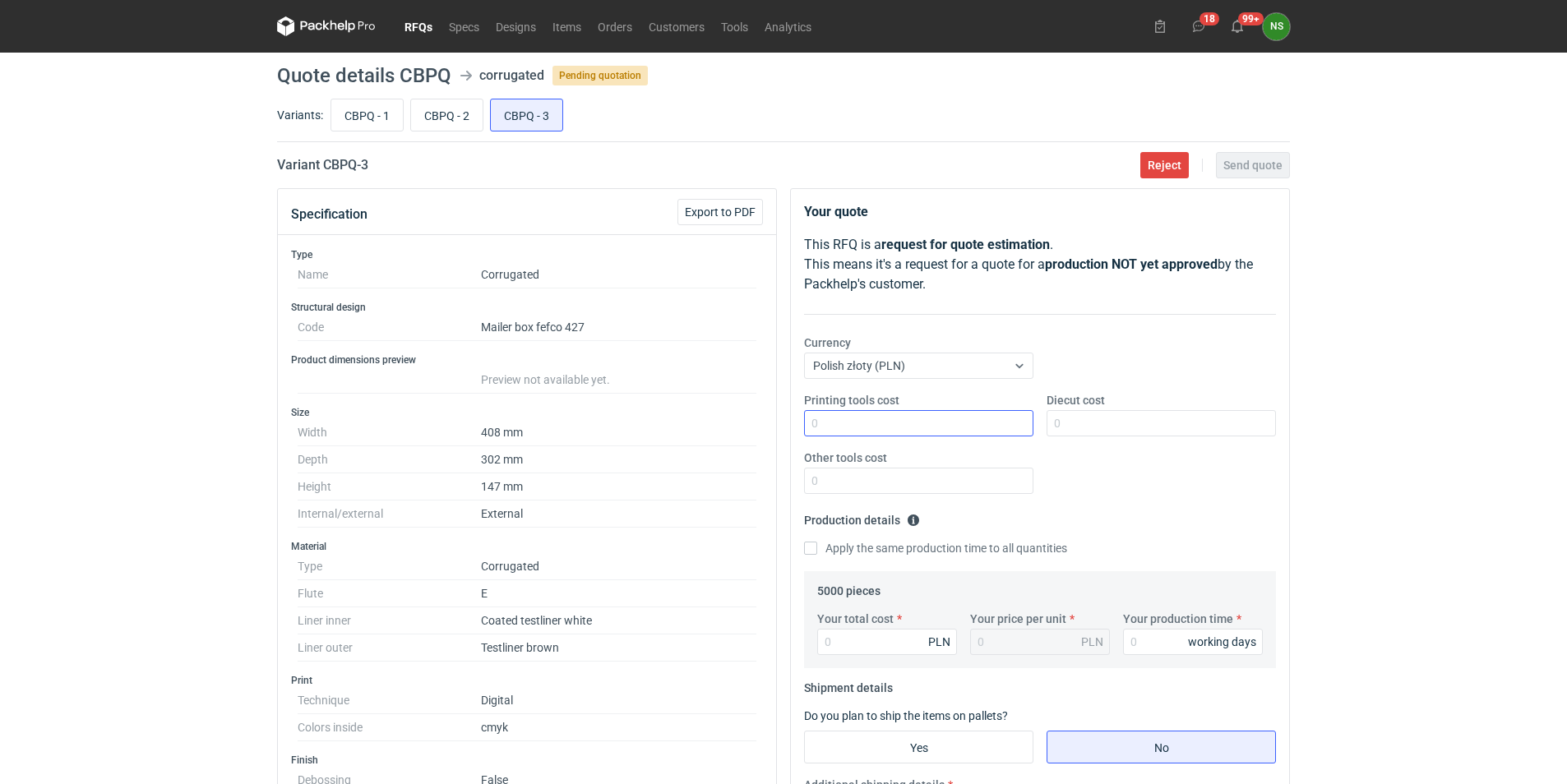
type textarea "gramatura 398 powlekany zgodnie z rozmową planowany przegląd maszyny druku HP50…"
click at [844, 421] on input "Printing tools cost" at bounding box center [918, 423] width 229 height 26
type input "0"
click at [1091, 428] on input "Diecut cost" at bounding box center [1160, 423] width 229 height 26
type input "220"
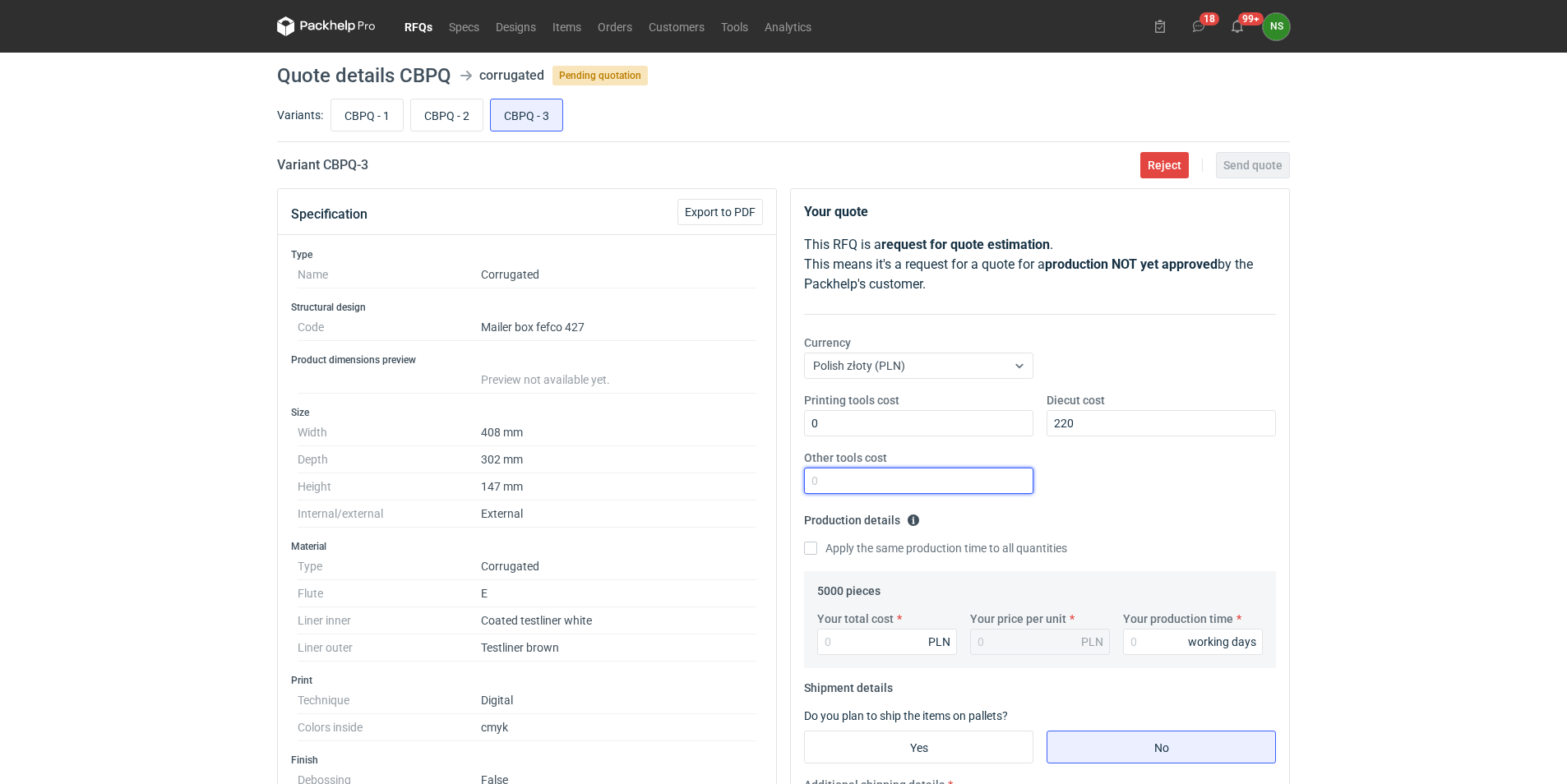
click at [924, 473] on input "Other tools cost" at bounding box center [918, 480] width 229 height 26
type input "0"
click at [827, 635] on input "Your total cost" at bounding box center [886, 642] width 139 height 26
click at [369, 112] on input "CBPQ - 1" at bounding box center [367, 114] width 71 height 31
radio input "true"
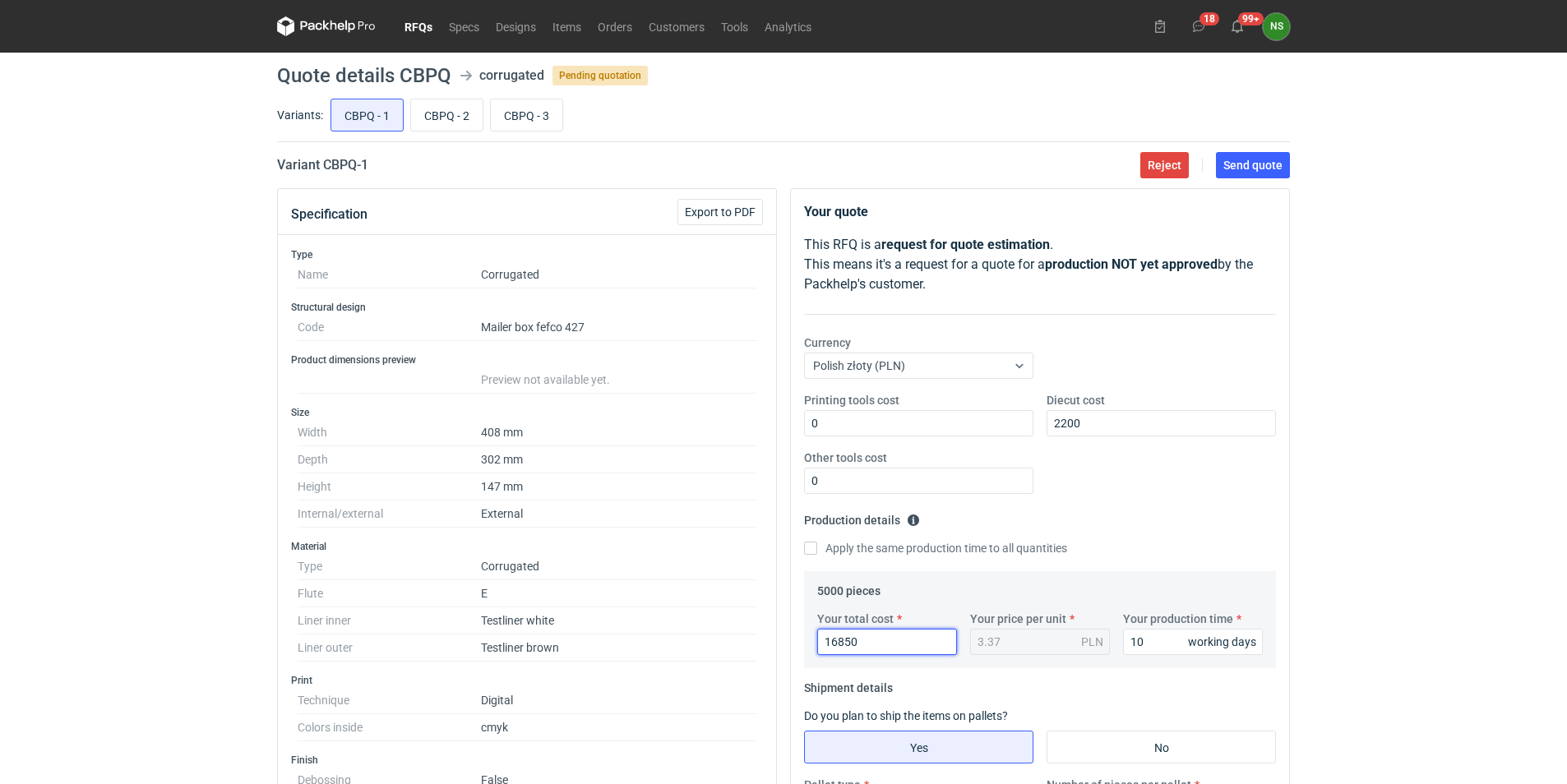
drag, startPoint x: 862, startPoint y: 645, endPoint x: 798, endPoint y: 639, distance: 64.3
click at [812, 642] on div "Your total cost 16850 PLN" at bounding box center [887, 632] width 153 height 44
click at [538, 114] on input "CBPQ - 3" at bounding box center [526, 114] width 71 height 31
radio input "true"
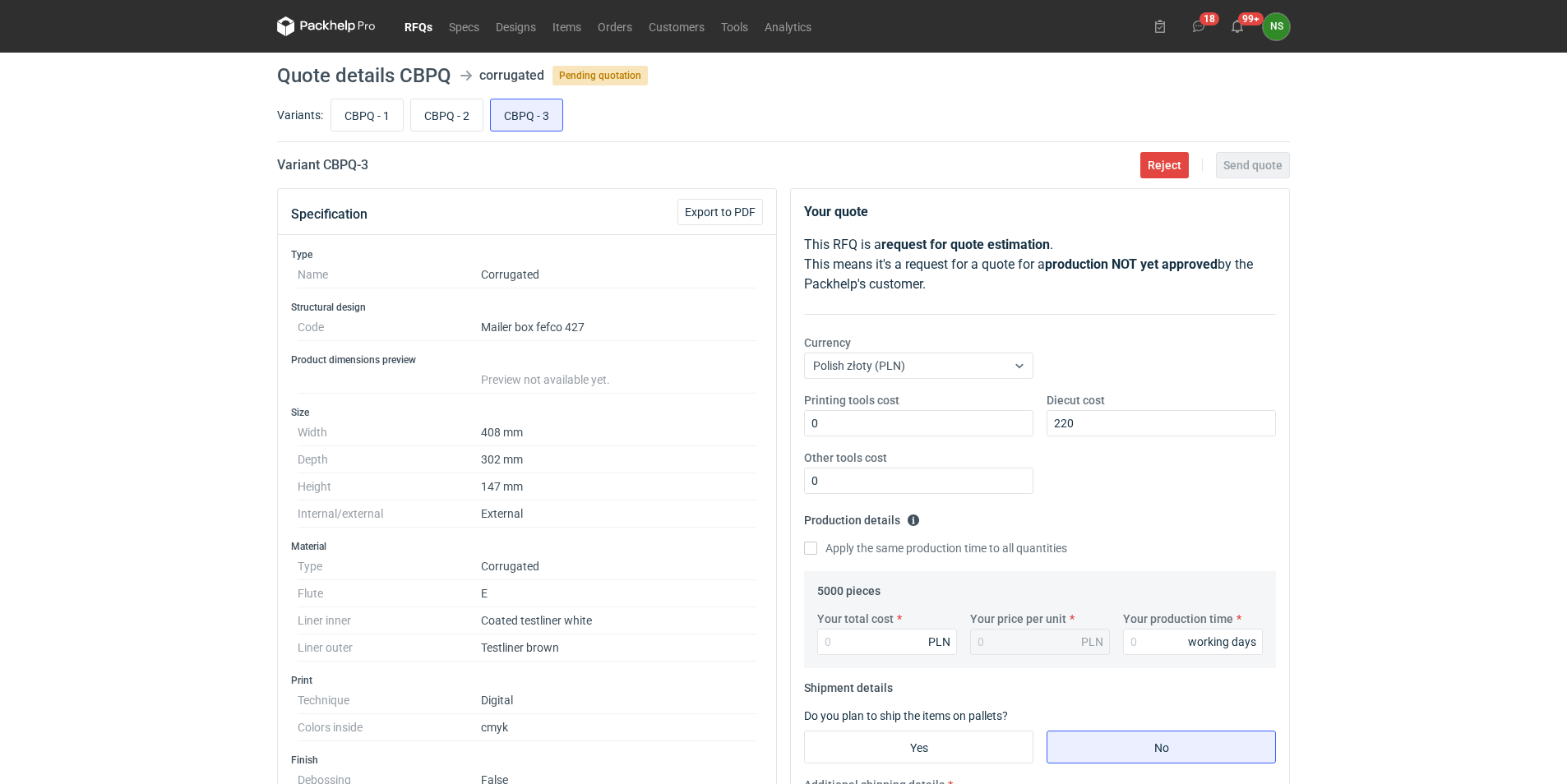
click at [859, 627] on div "Your total cost PLN" at bounding box center [887, 632] width 153 height 44
click at [858, 649] on input "Your total cost" at bounding box center [886, 642] width 139 height 26
type input "16850"
type input "3.37"
type input "16850"
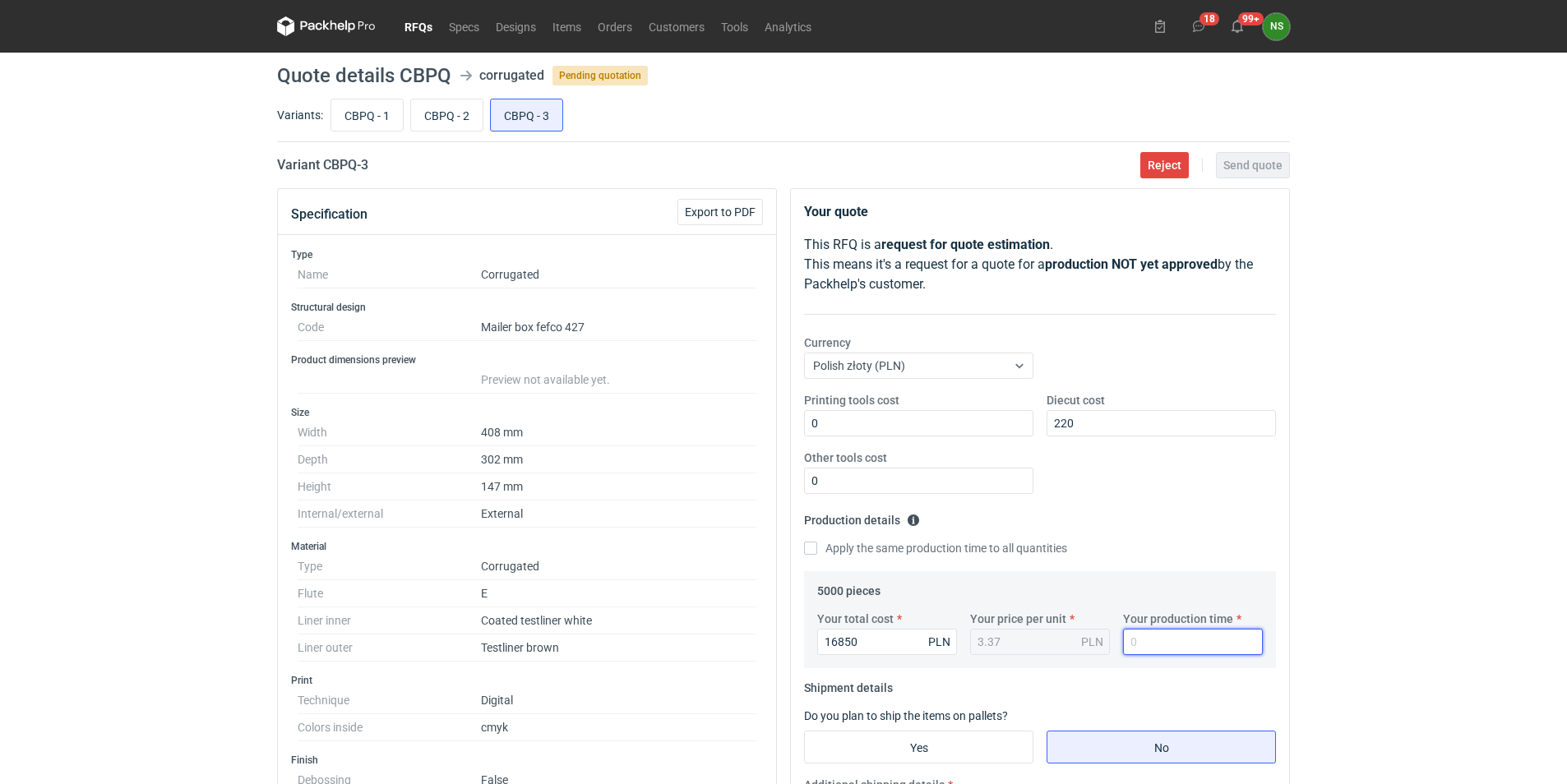
click at [1139, 639] on input "Your production time" at bounding box center [1192, 642] width 139 height 26
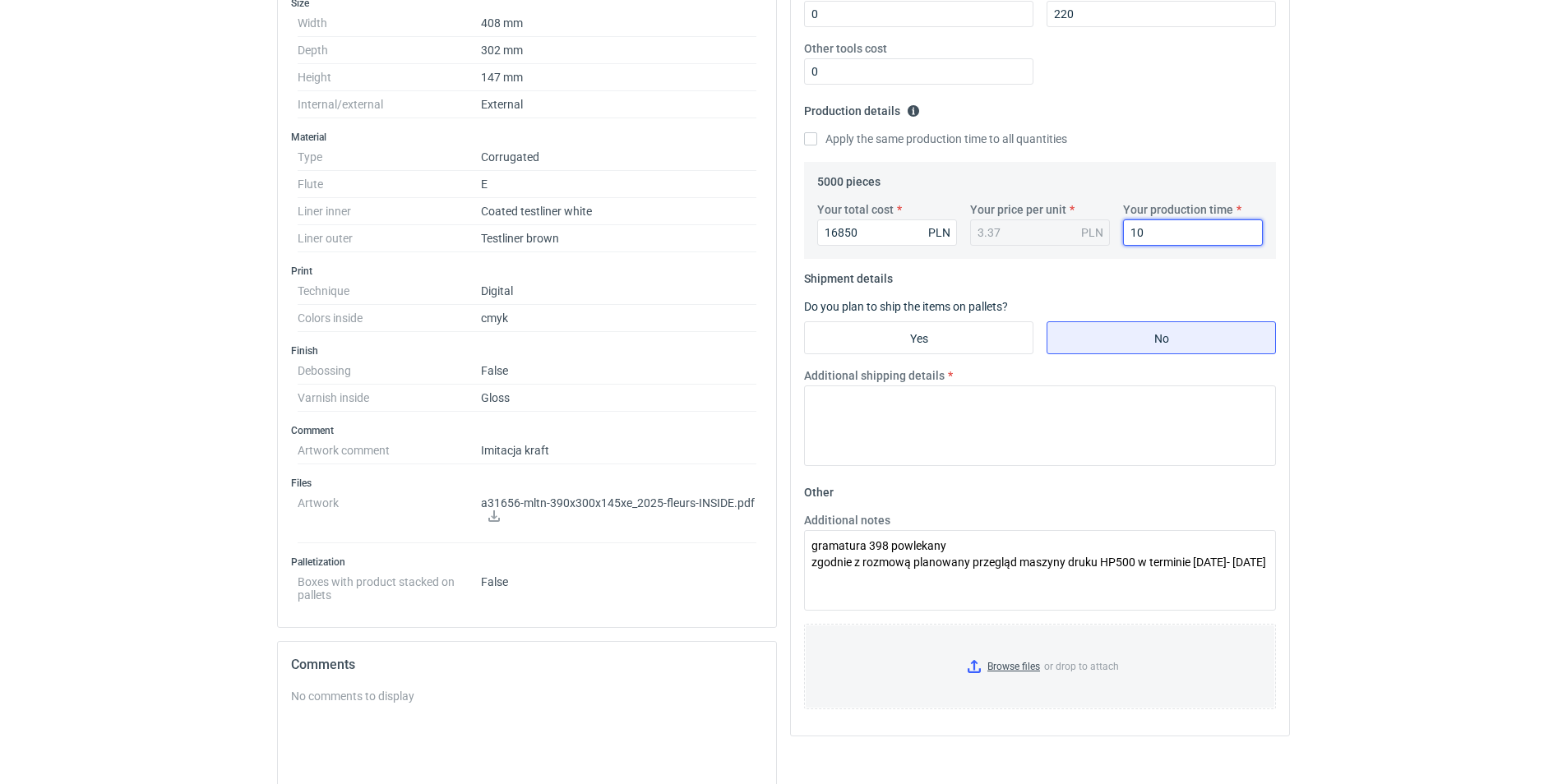
scroll to position [420, 0]
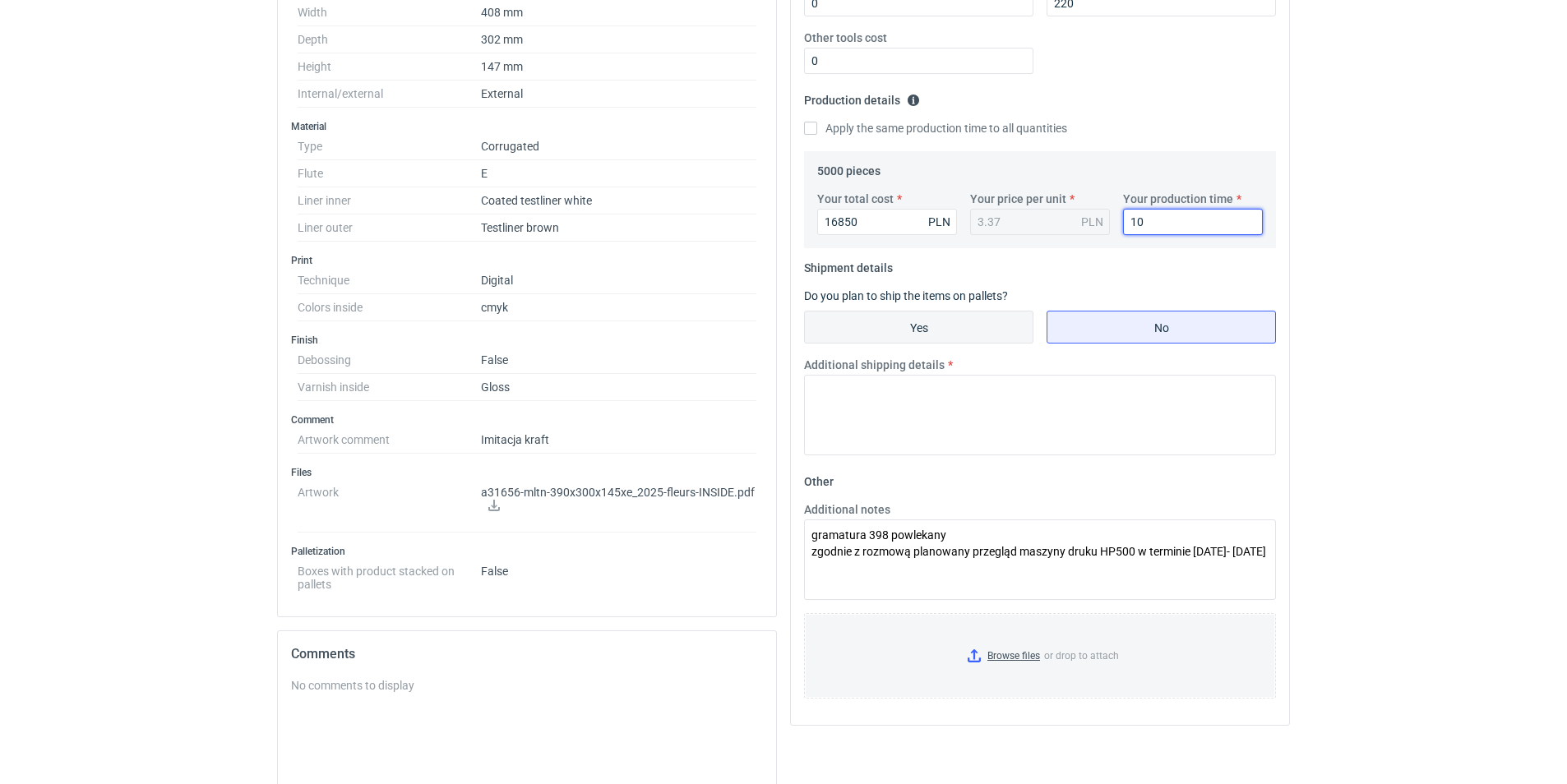
type input "10"
click at [917, 327] on input "Yes" at bounding box center [919, 326] width 228 height 31
radio input "true"
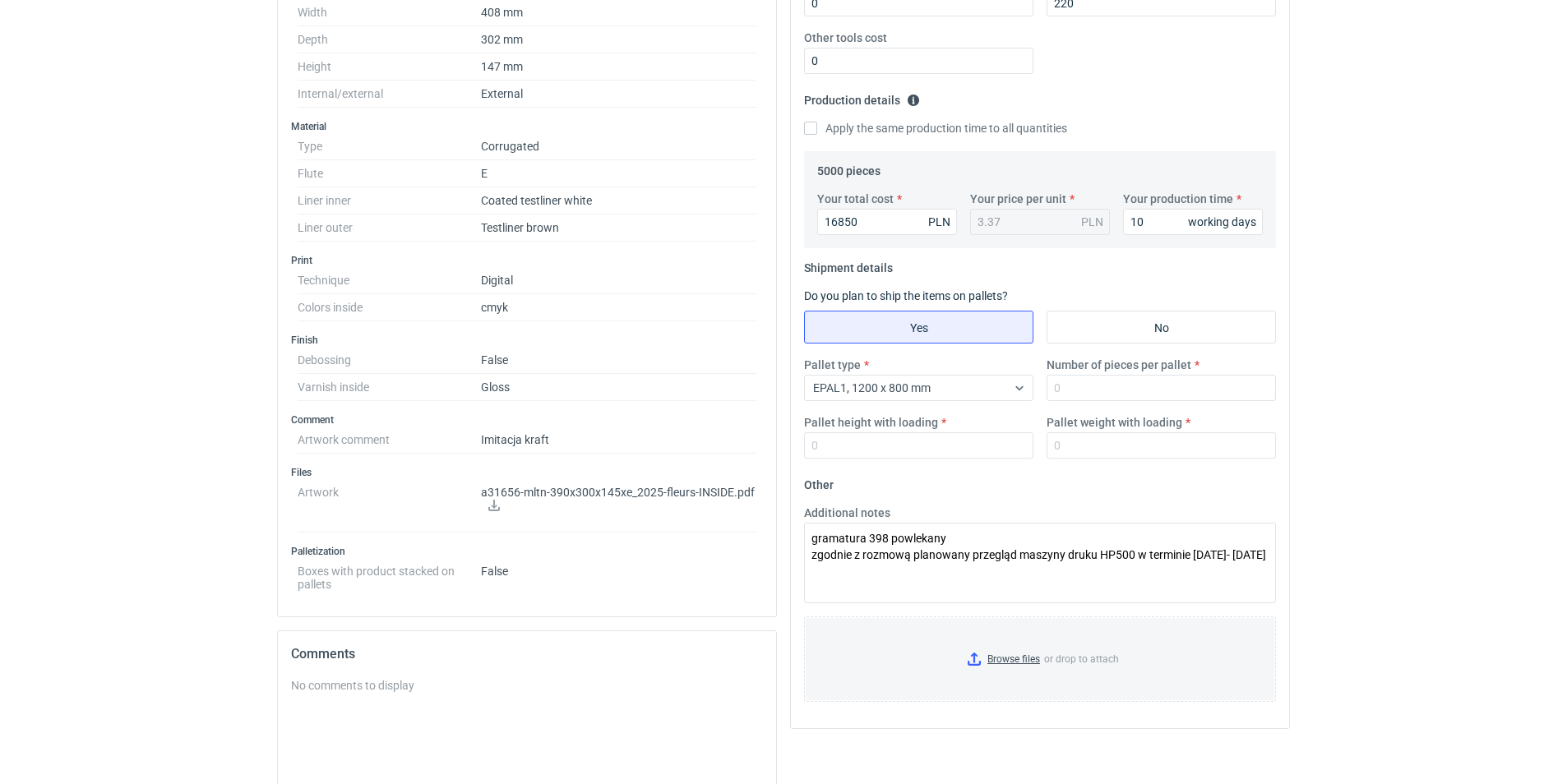
scroll to position [0, 0]
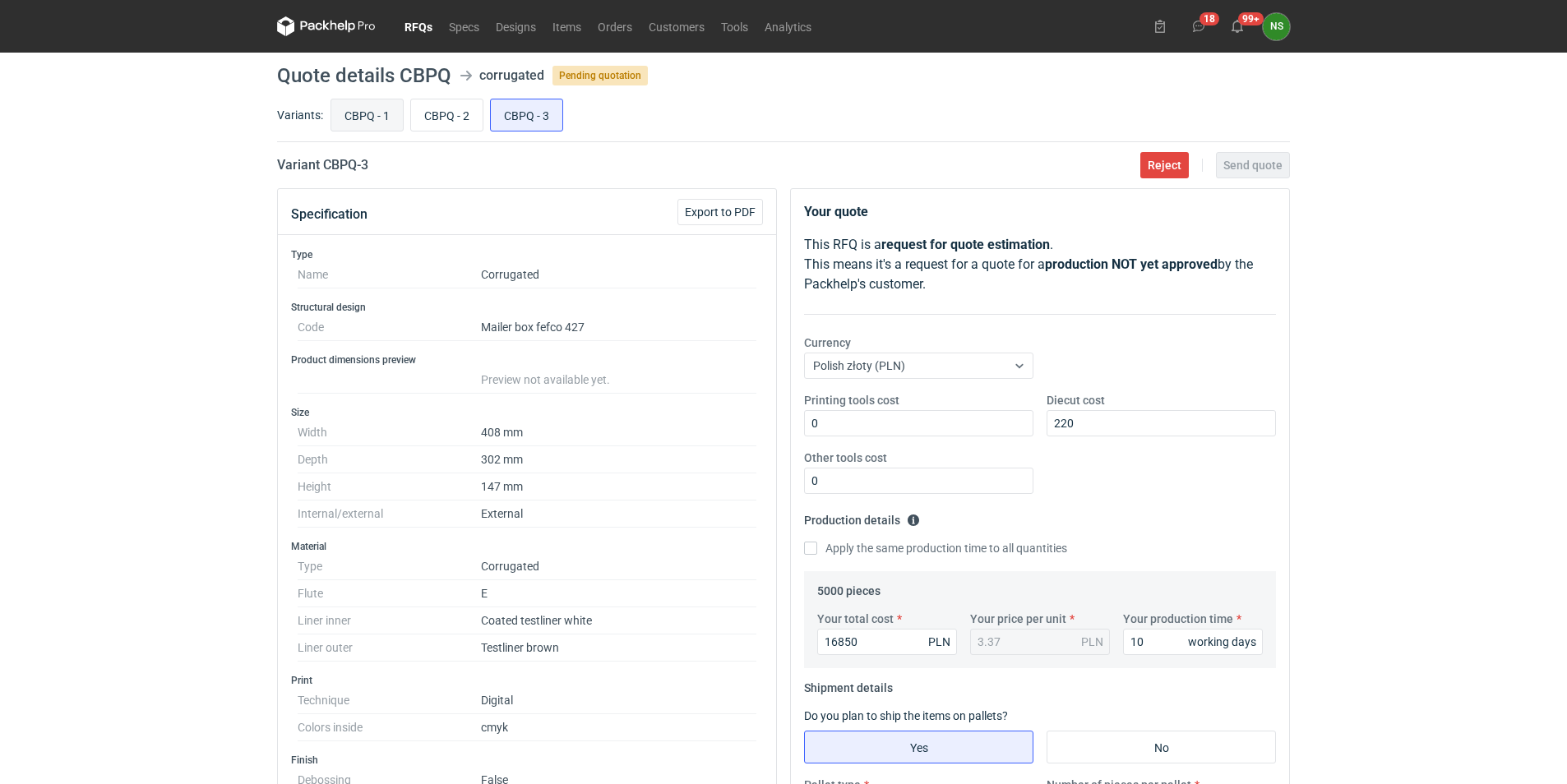
click at [365, 118] on input "CBPQ - 1" at bounding box center [367, 114] width 71 height 31
radio input "true"
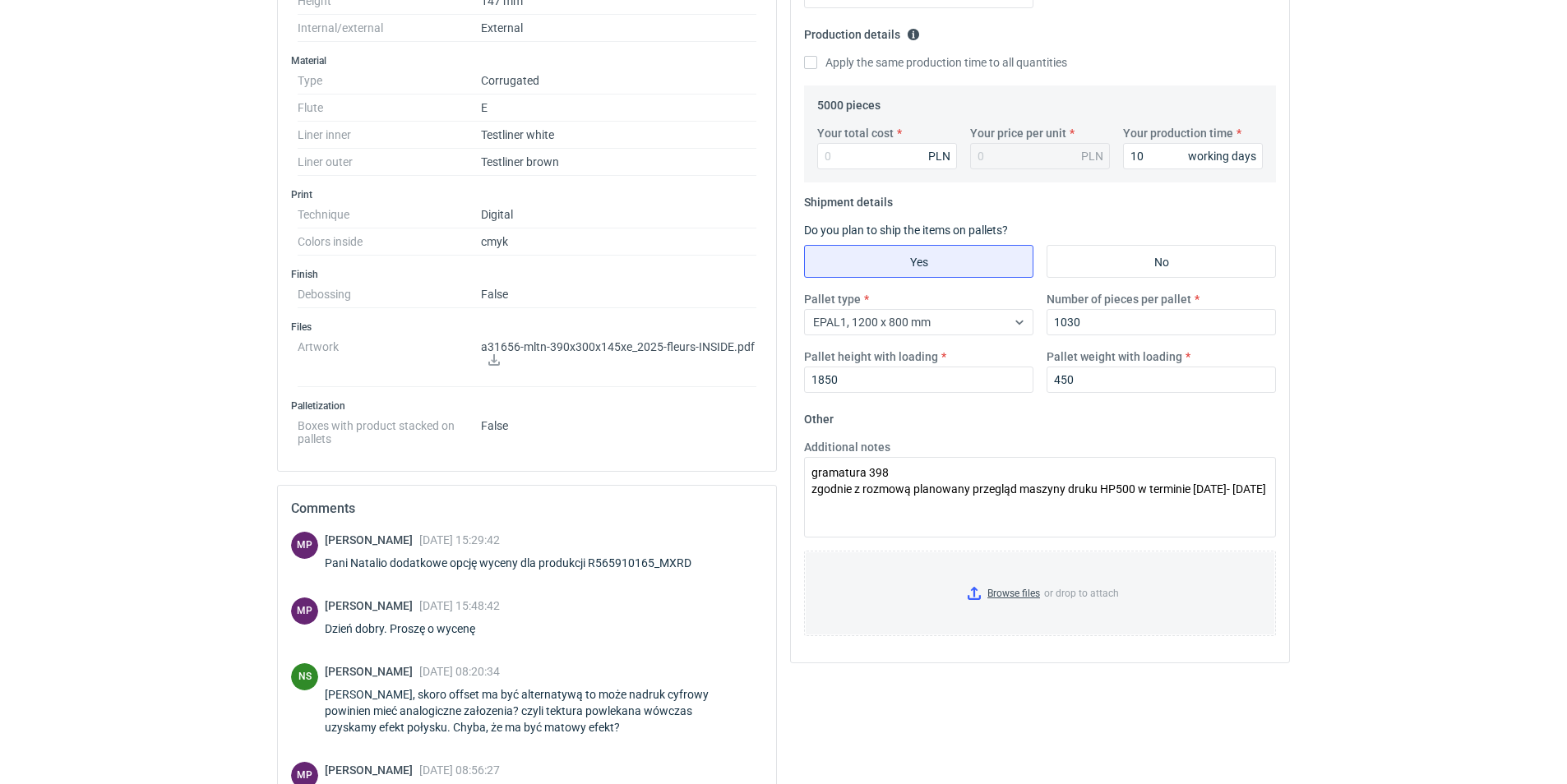
scroll to position [495, 0]
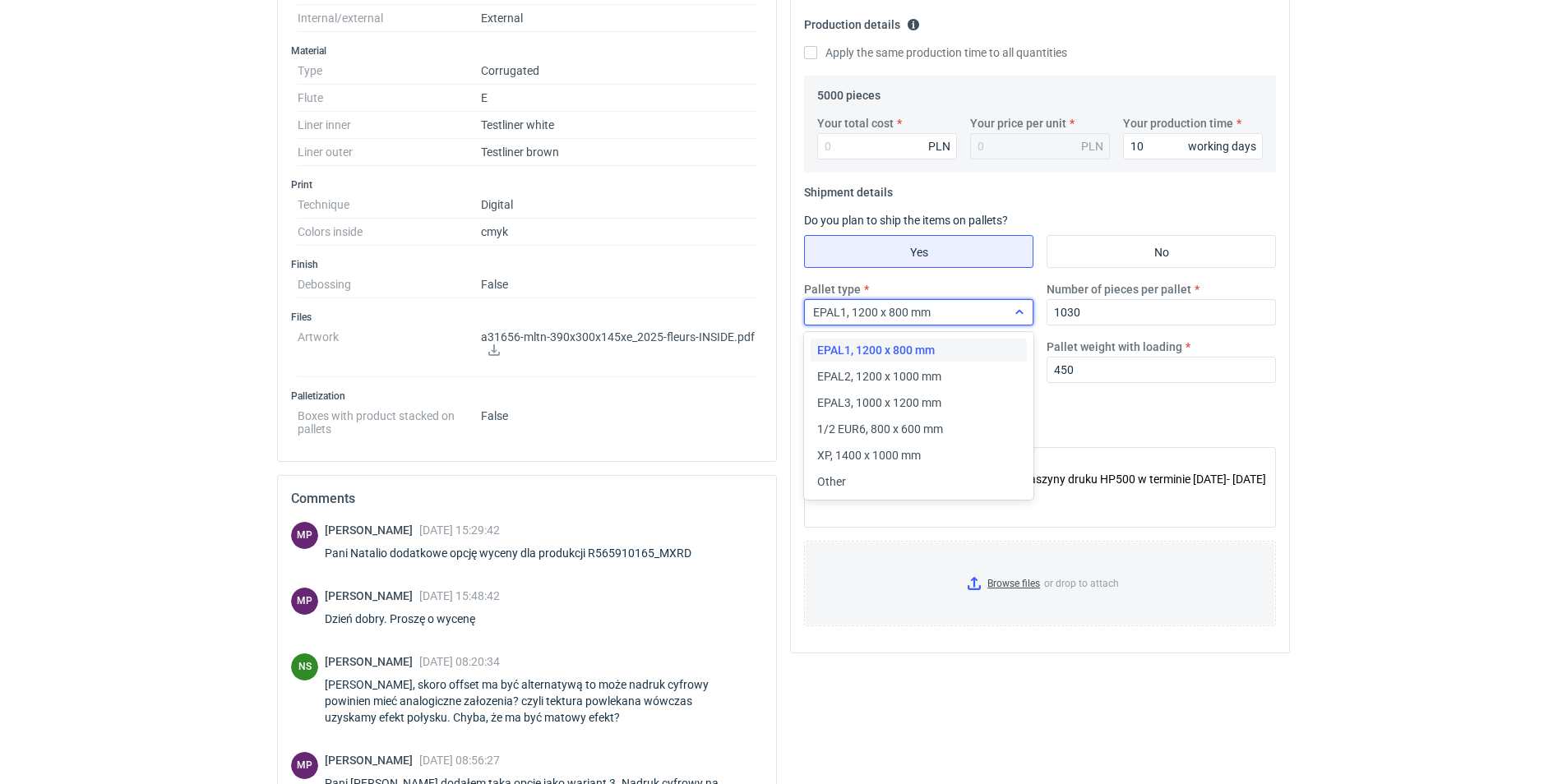
click at [935, 312] on div "EPAL1, 1200 x 800 mm" at bounding box center [905, 312] width 201 height 23
click at [906, 378] on span "EPAL2, 1200 x 1000 mm" at bounding box center [879, 377] width 124 height 17
drag, startPoint x: 958, startPoint y: 315, endPoint x: 759, endPoint y: 317, distance: 199.0
click at [702, 306] on div "Specification Export to PDF Type Name Corrugated Structural design Code Mailer …" at bounding box center [783, 318] width 1026 height 1250
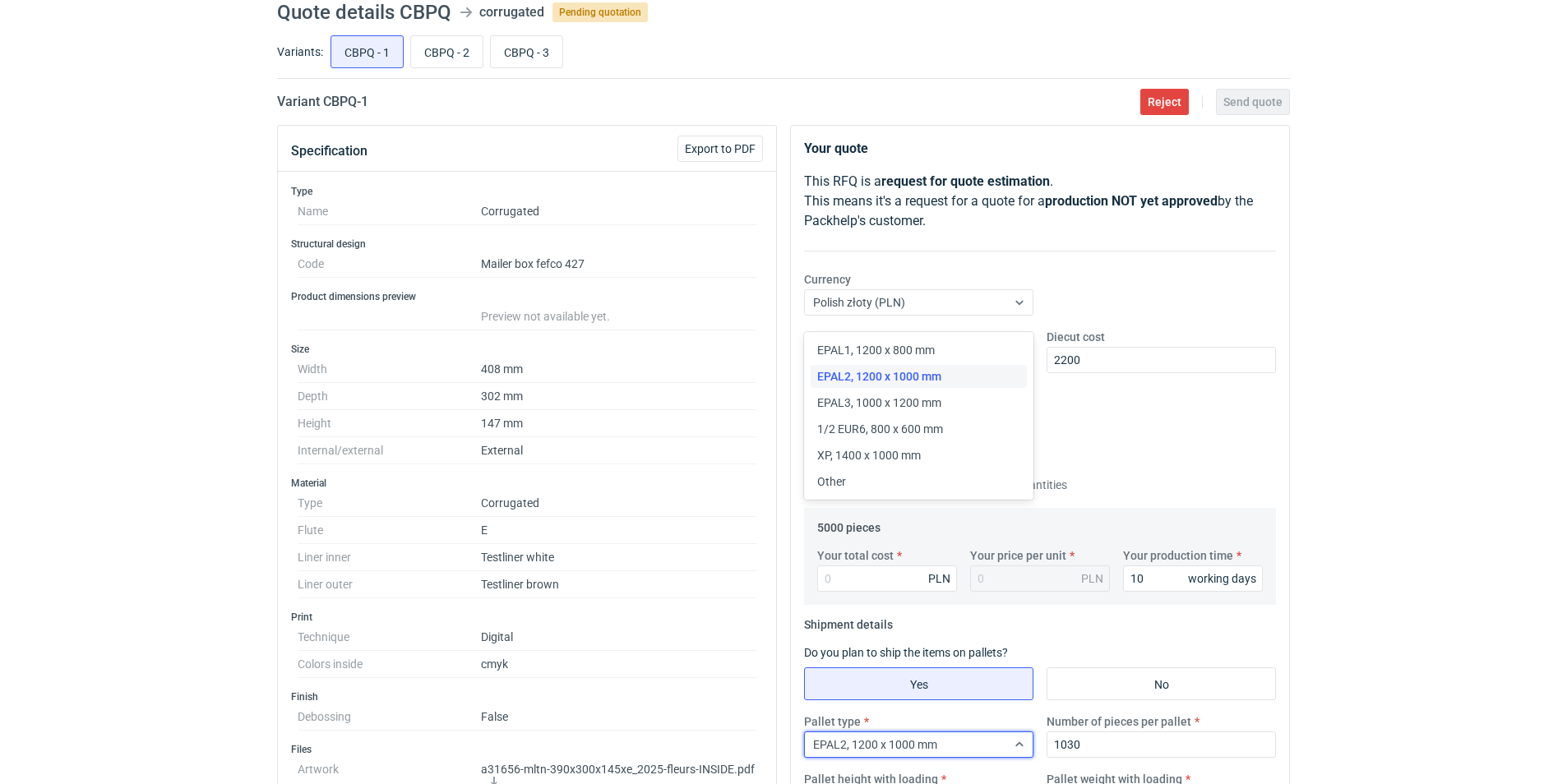
scroll to position [0, 0]
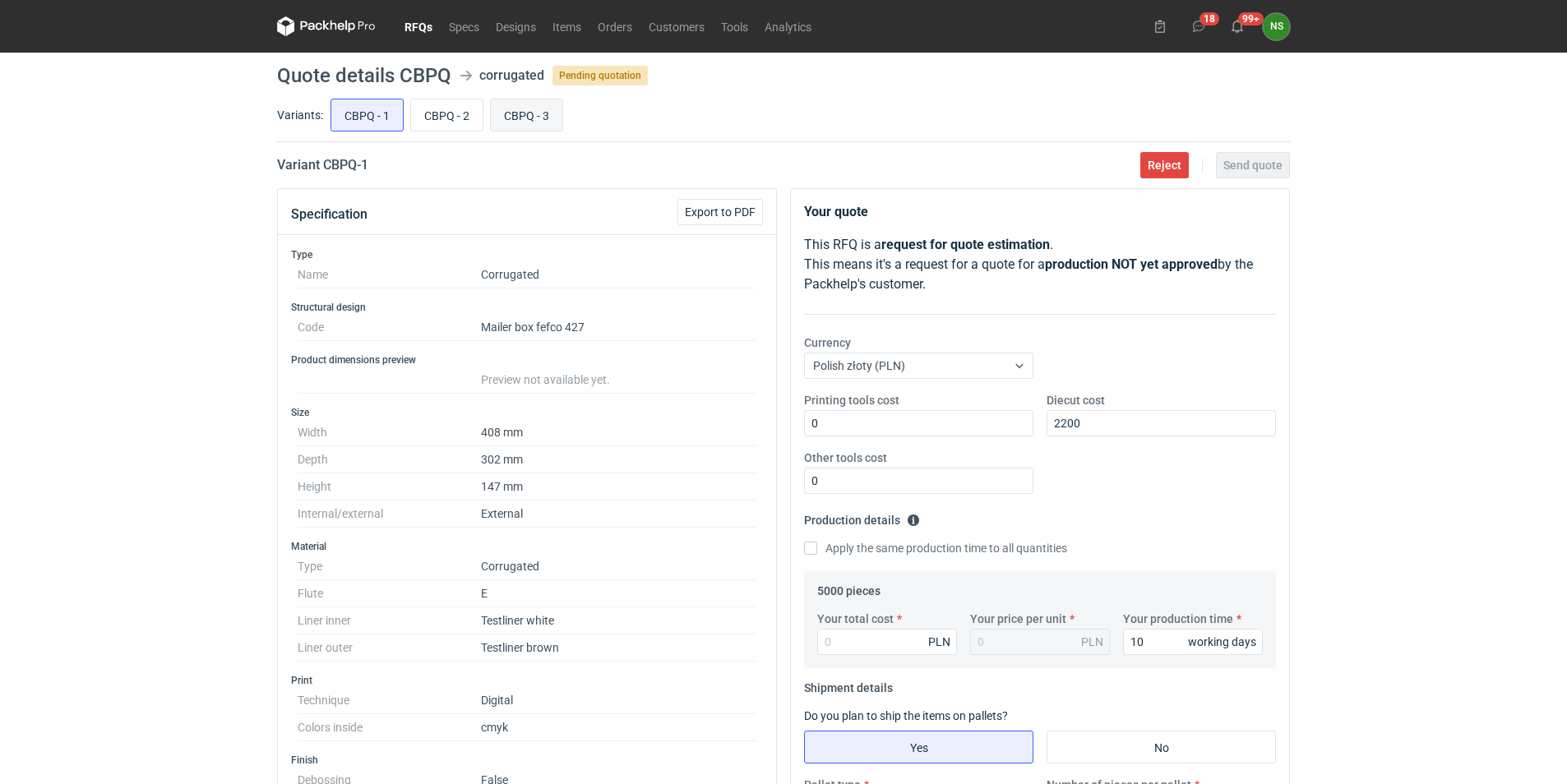
click at [521, 114] on input "CBPQ - 3" at bounding box center [526, 114] width 71 height 31
radio input "true"
click at [1566, 414] on html "RFQs Specs Designs Items Orders Customers Tools Analytics 18 99+ NS [PERSON_NAM…" at bounding box center [784, 392] width 1567 height 784
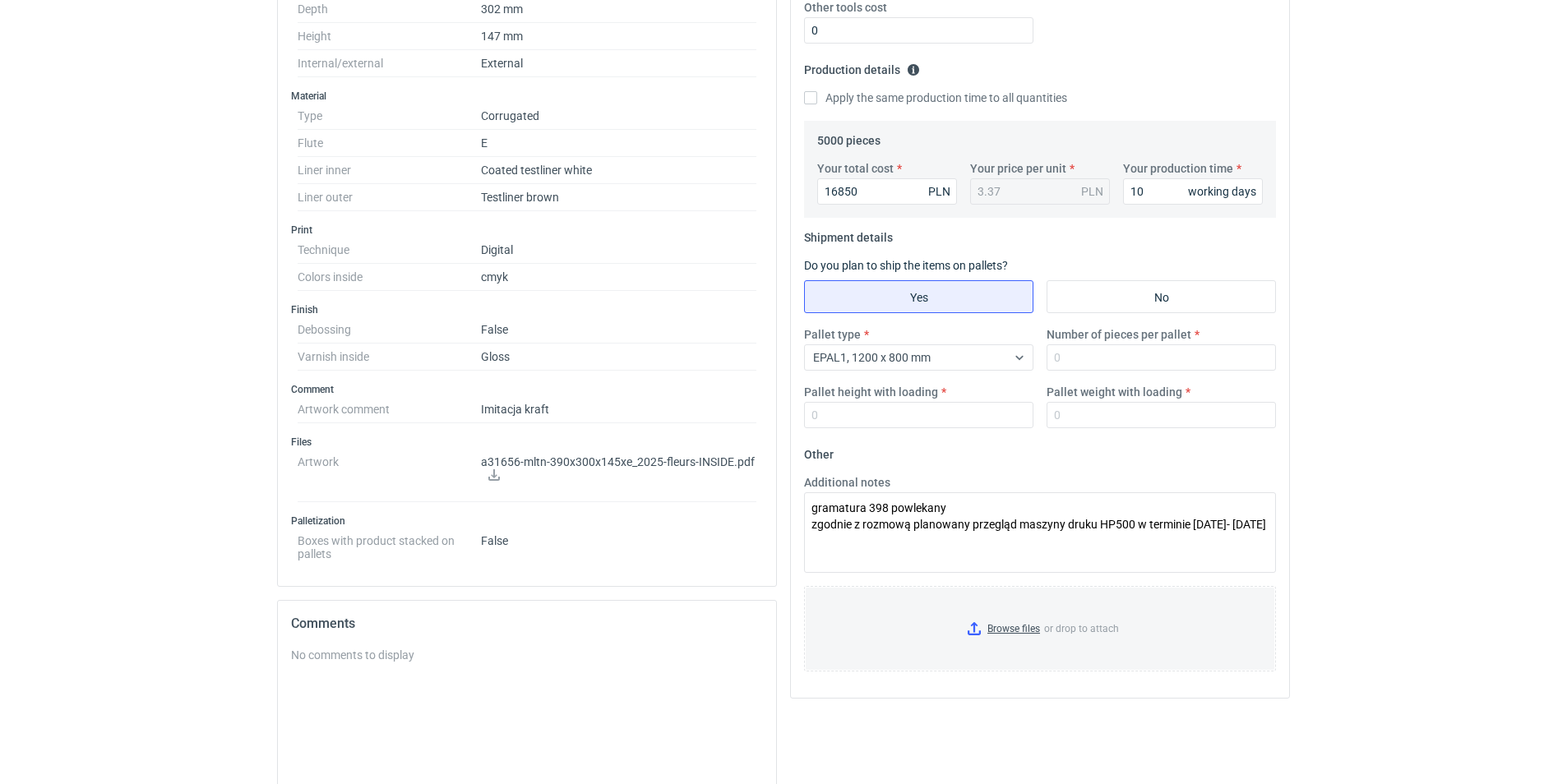
scroll to position [452, 0]
click at [1075, 349] on input "Number of pieces per pallet" at bounding box center [1160, 355] width 229 height 26
click at [955, 358] on div "EPAL1, 1200 x 800 mm" at bounding box center [905, 354] width 201 height 23
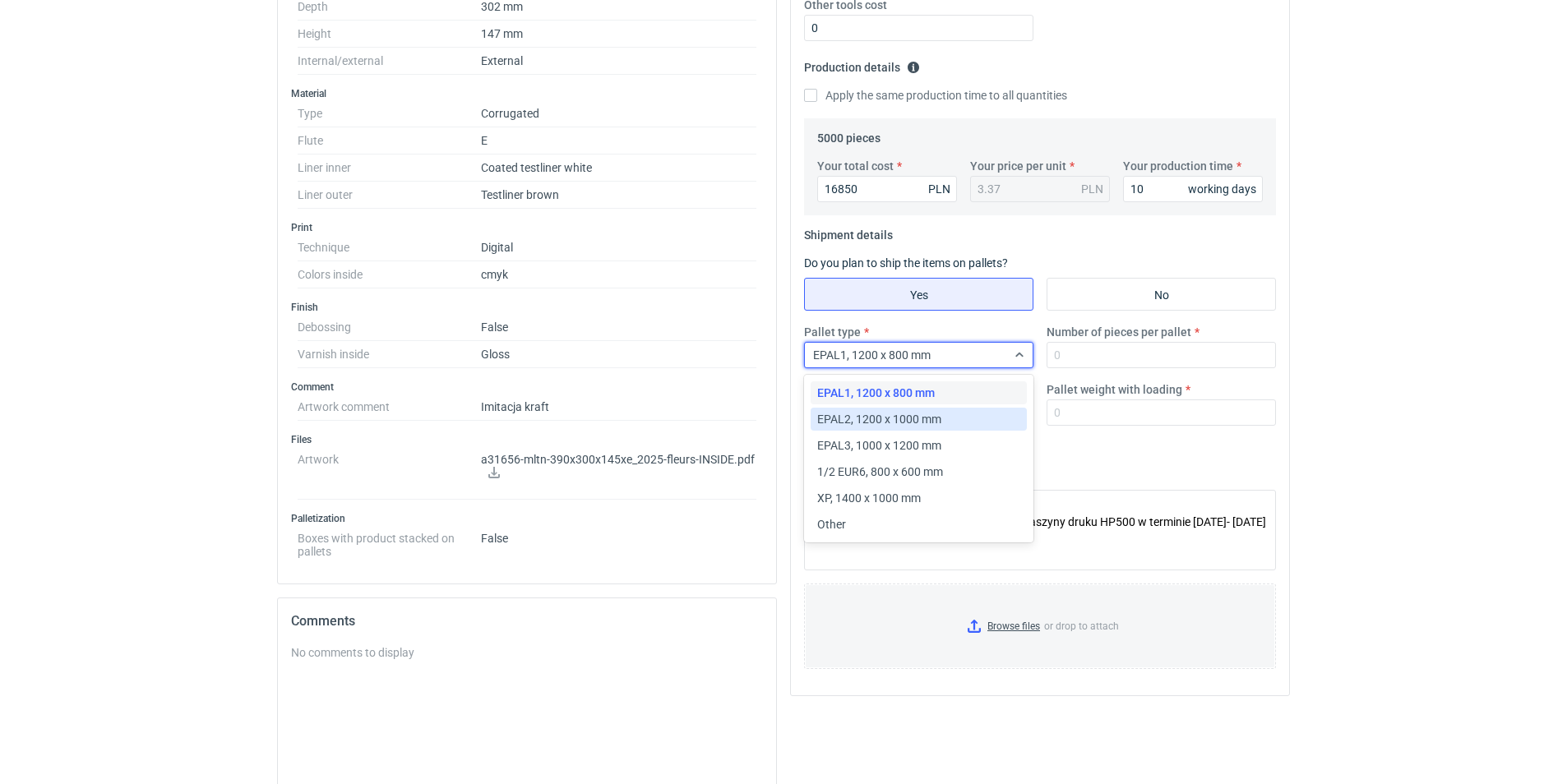
click at [894, 421] on span "EPAL2, 1200 x 1000 mm" at bounding box center [879, 420] width 124 height 17
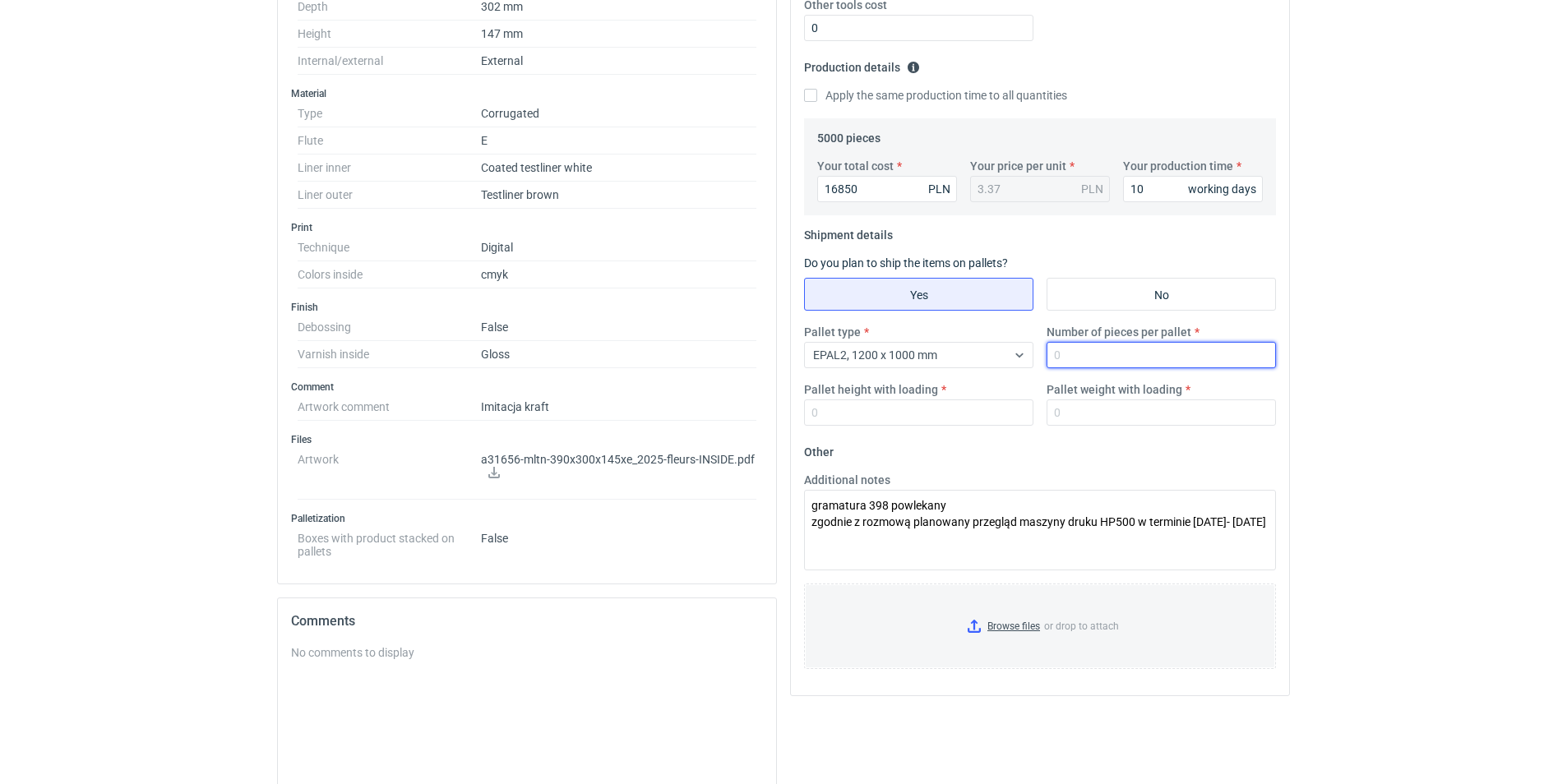
click at [1082, 355] on input "Number of pieces per pallet" at bounding box center [1160, 355] width 229 height 26
type input "1030"
click at [886, 406] on input "Pallet height with loading" at bounding box center [918, 412] width 229 height 26
type input "1850"
click at [1085, 419] on input "Pallet weight with loading" at bounding box center [1160, 412] width 229 height 26
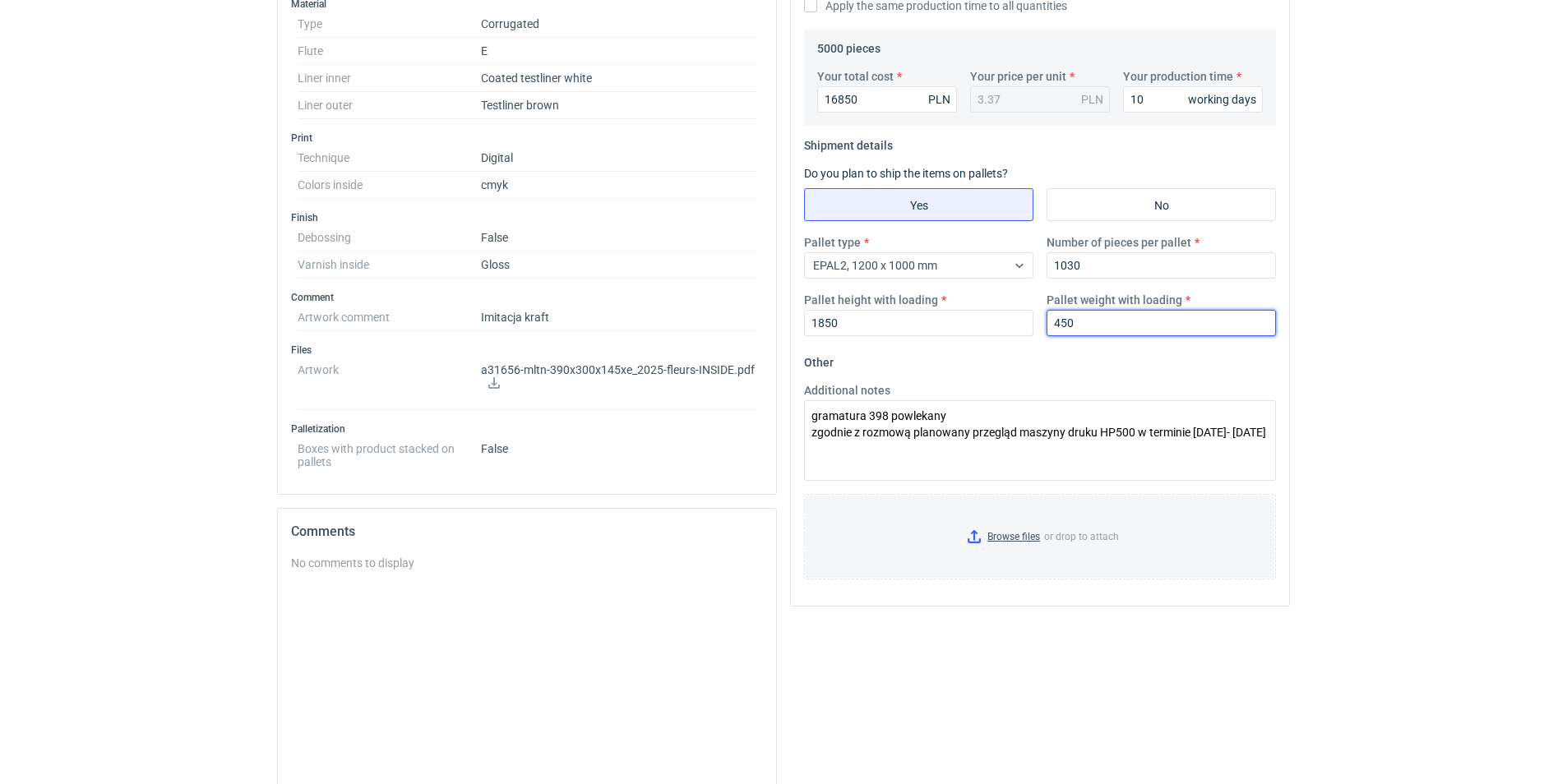
scroll to position [549, 0]
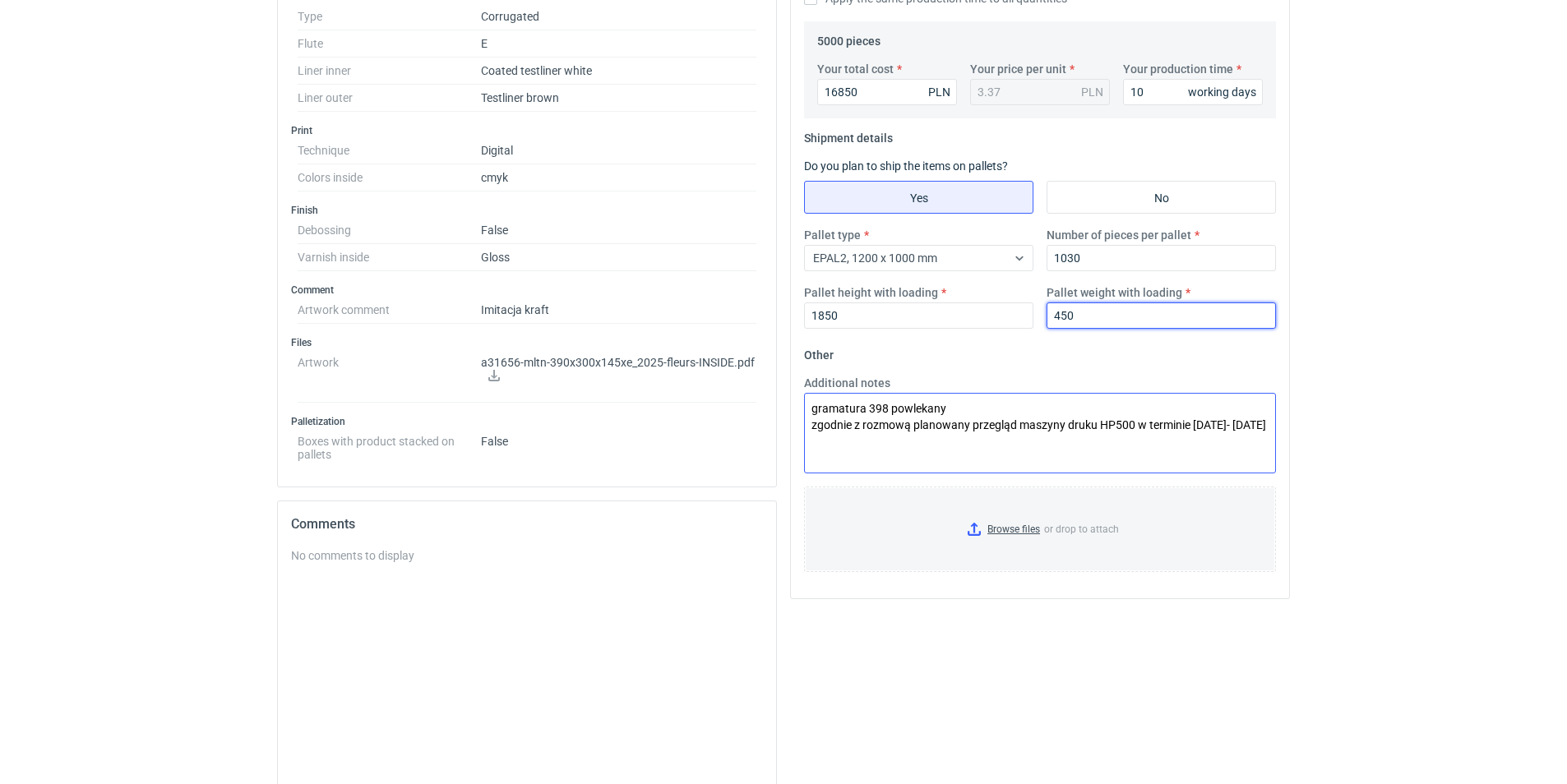
type input "450"
drag, startPoint x: 879, startPoint y: 445, endPoint x: 772, endPoint y: 392, distance: 119.4
click at [772, 392] on div "Specification Export to PDF Type Name Corrugated Structural design Code Mailer …" at bounding box center [783, 266] width 1026 height 1256
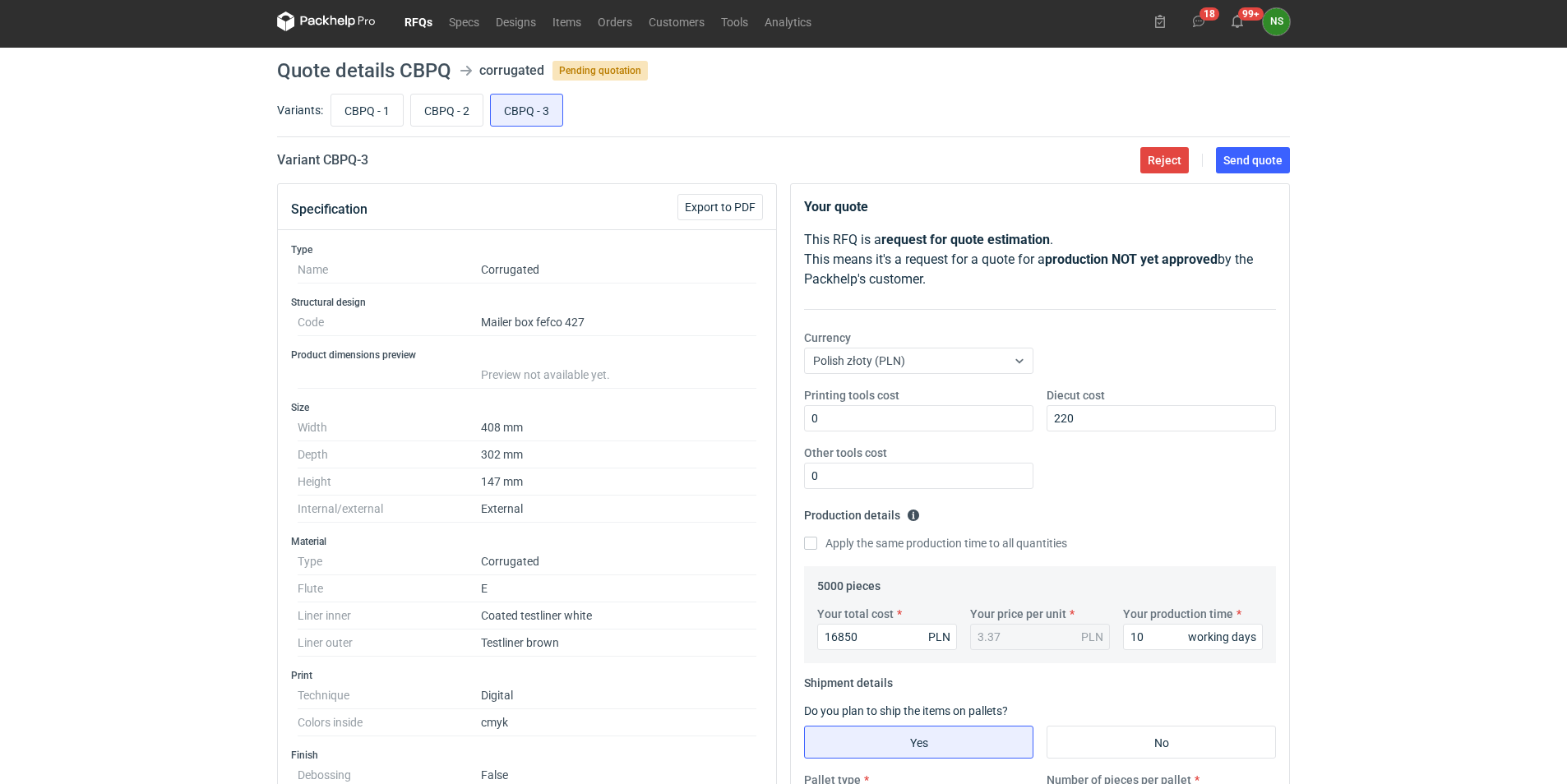
scroll to position [0, 0]
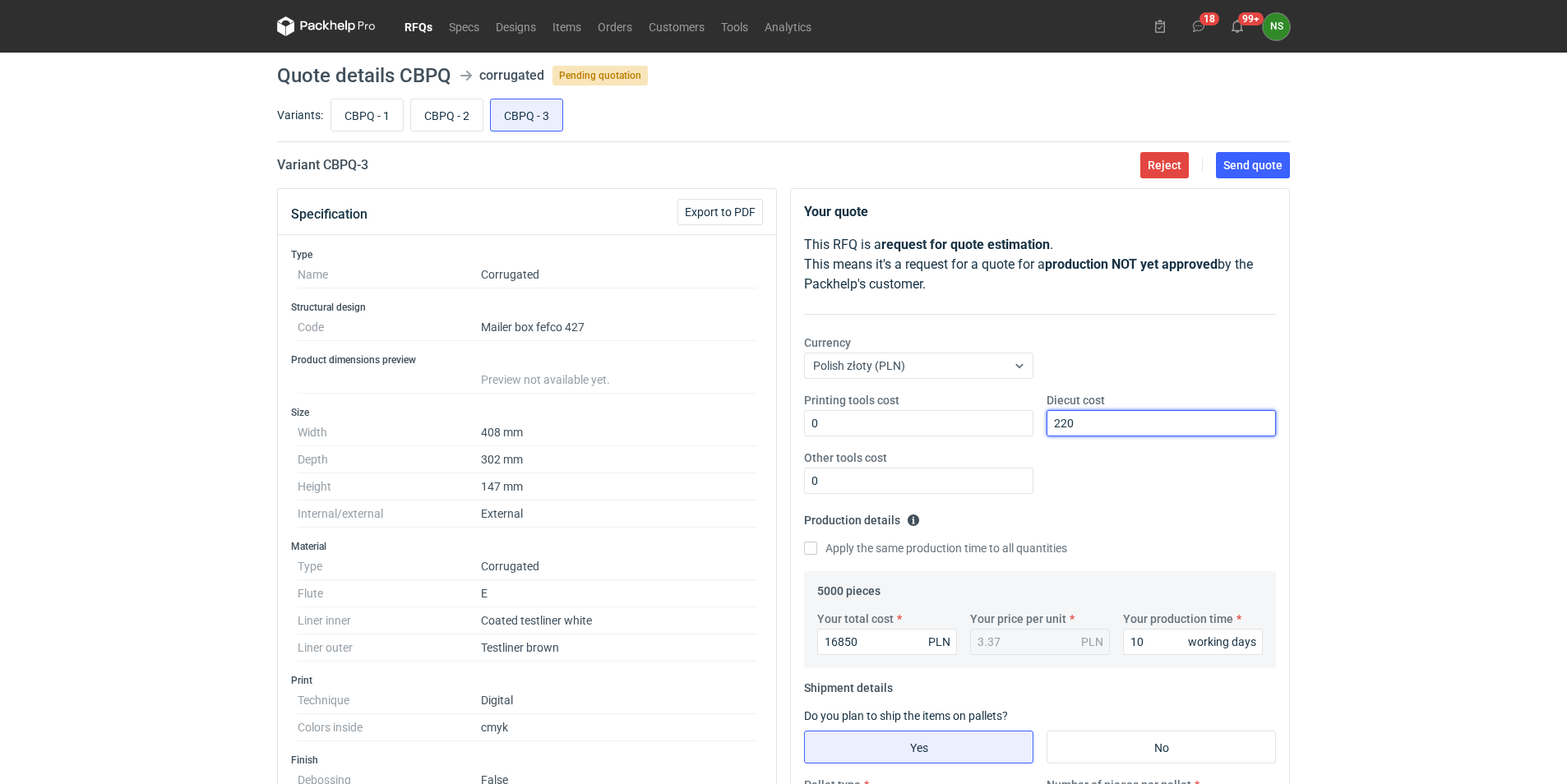
click at [1114, 424] on input "220" at bounding box center [1160, 423] width 229 height 26
type input "2200"
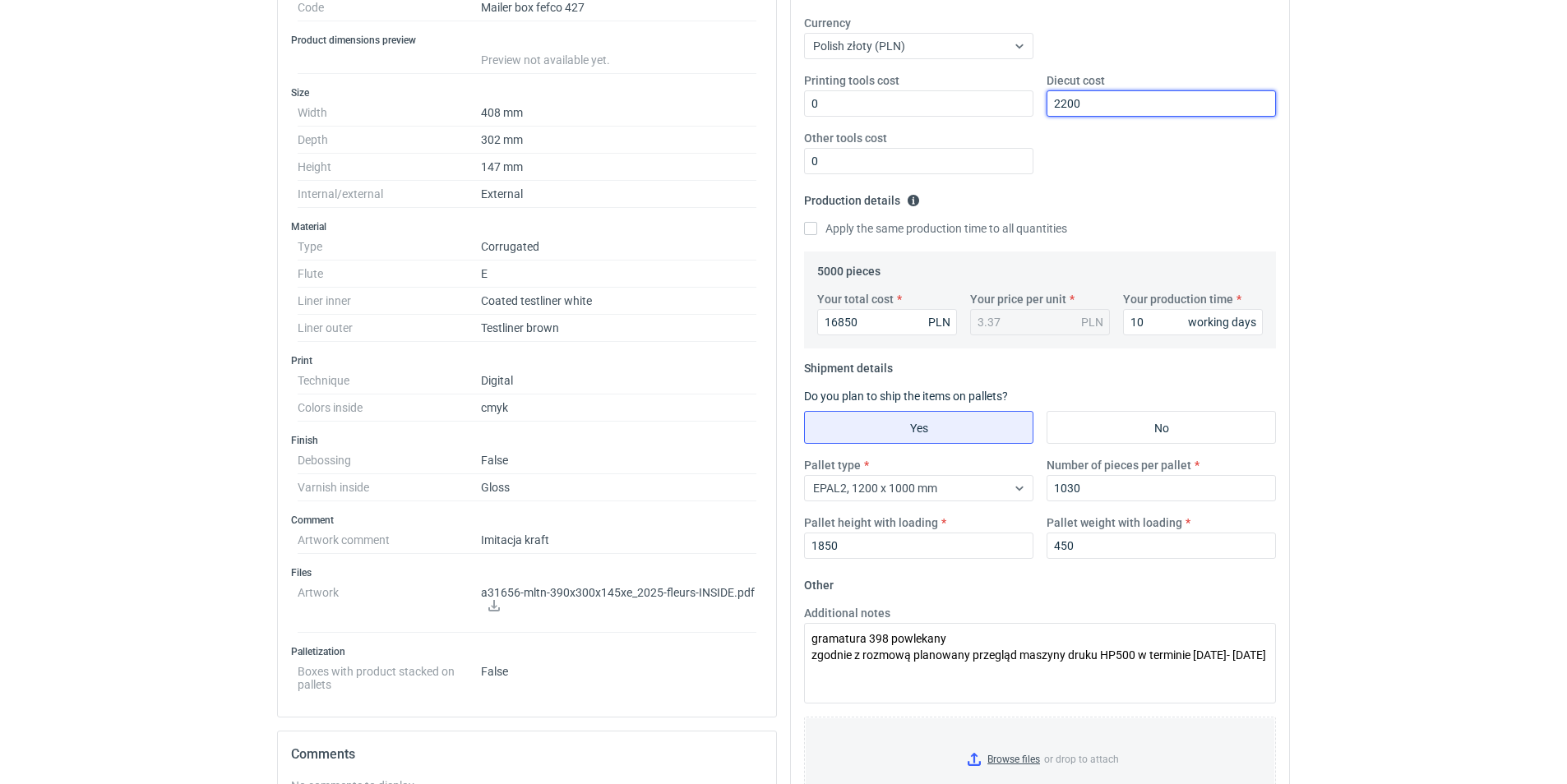
scroll to position [278, 0]
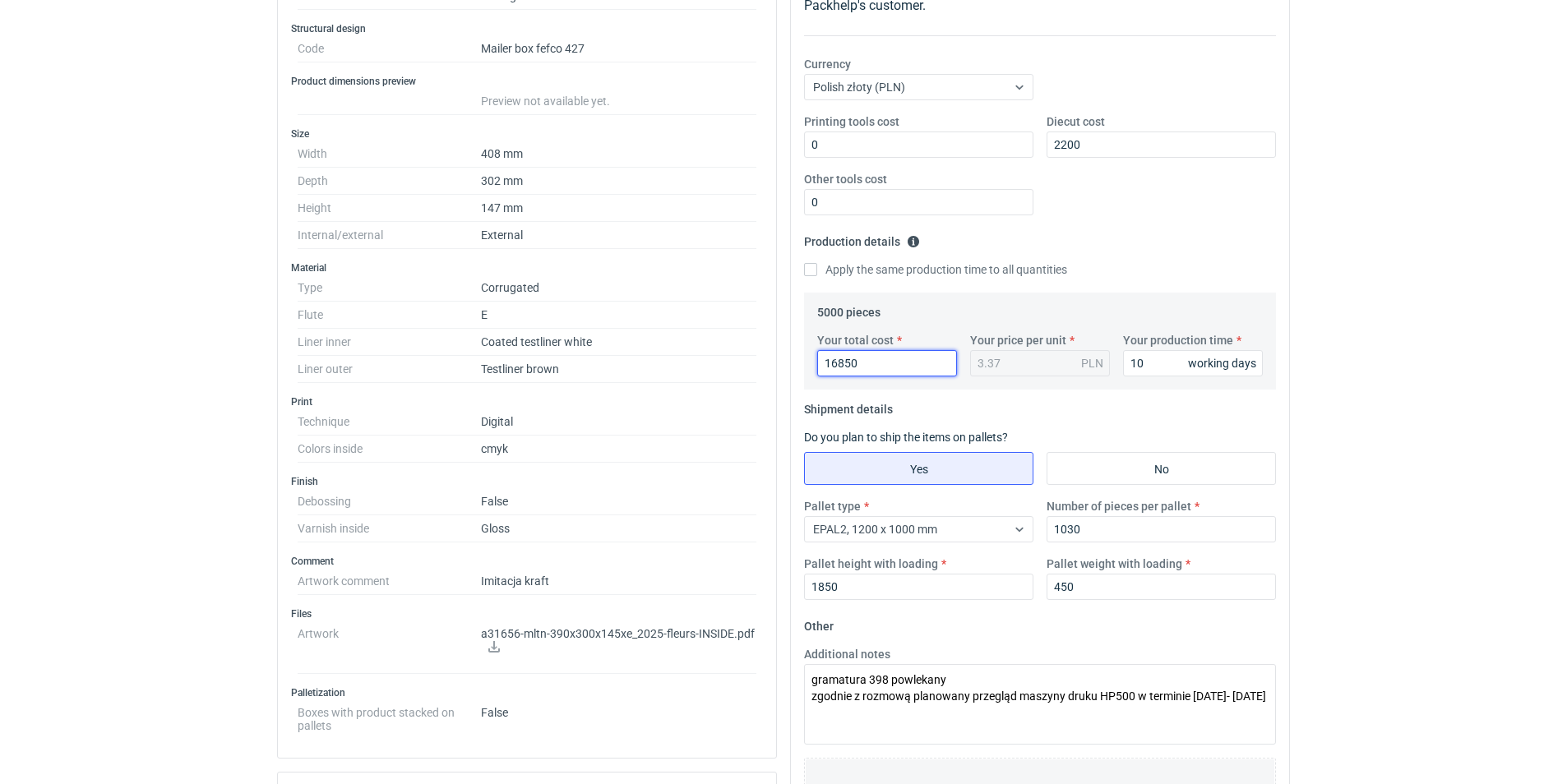
drag, startPoint x: 866, startPoint y: 361, endPoint x: 768, endPoint y: 354, distance: 98.2
click at [760, 339] on div "Specification Export to PDF Type Name Corrugated Structural design Code Mailer …" at bounding box center [783, 537] width 1026 height 1256
click at [1165, 363] on input "10" at bounding box center [1192, 363] width 139 height 26
drag, startPoint x: 1163, startPoint y: 363, endPoint x: 1112, endPoint y: 371, distance: 51.6
click at [1118, 357] on div "Your production time 10 working days" at bounding box center [1193, 353] width 153 height 44
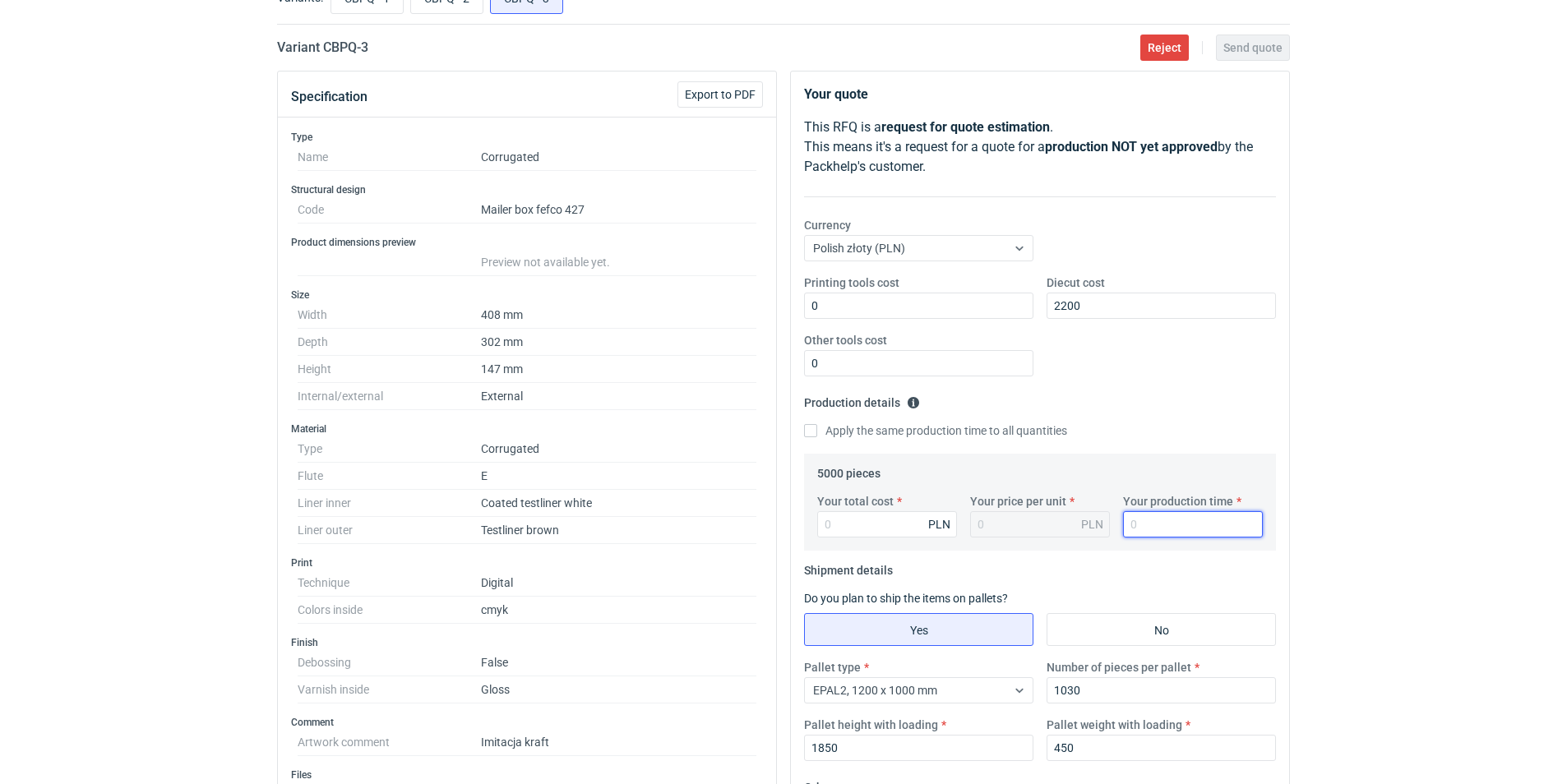
scroll to position [0, 0]
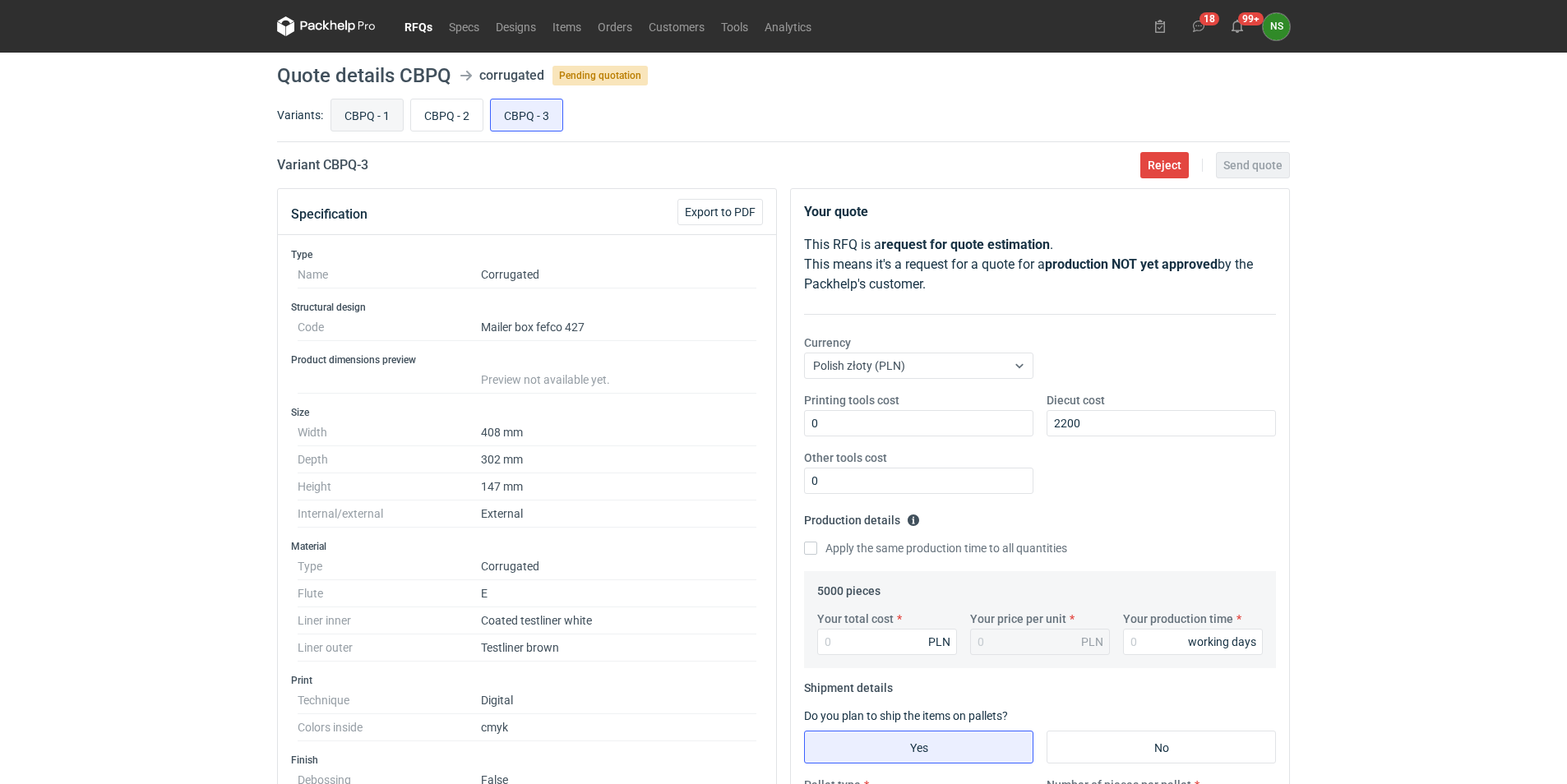
click at [360, 118] on input "CBPQ - 1" at bounding box center [367, 114] width 71 height 31
radio input "true"
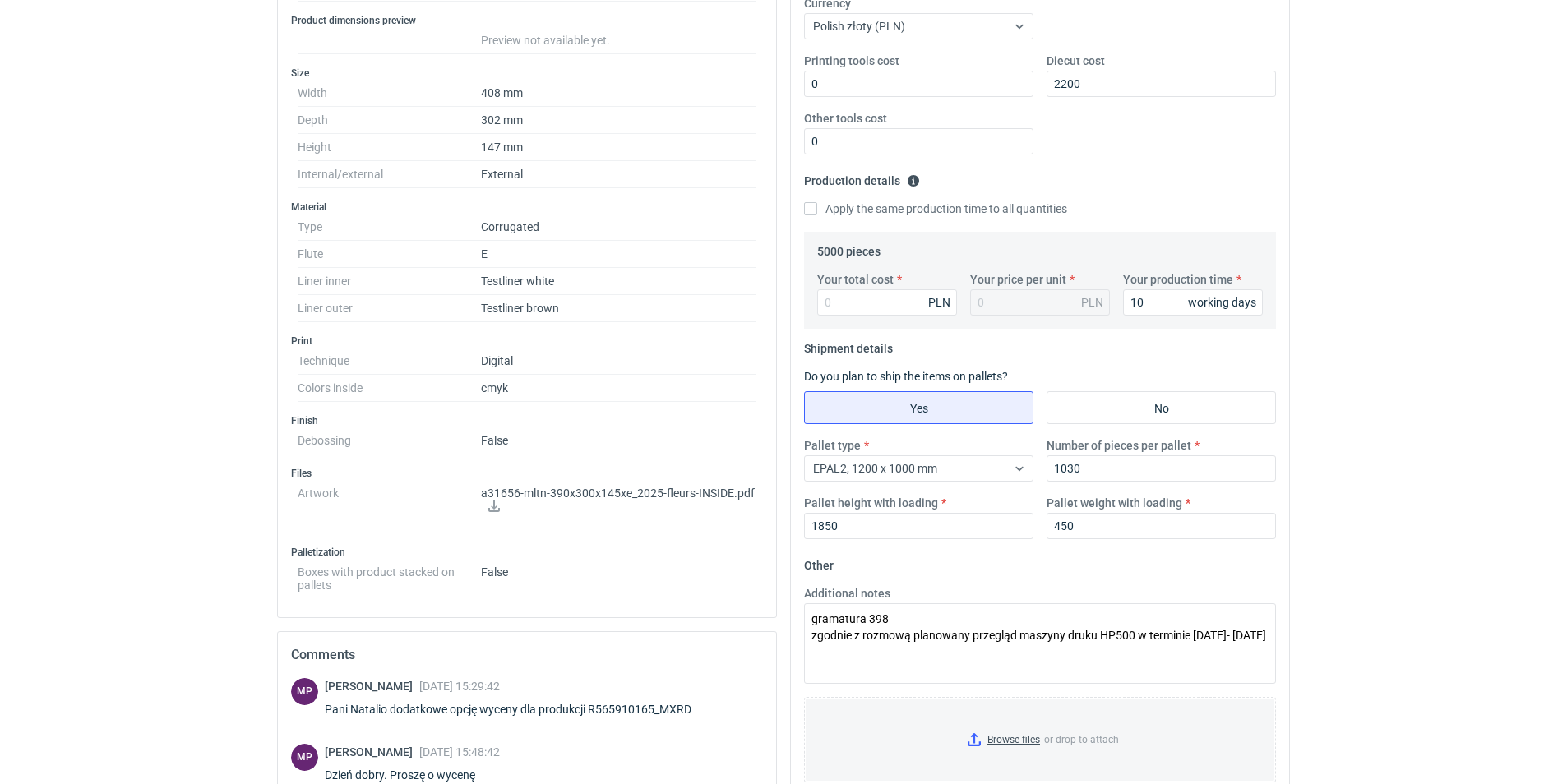
scroll to position [371, 0]
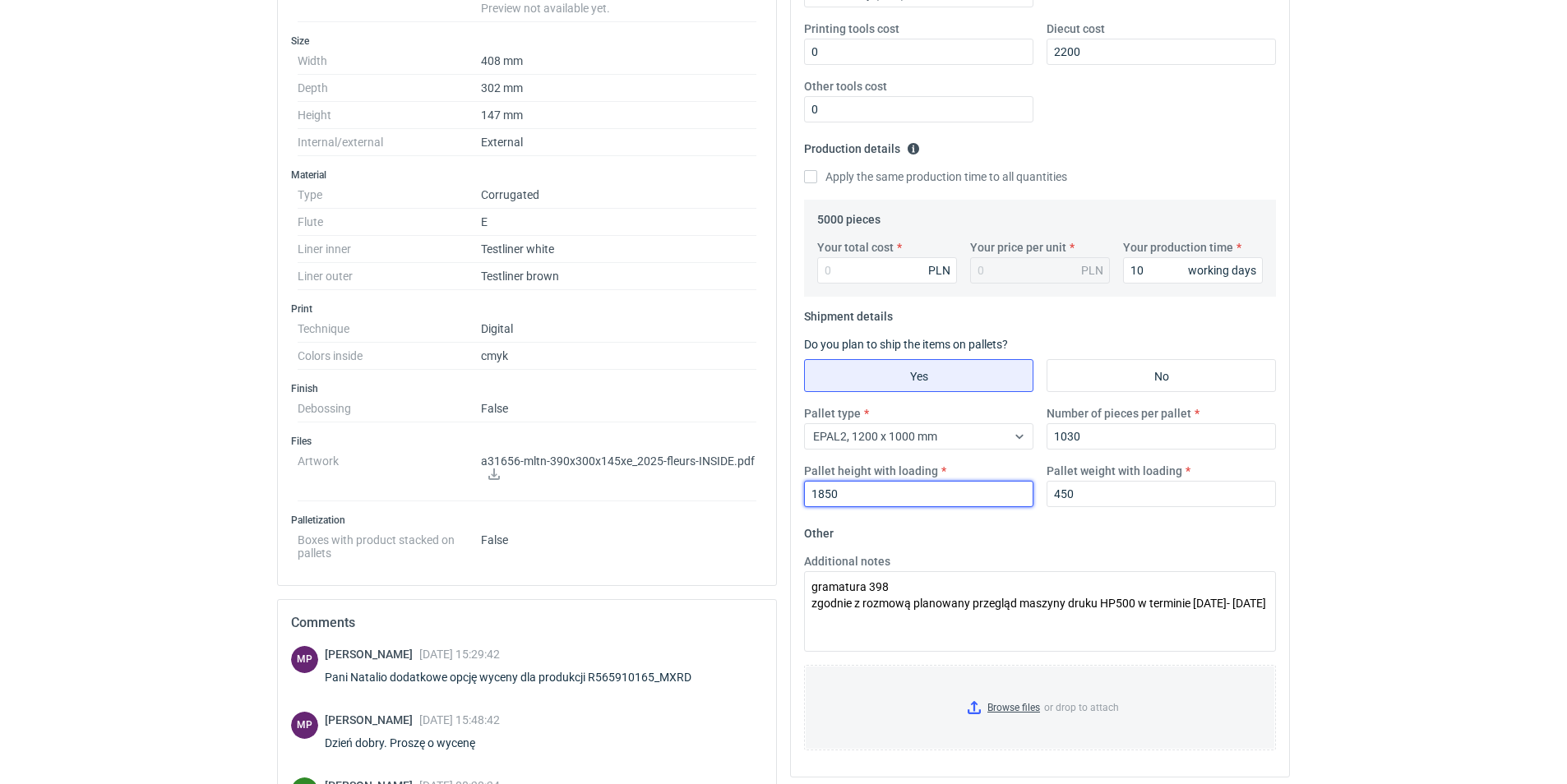
drag, startPoint x: 861, startPoint y: 496, endPoint x: 717, endPoint y: 486, distance: 144.3
click at [719, 484] on div "Specification Export to PDF Type Name Corrugated Structural design Code Mailer …" at bounding box center [783, 442] width 1026 height 1250
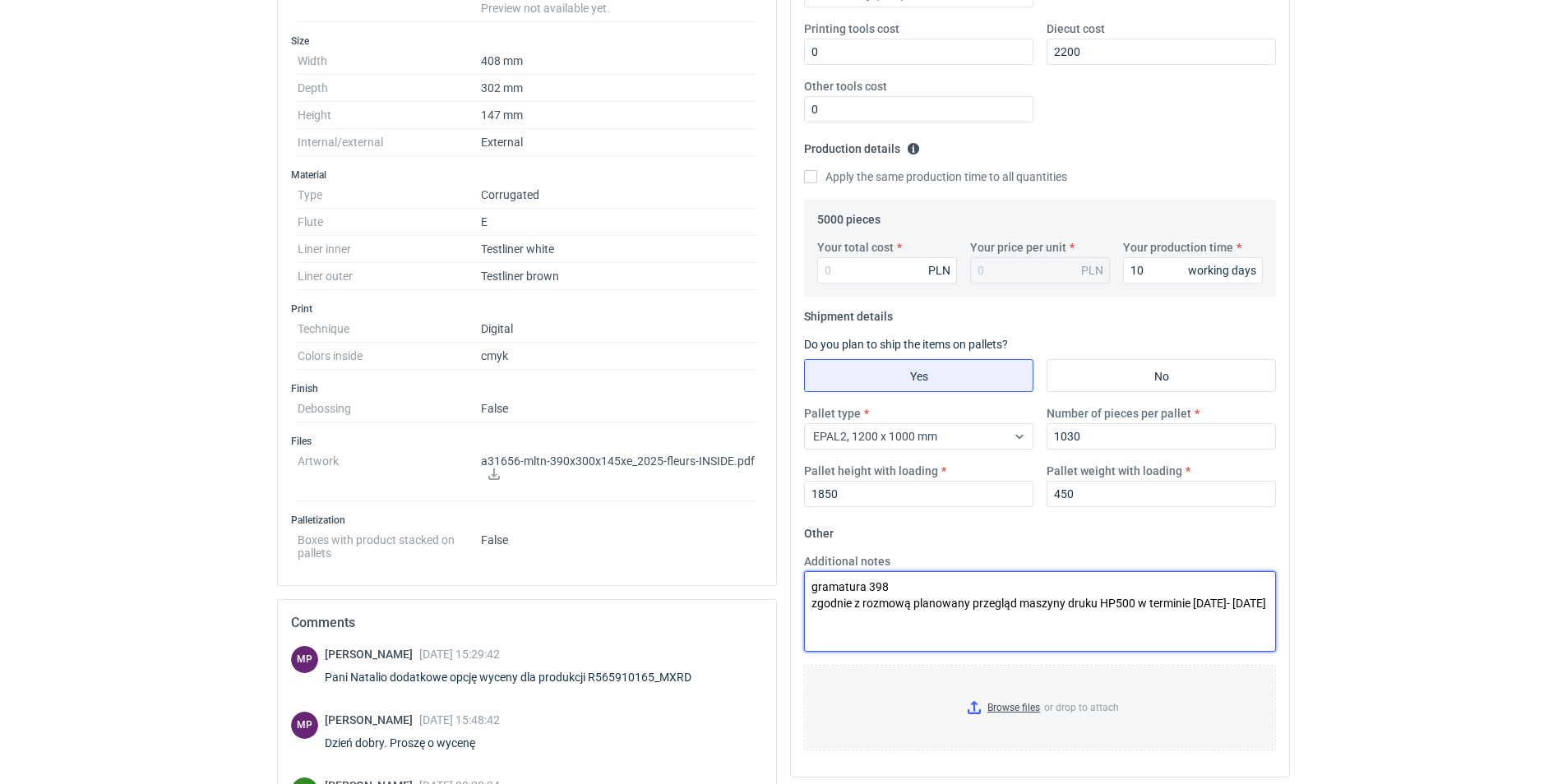
click at [896, 629] on textarea "gramatura 398 zgodnie z rozmową planowany przegląd maszyny druku HP500 w termin…" at bounding box center [1040, 611] width 472 height 80
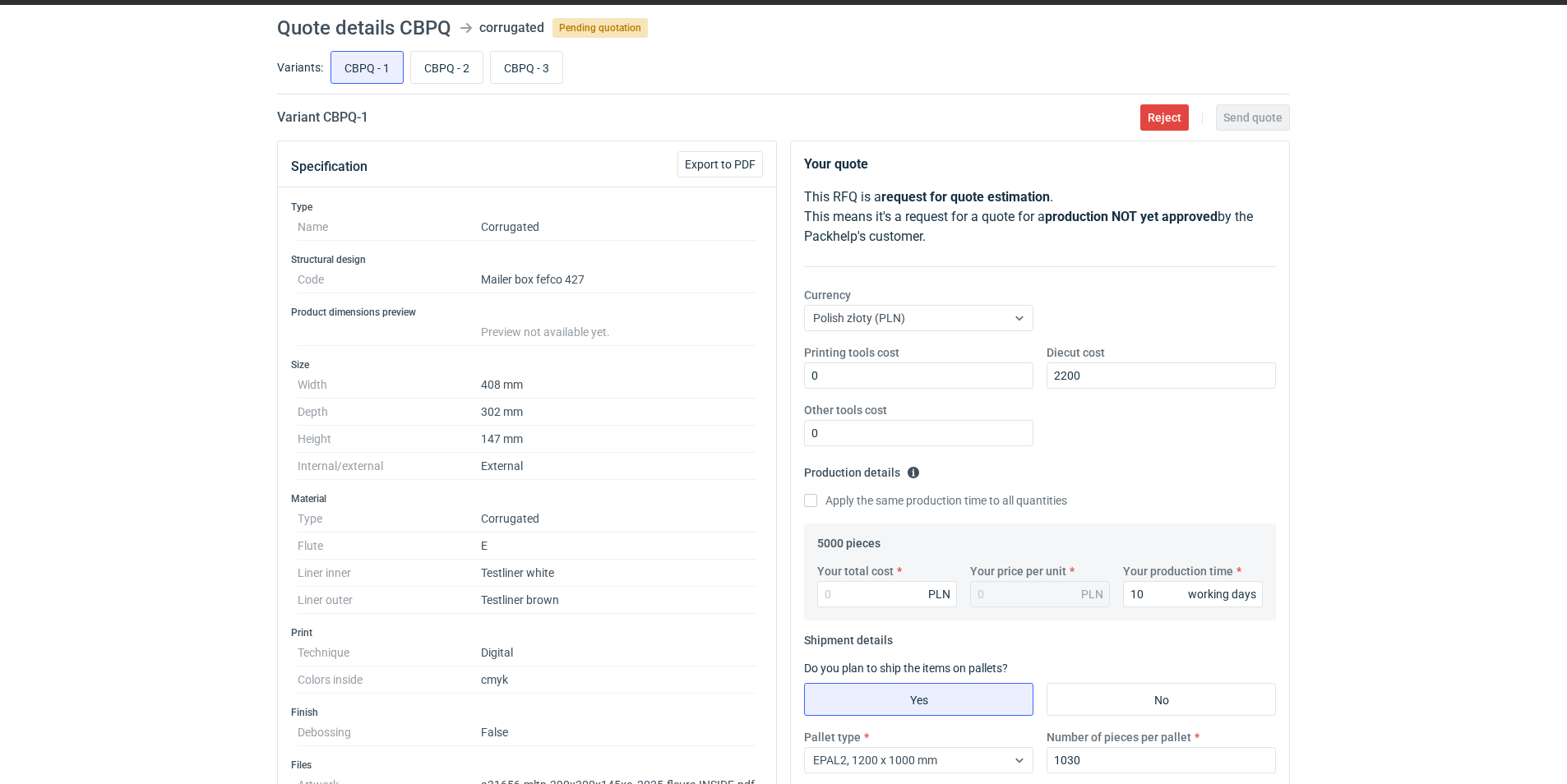
scroll to position [0, 0]
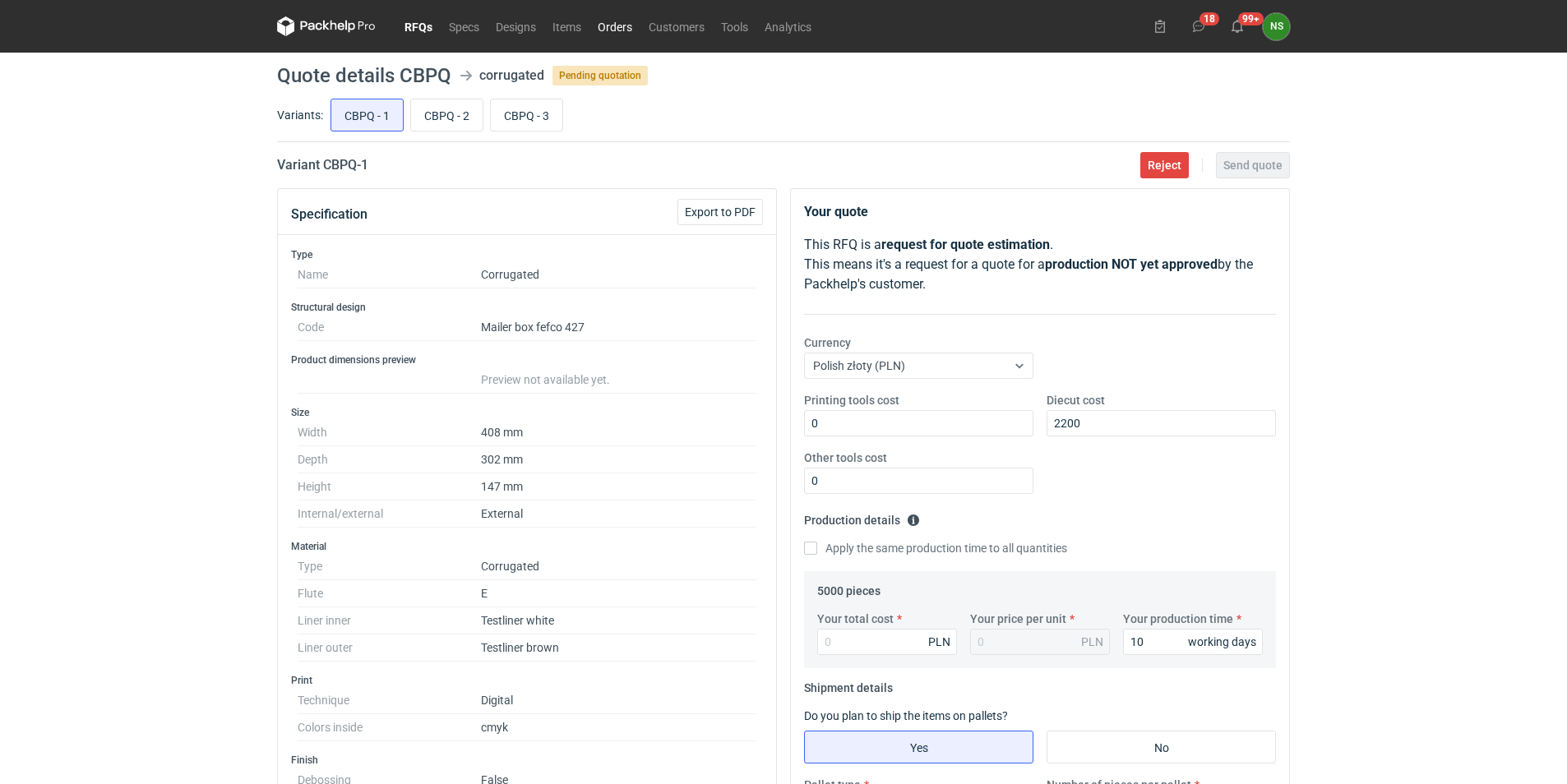
click at [625, 24] on link "Orders" at bounding box center [614, 26] width 51 height 20
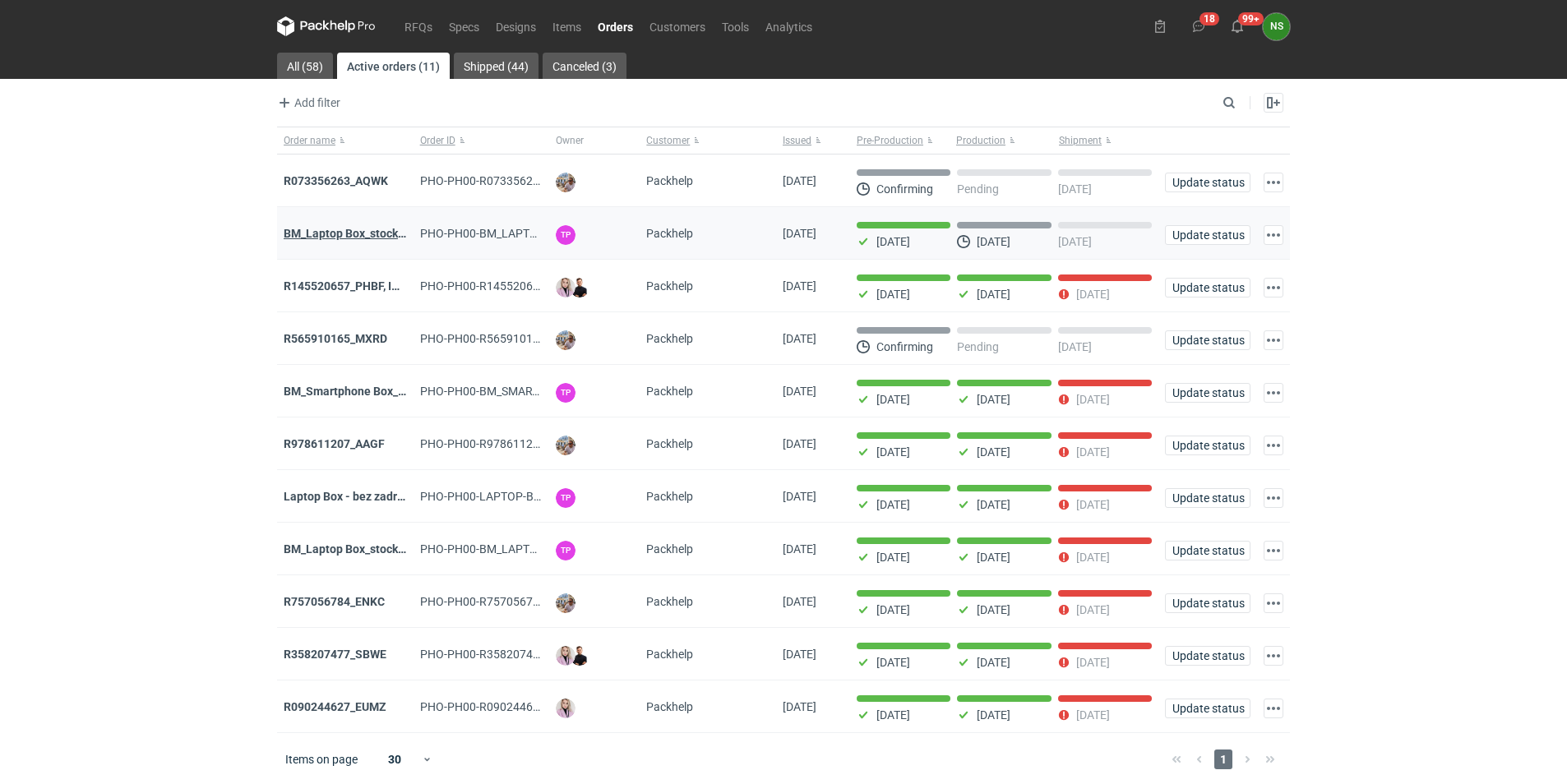
click at [323, 235] on strong "BM_Laptop Box_stock_06" at bounding box center [350, 234] width 133 height 13
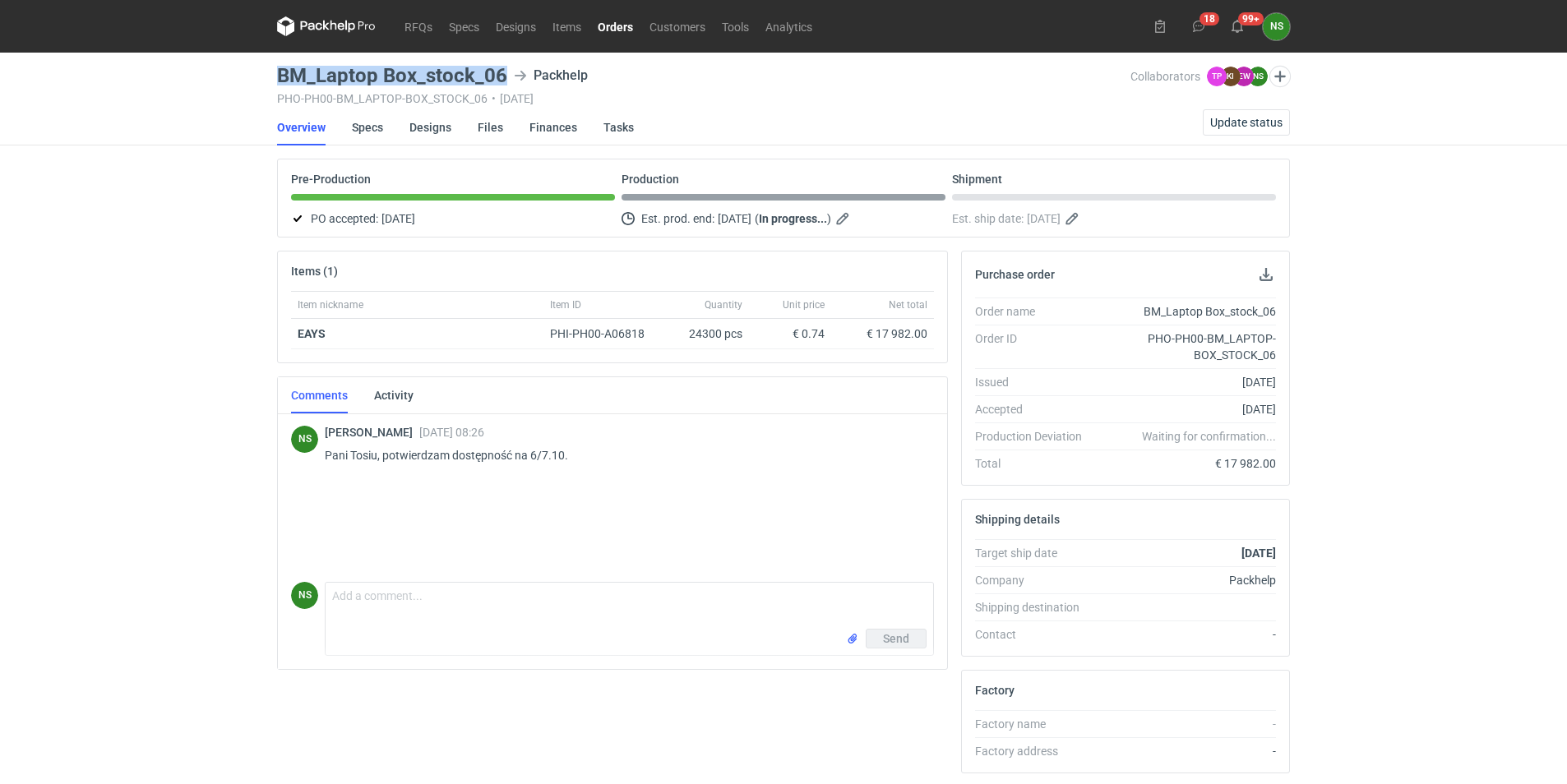
drag, startPoint x: 504, startPoint y: 74, endPoint x: 263, endPoint y: 72, distance: 241.0
click at [263, 72] on div "RFQs Specs Designs Items Orders Customers Tools Analytics 18 99+ NS [PERSON_NAM…" at bounding box center [784, 392] width 1567 height 784
copy h3 "BM_Laptop Box_stock_06"
click at [611, 24] on link "Orders" at bounding box center [614, 26] width 51 height 20
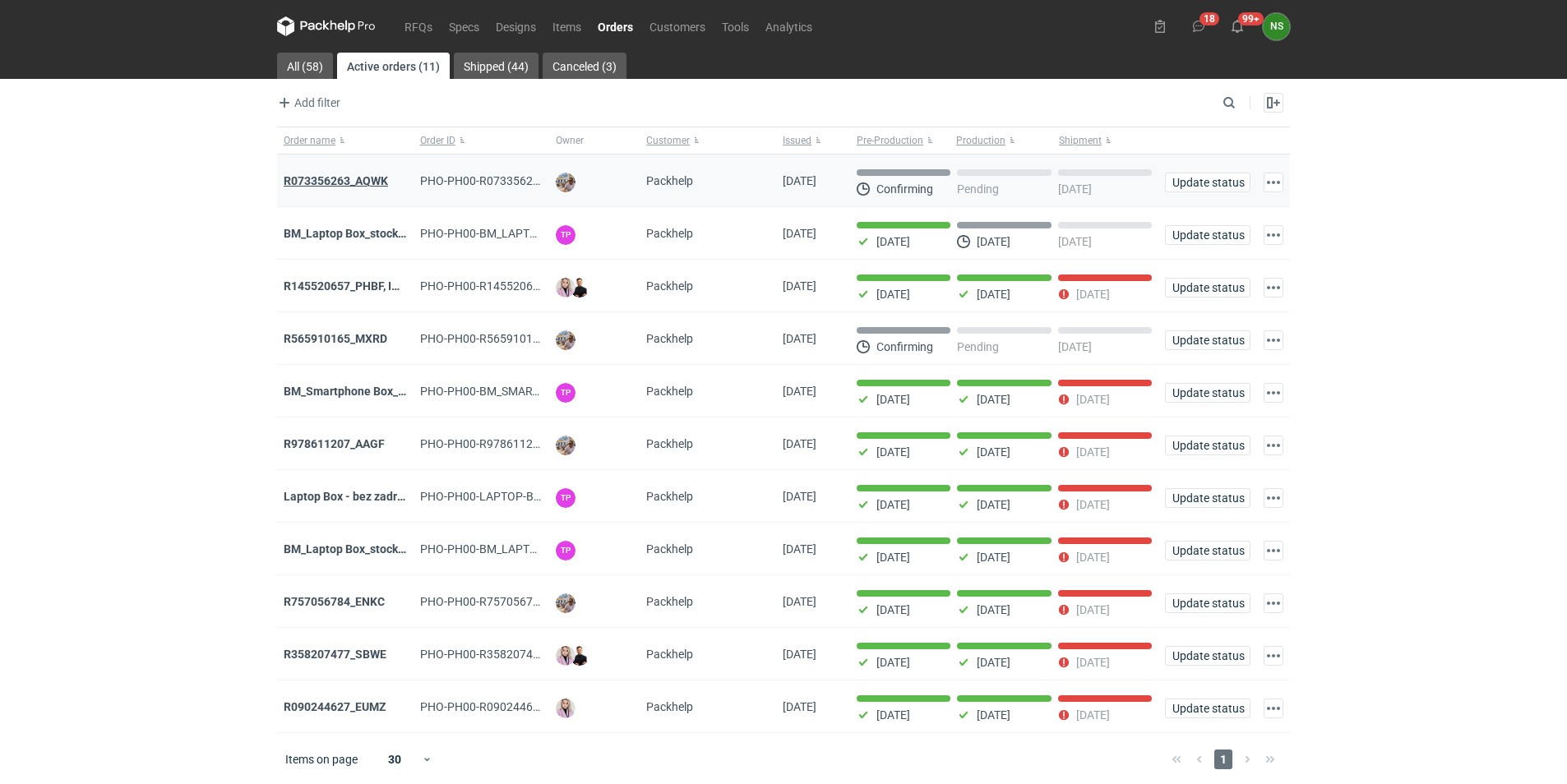
click at [345, 180] on strong "R073356263_AQWK" at bounding box center [336, 180] width 105 height 13
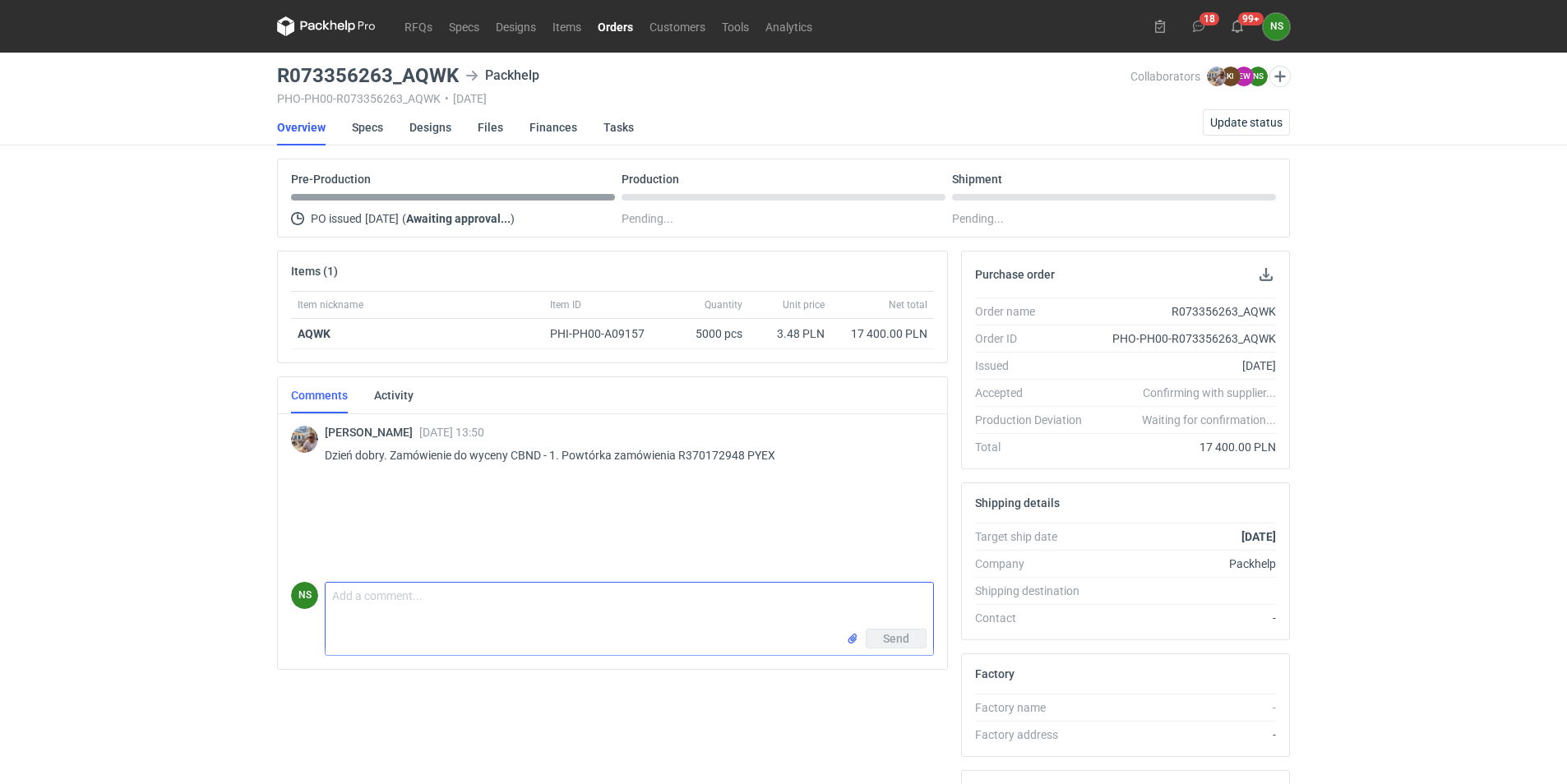
click at [540, 608] on textarea "Comment message" at bounding box center [629, 605] width 608 height 46
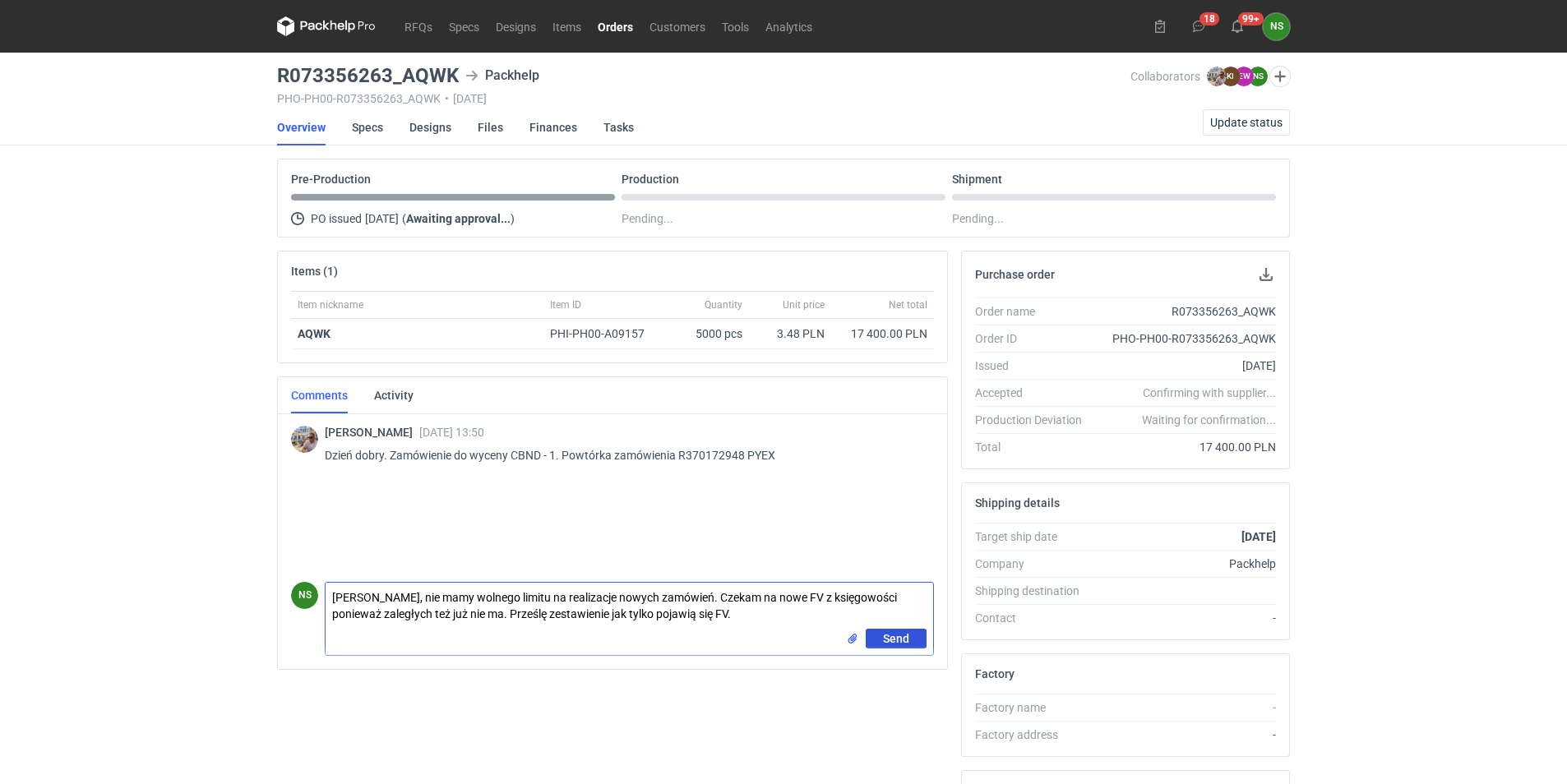
type textarea "[PERSON_NAME], nie mamy wolnego limitu na realizacje nowych zamówień. Czekam na…"
click at [913, 635] on button "Send" at bounding box center [896, 638] width 61 height 20
